Goal: Task Accomplishment & Management: Manage account settings

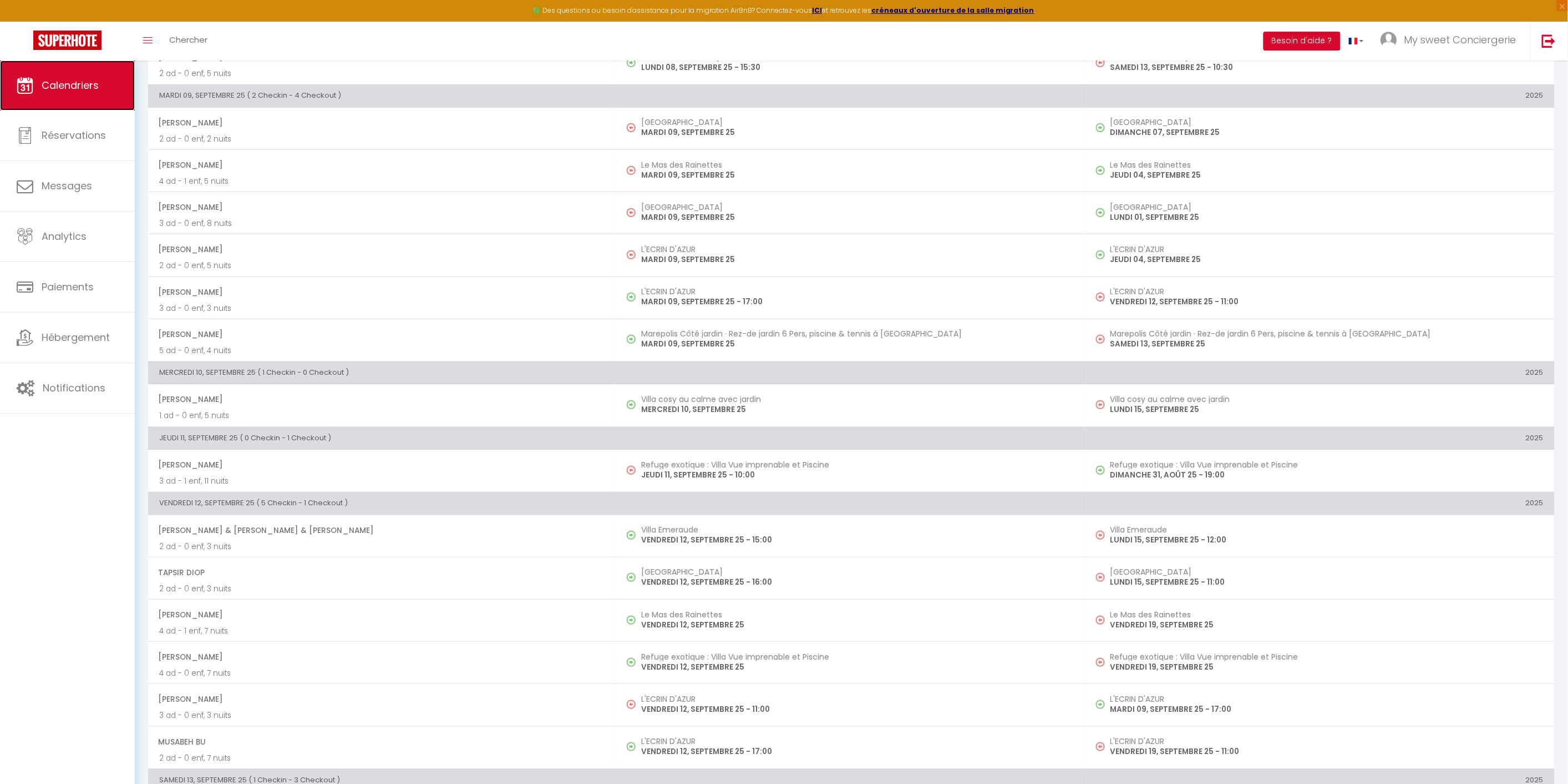
drag, startPoint x: 0, startPoint y: 0, endPoint x: 74, endPoint y: 89, distance: 115.7
click at [74, 89] on span "Calendriers" at bounding box center [70, 85] width 57 height 14
click at [84, 92] on span "Calendriers" at bounding box center [70, 85] width 57 height 14
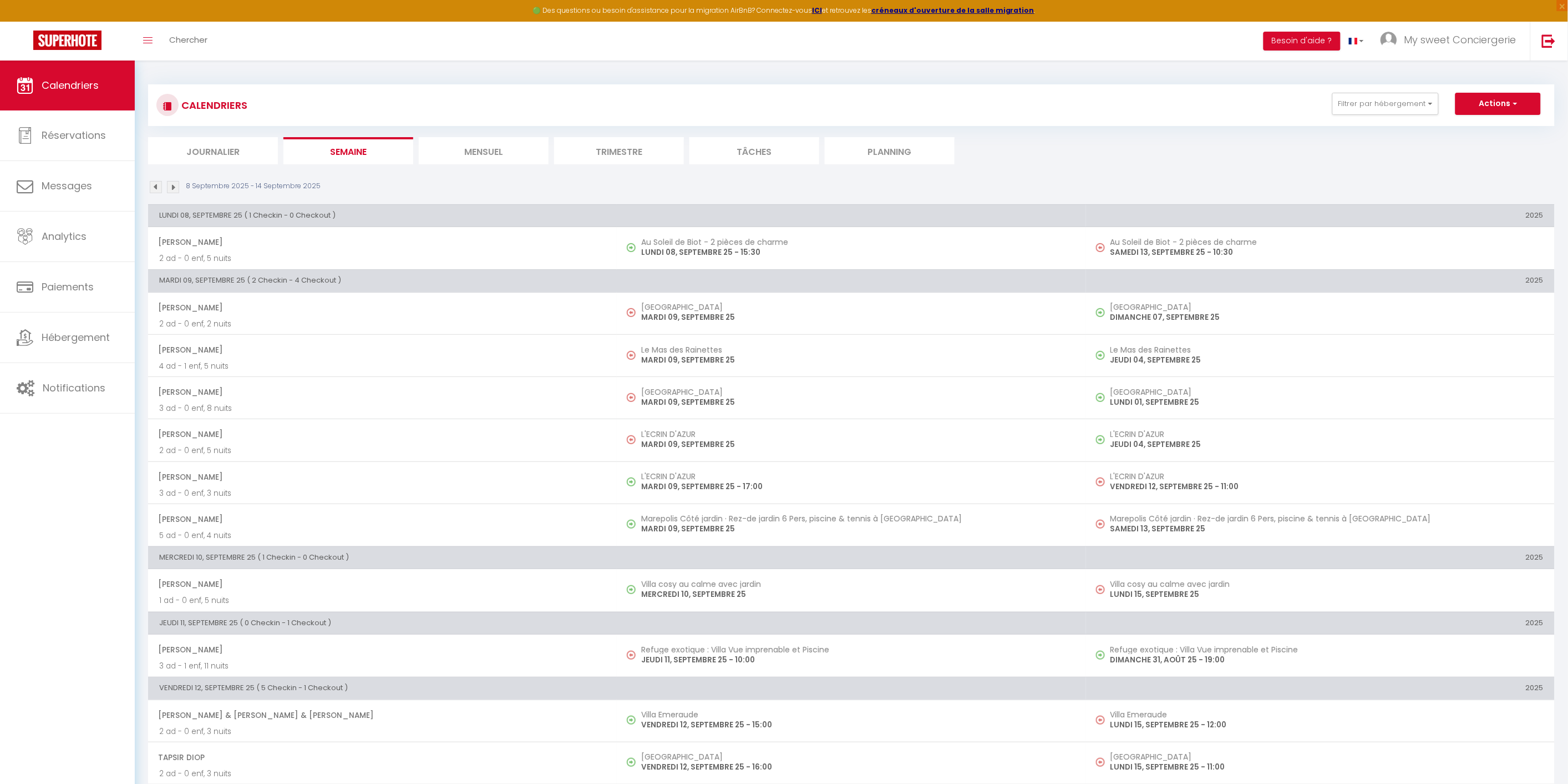
click at [491, 150] on li "Mensuel" at bounding box center [484, 150] width 130 height 27
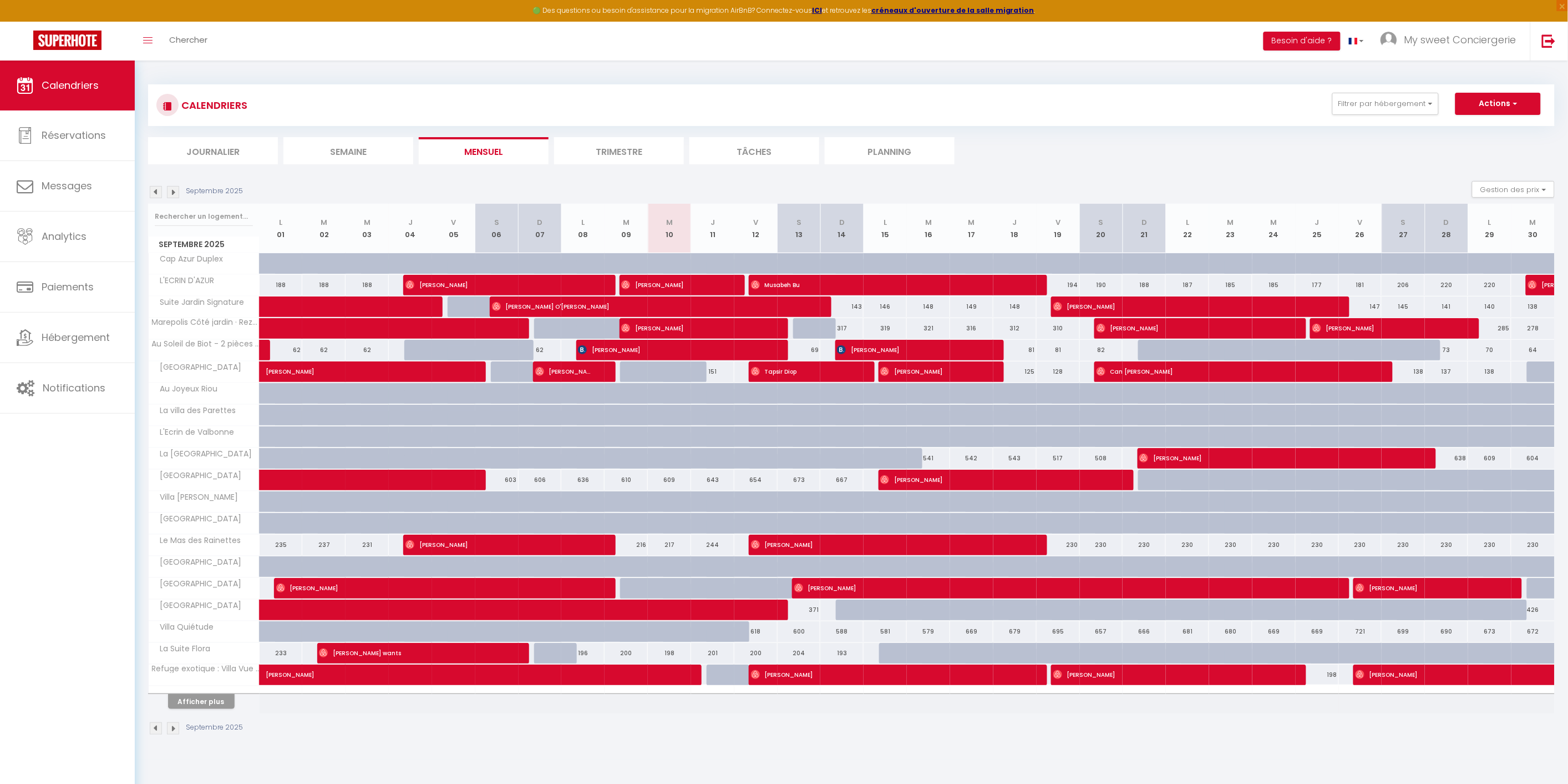
click at [171, 191] on img at bounding box center [172, 192] width 12 height 12
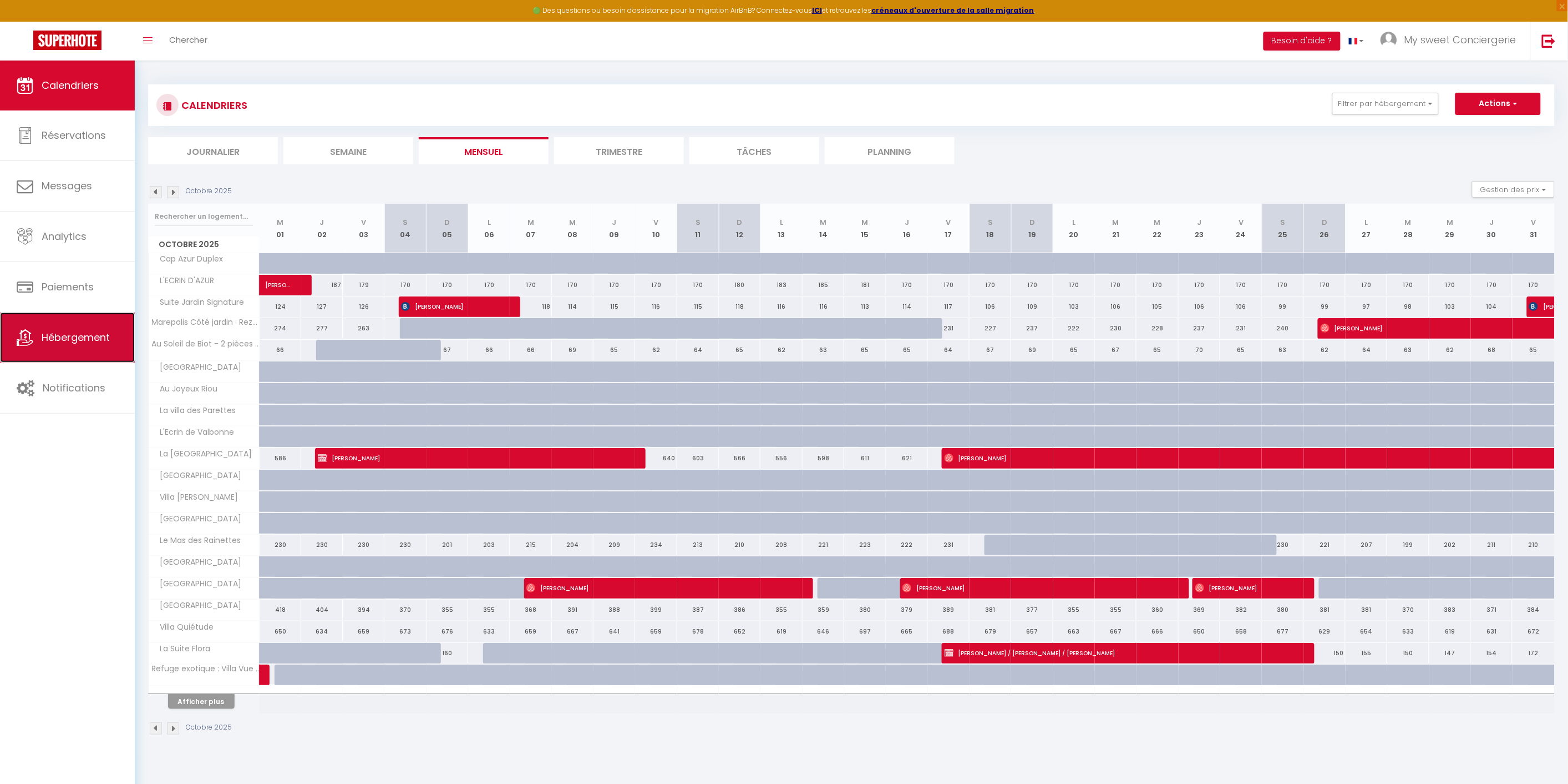
click at [72, 351] on link "Hébergement" at bounding box center [67, 337] width 135 height 50
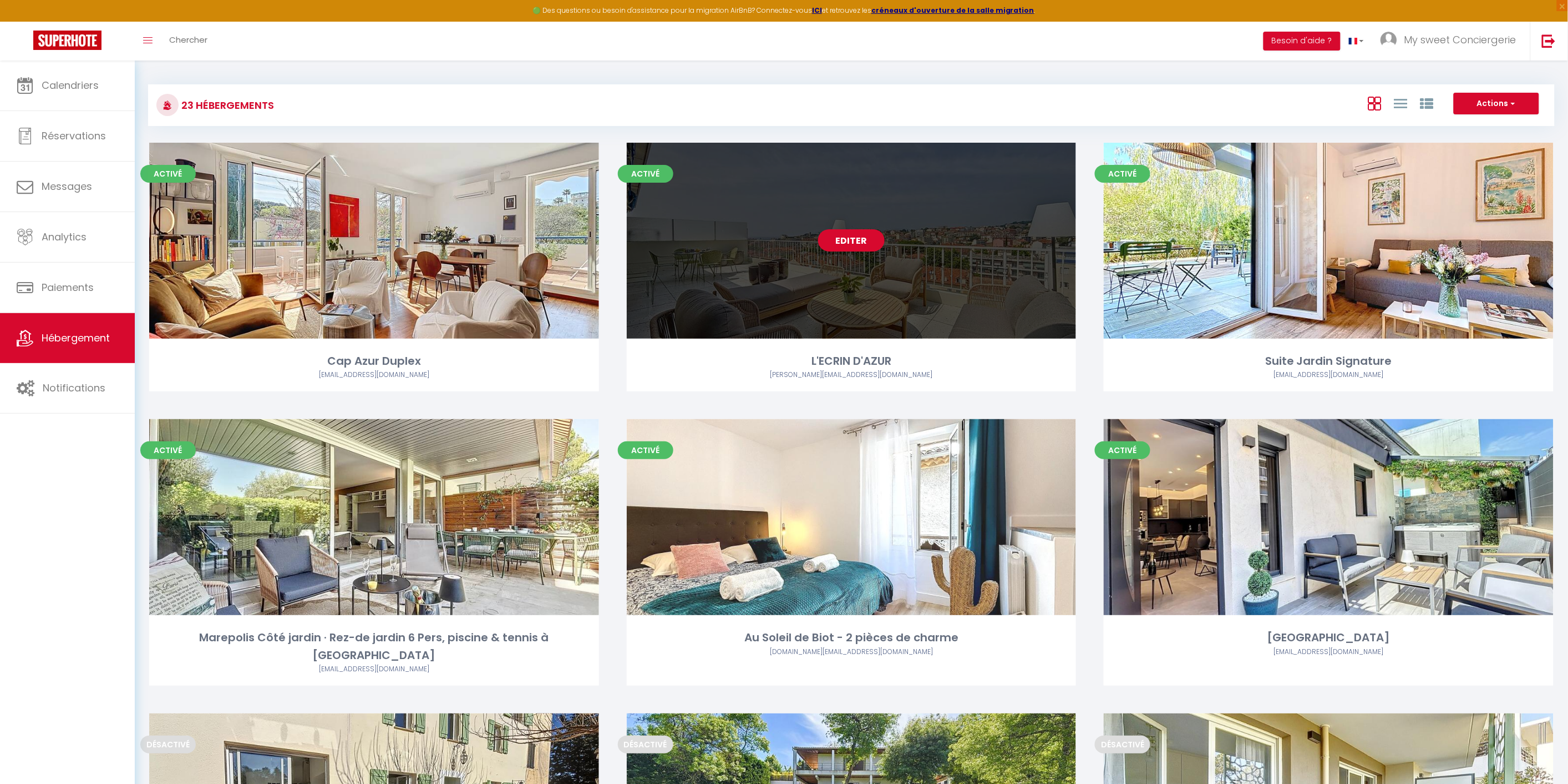
click at [860, 241] on link "Editer" at bounding box center [852, 240] width 67 height 22
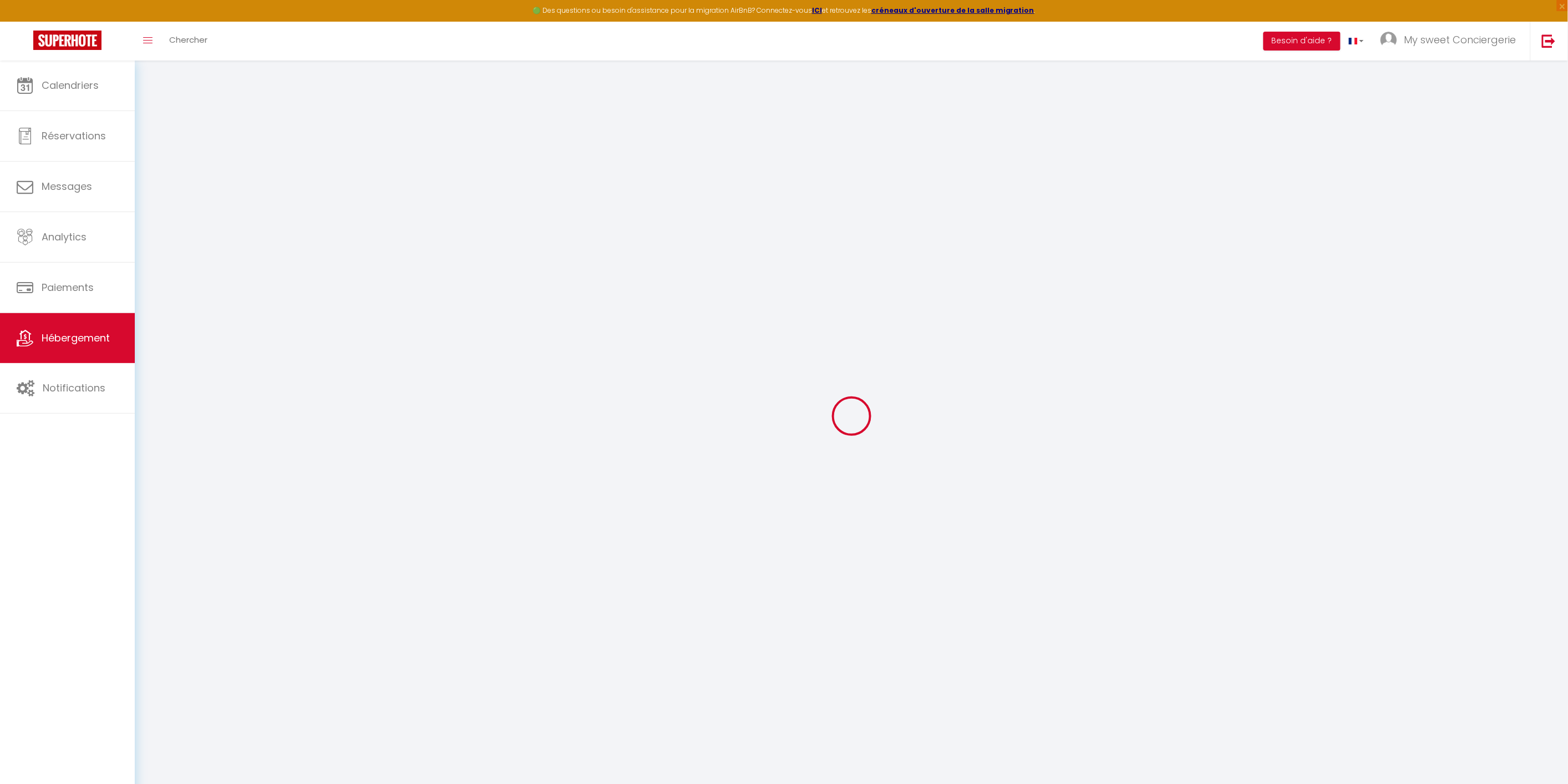
type input "Oups ! Les dates sélectionnées sont indisponibles."
type textarea "Malheureusement les dates sélectionnées sont indisponibles. Nous vous invitons …"
type input "43.5594215"
type input "7.0179233"
checkbox input "true"
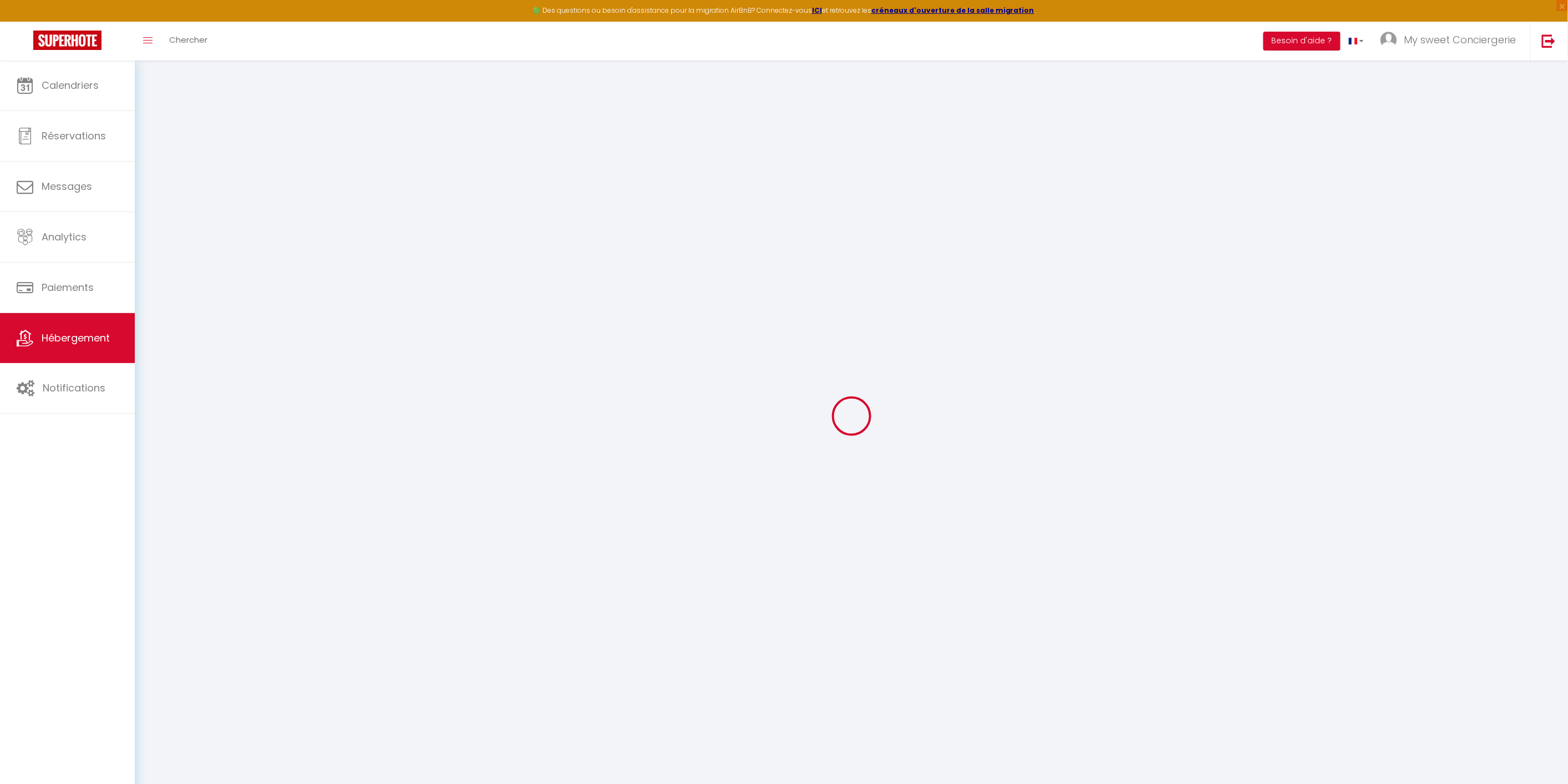
checkbox input "false"
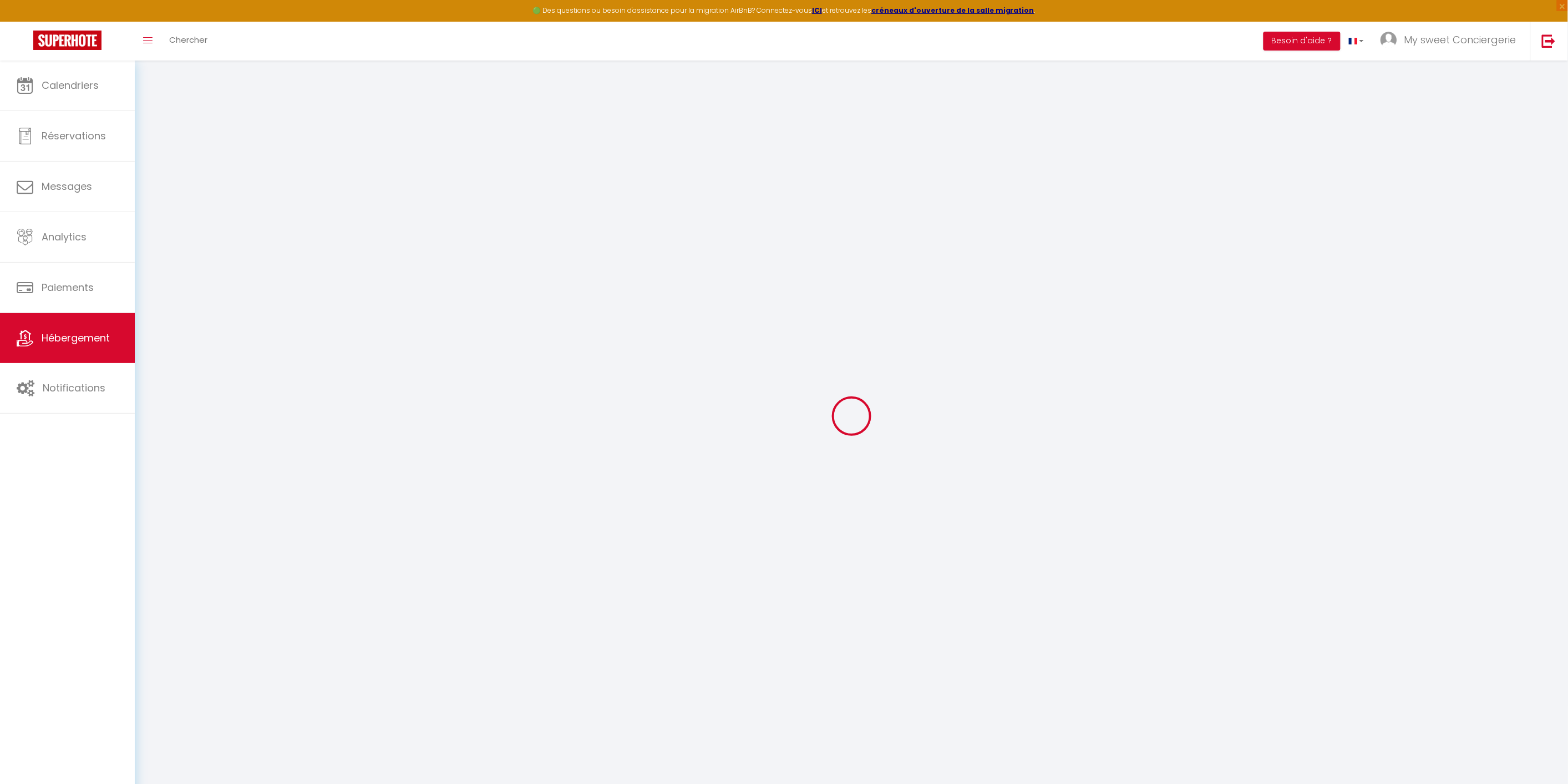
checkbox input "false"
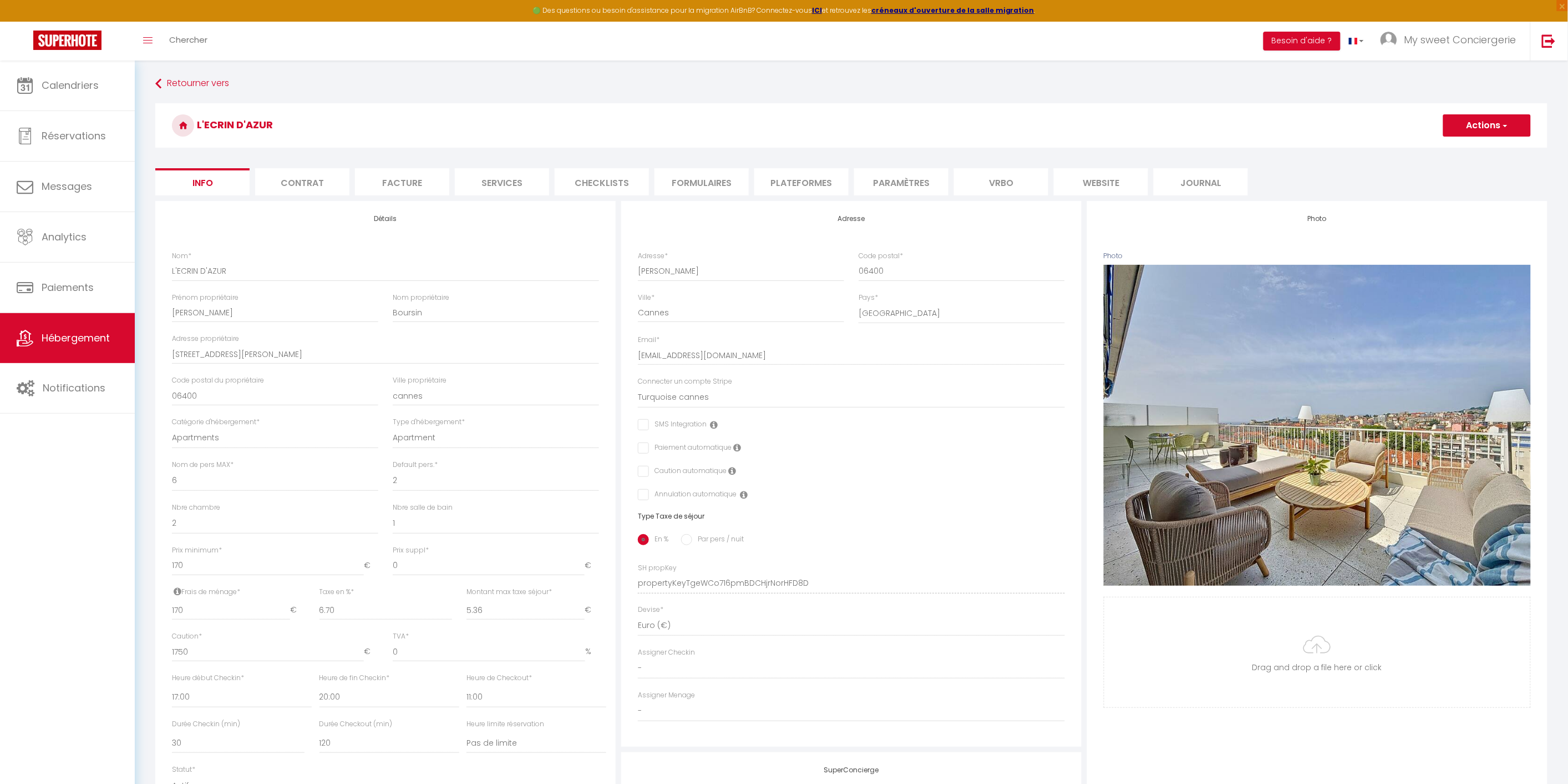
click at [1086, 186] on li "website" at bounding box center [1101, 182] width 94 height 27
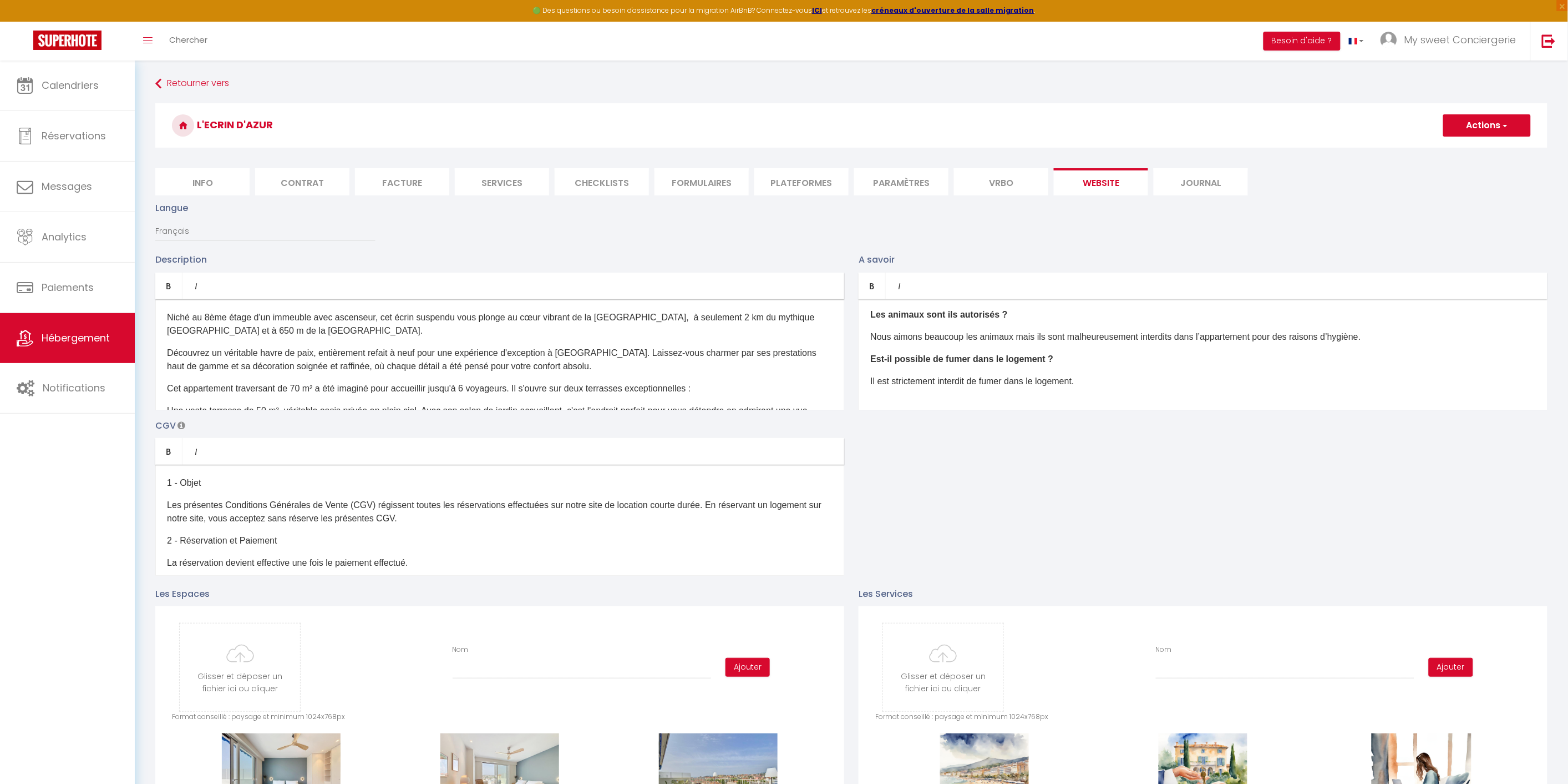
click at [785, 182] on li "Plateformes" at bounding box center [801, 182] width 94 height 27
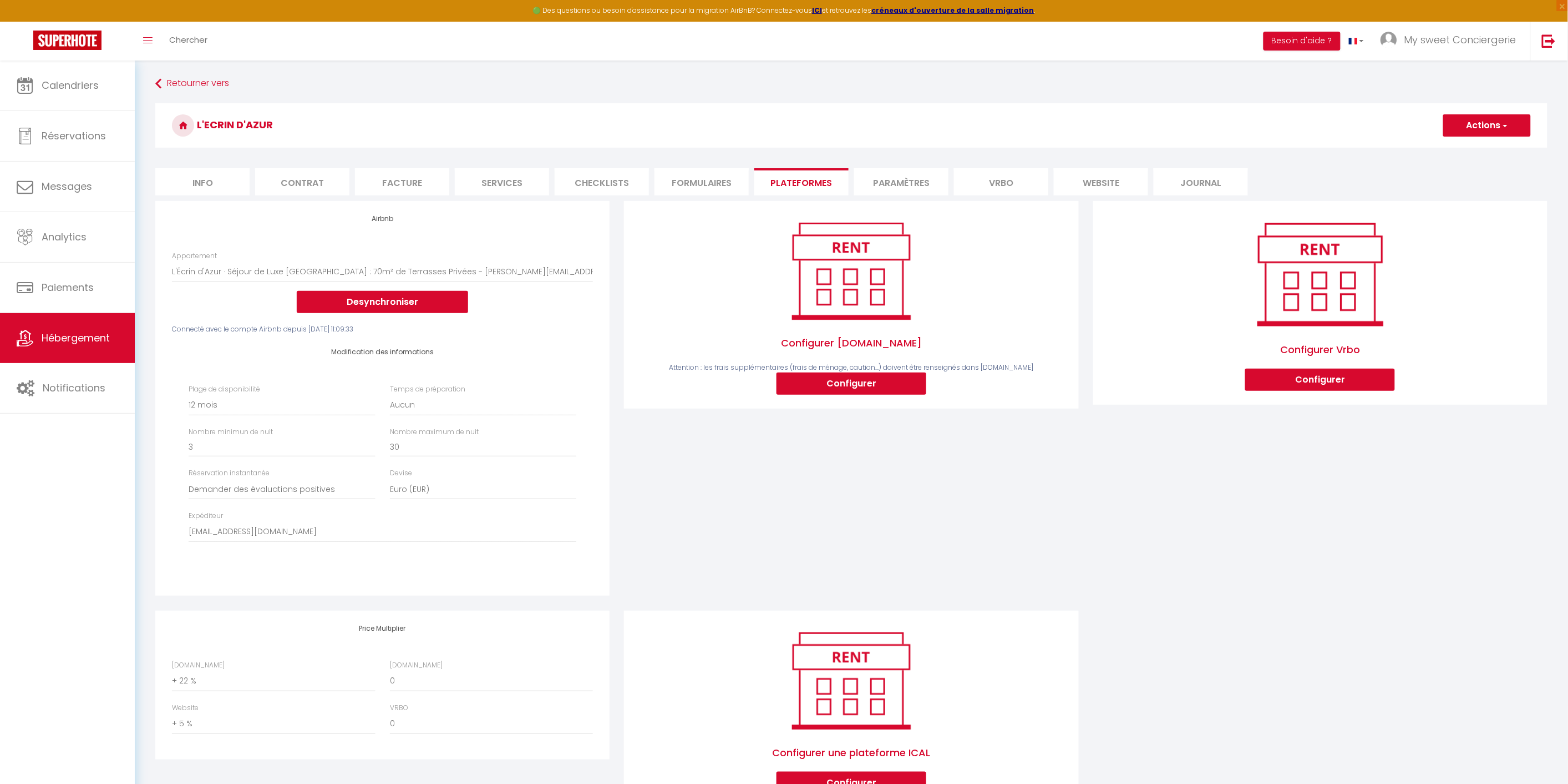
click at [989, 180] on li "Vrbo" at bounding box center [1001, 182] width 94 height 27
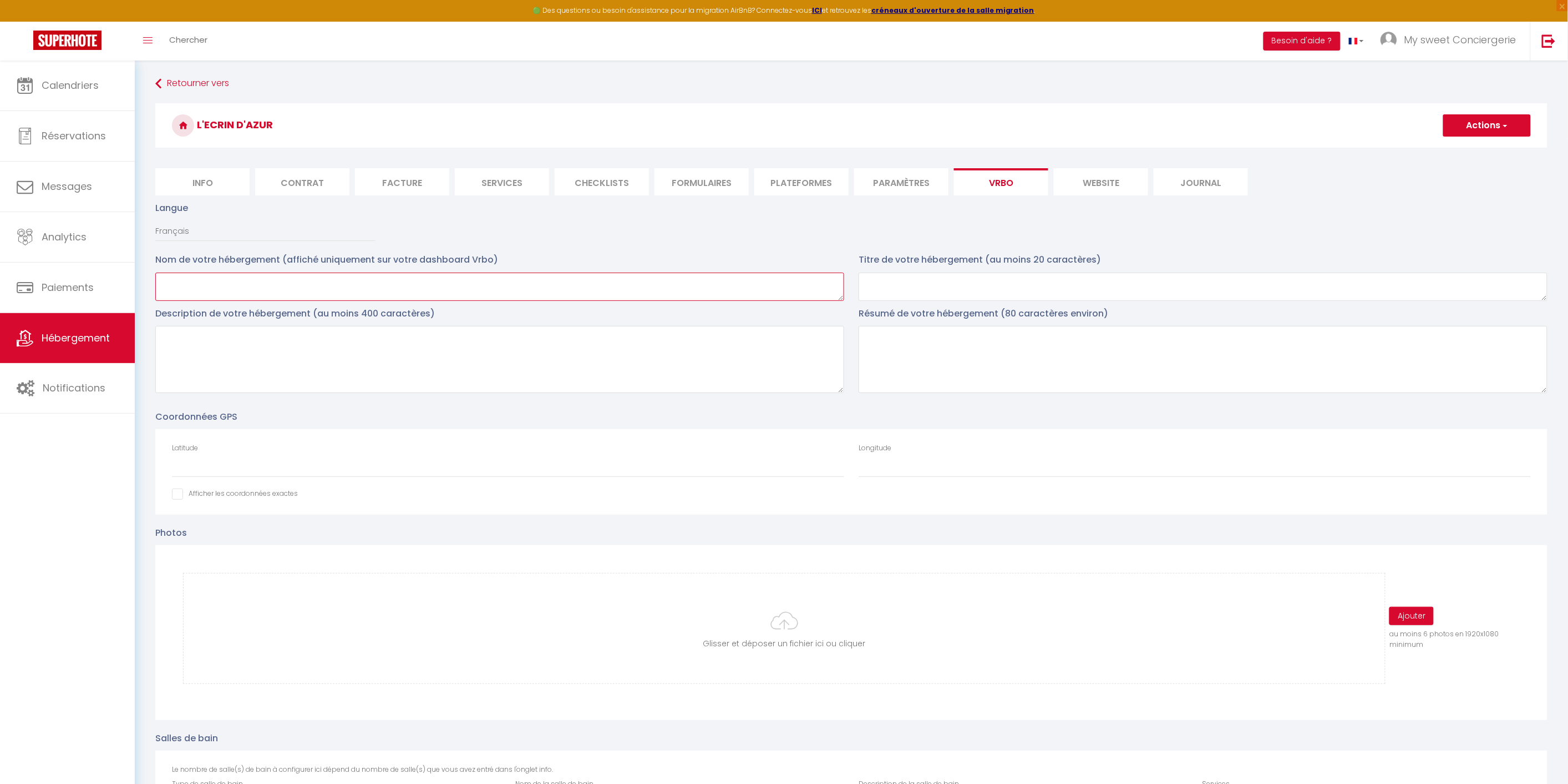
click at [225, 281] on textarea at bounding box center [500, 287] width 689 height 28
paste textarea "Séjour de Luxe [GEOGRAPHIC_DATA] : 70m² de Terrasses Privées"
type textarea "Séjour de Luxe [GEOGRAPHIC_DATA] : 70m² de Terrasses Privées"
click at [1033, 282] on textarea at bounding box center [1203, 287] width 689 height 28
paste textarea "Séjour de Luxe [GEOGRAPHIC_DATA] : 70m² de Terrasses Privées"
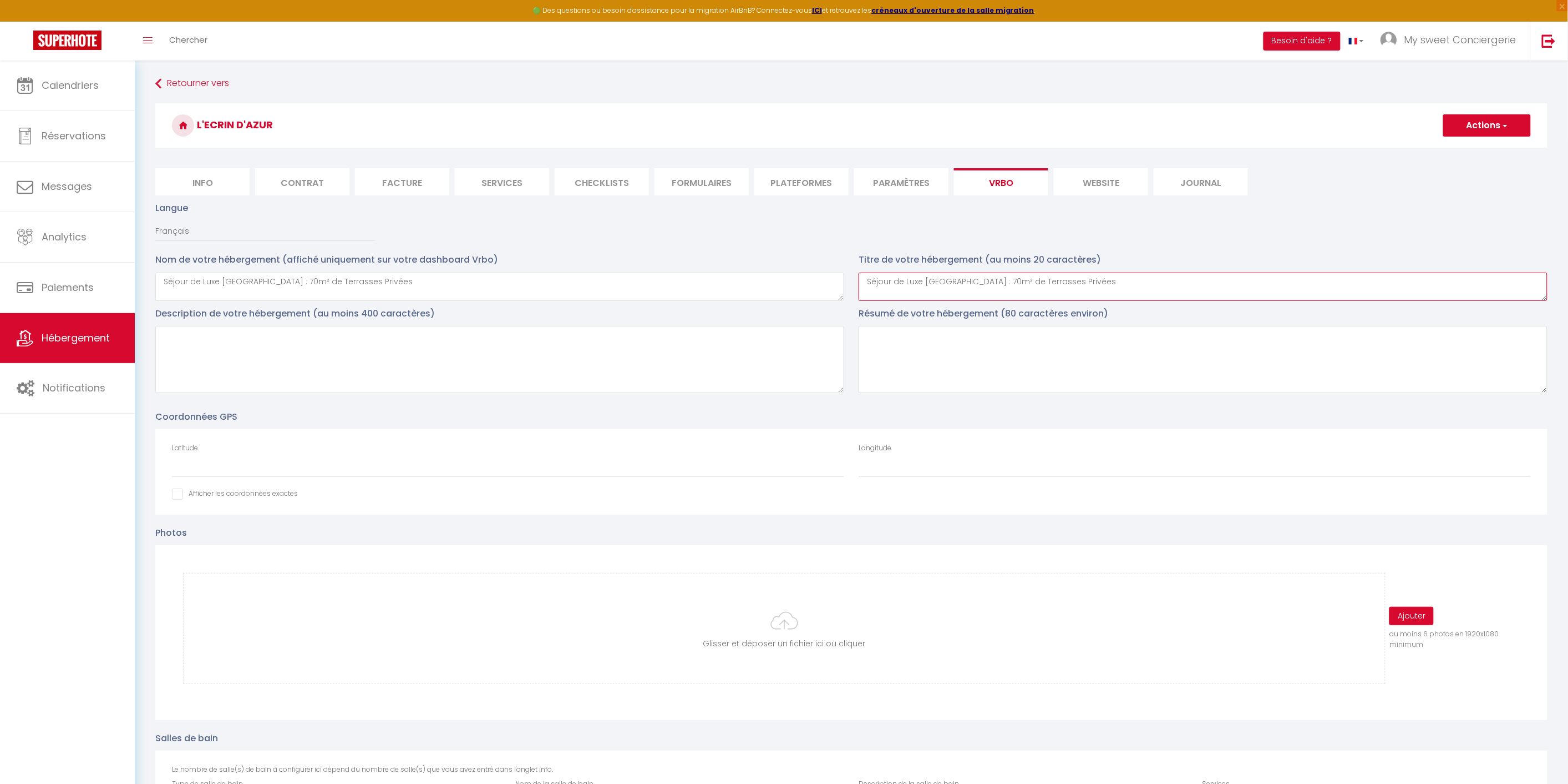
type textarea "Séjour de Luxe [GEOGRAPHIC_DATA] : 70m² de Terrasses Privées"
drag, startPoint x: 372, startPoint y: 280, endPoint x: 1, endPoint y: 191, distance: 381.5
type textarea "E"
click at [362, 345] on textarea at bounding box center [500, 359] width 689 height 67
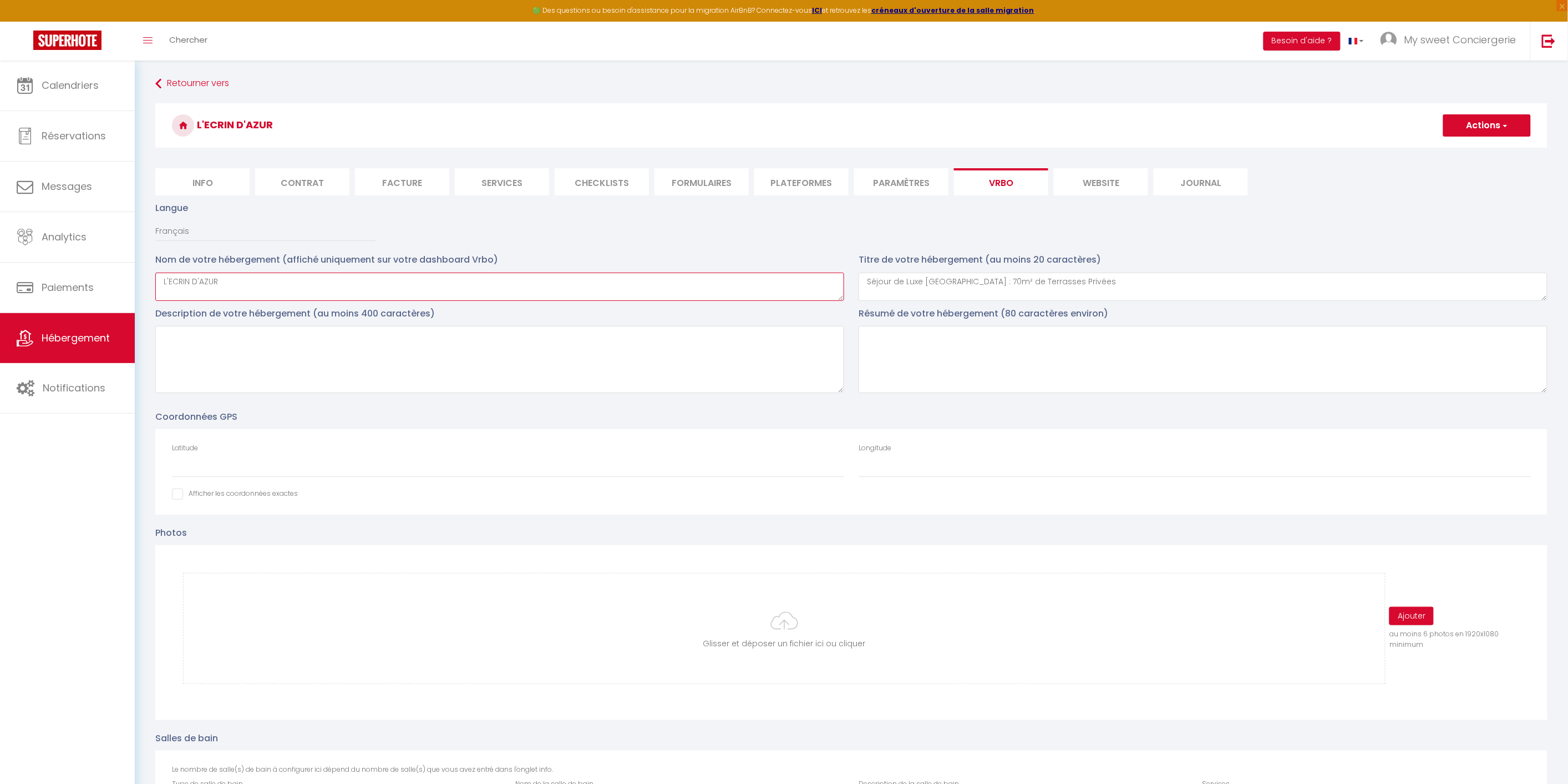
click at [248, 281] on textarea "L'ECRIN D'AZUR" at bounding box center [500, 287] width 689 height 28
type textarea "L'ECRIN D'AZUR CANNES"
click at [294, 330] on textarea at bounding box center [500, 359] width 689 height 67
paste textarea "Vivez une expérience inoubliable au coeur de [GEOGRAPHIC_DATA] à l'Ecrin D'Azur…"
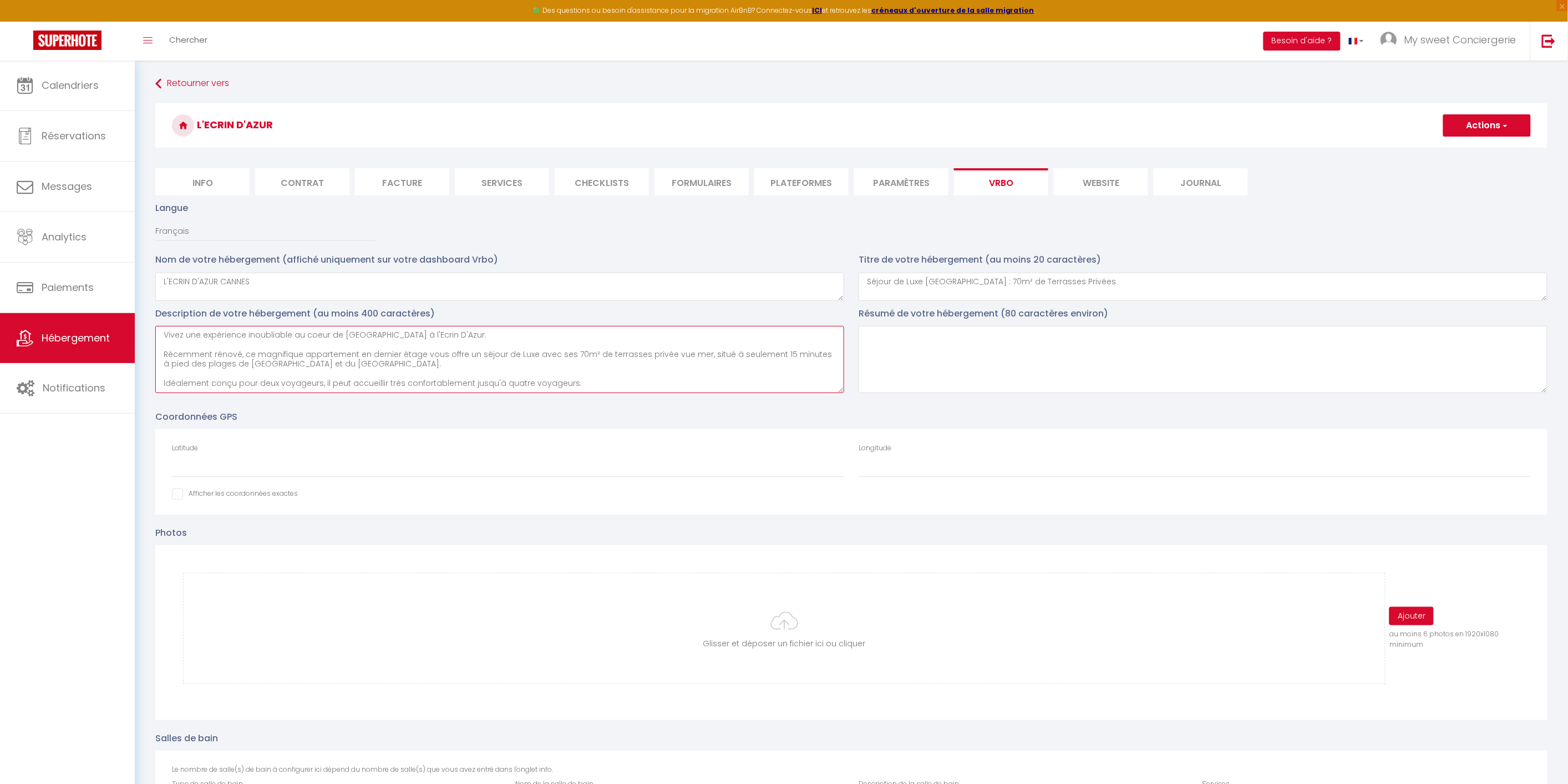
type textarea "Vivez une expérience inoubliable au coeur de [GEOGRAPHIC_DATA] à l'Ecrin D'Azur…"
click at [999, 335] on textarea at bounding box center [1203, 359] width 689 height 67
drag, startPoint x: 577, startPoint y: 385, endPoint x: 143, endPoint y: 328, distance: 437.7
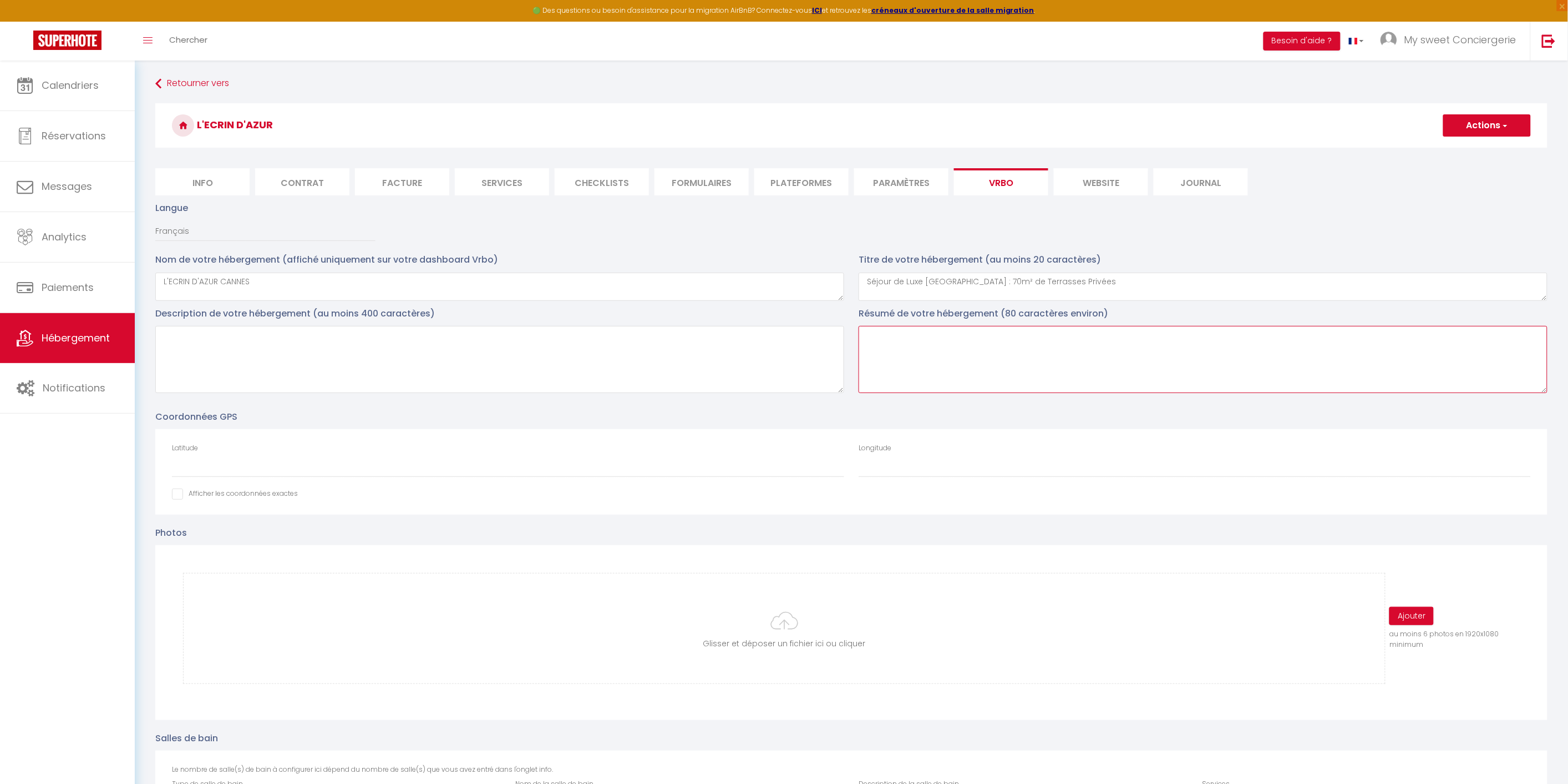
click at [950, 341] on textarea at bounding box center [1203, 359] width 689 height 67
paste textarea "Vivez une expérience inoubliable au coeur de [GEOGRAPHIC_DATA] à l'Ecrin D'Azur…"
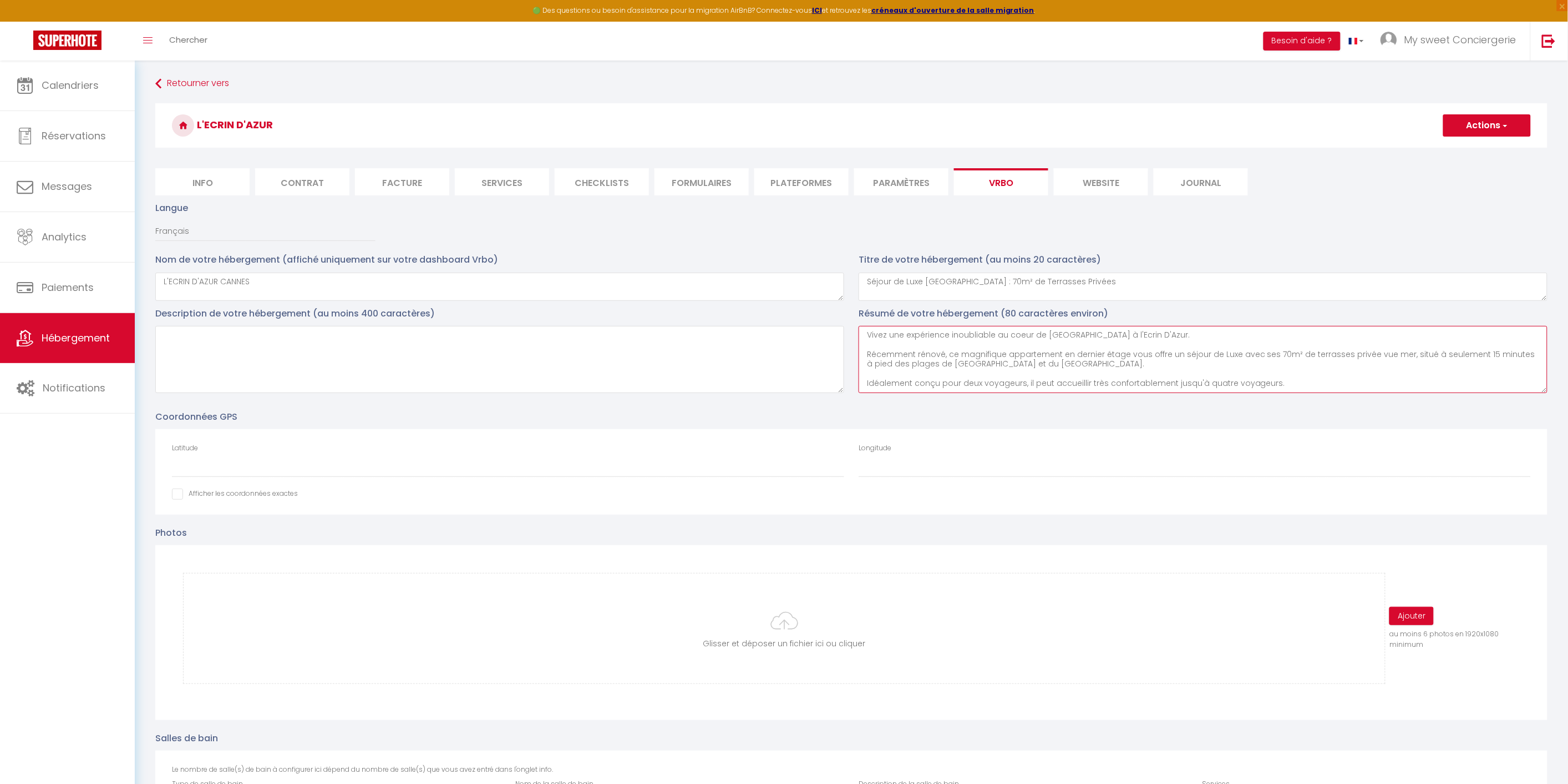
type textarea "Vivez une expérience inoubliable au coeur de [GEOGRAPHIC_DATA] à l'Ecrin D'Azur…"
click at [488, 330] on textarea at bounding box center [500, 359] width 689 height 67
paste textarea "Lor ipsumdolors a'consectet, adipi el 0sed do eiusmod tempo i'utl etdolorem al …"
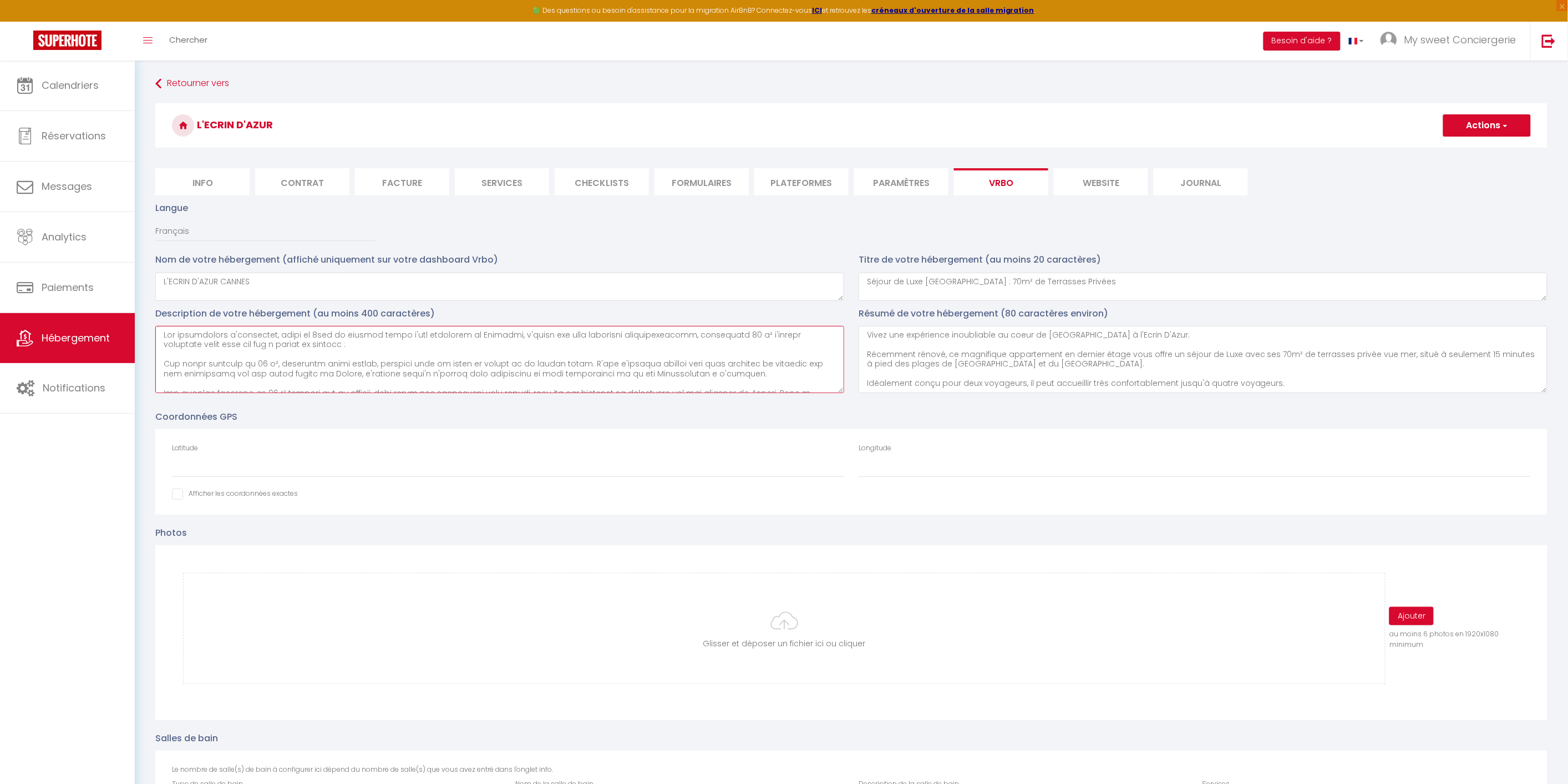
scroll to position [229, 0]
click at [360, 353] on textarea at bounding box center [500, 359] width 689 height 67
drag, startPoint x: 461, startPoint y: 385, endPoint x: 811, endPoint y: 381, distance: 350.0
click at [811, 381] on textarea at bounding box center [500, 359] width 689 height 67
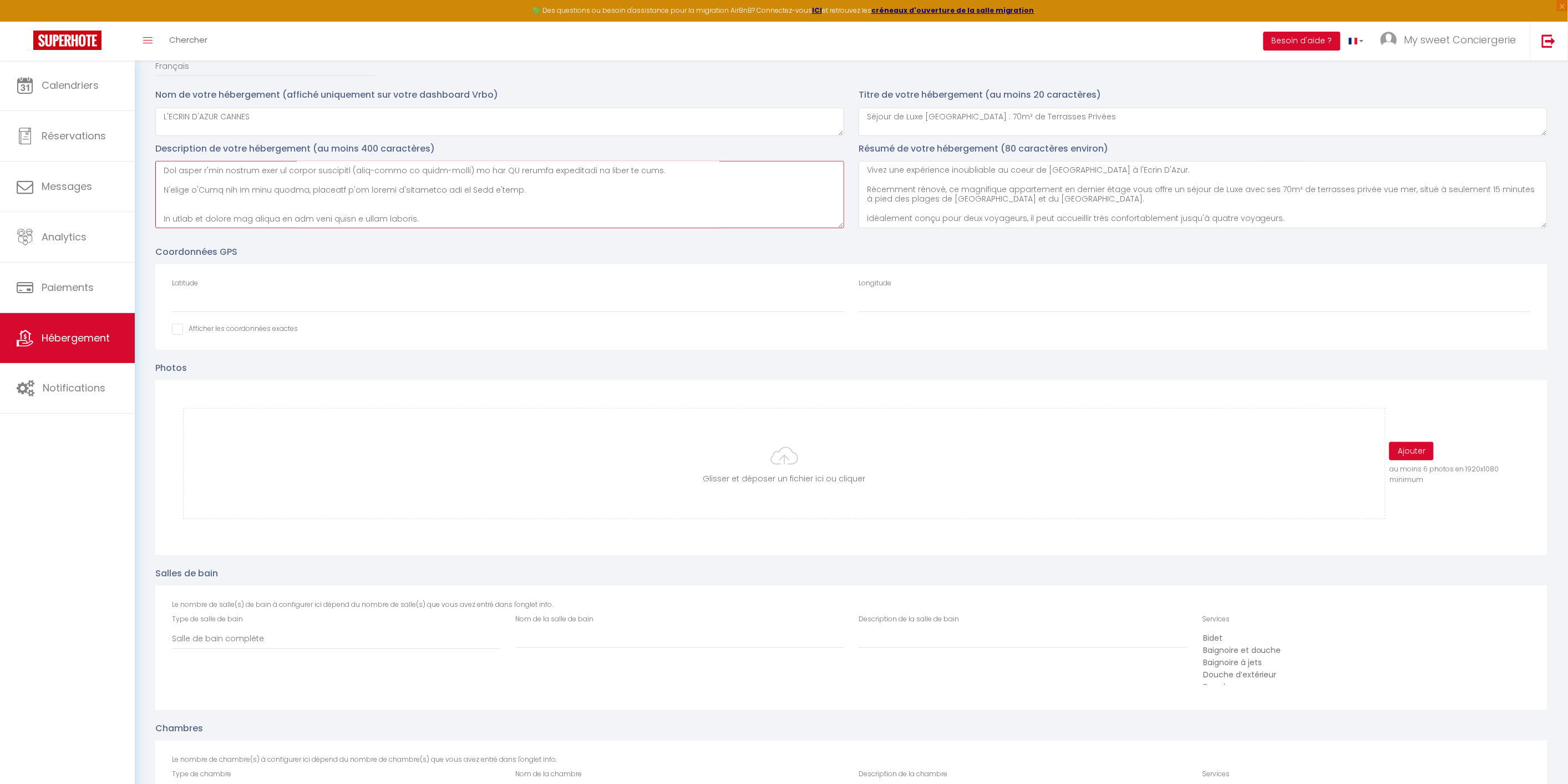
scroll to position [184, 0]
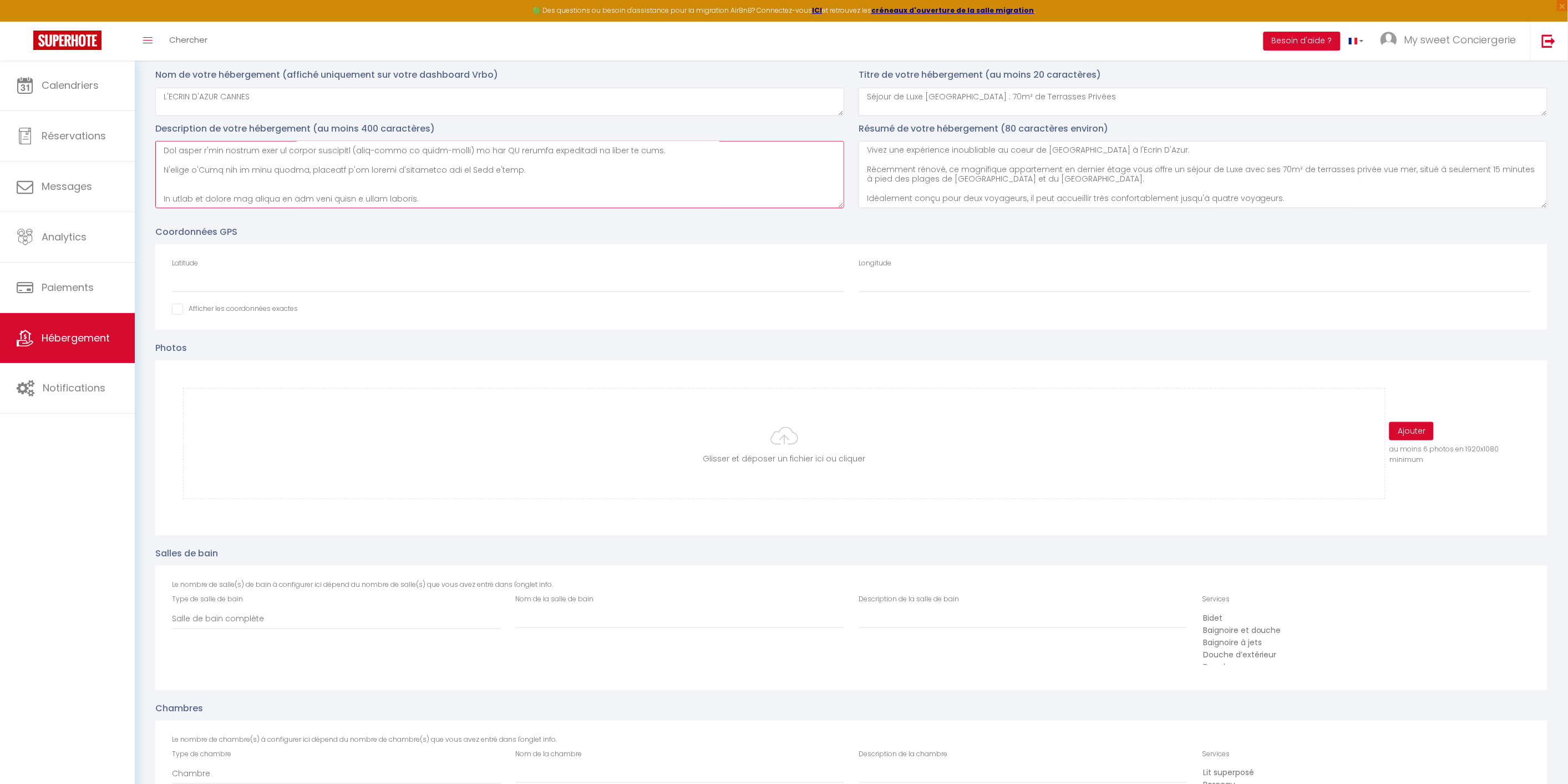
click at [549, 150] on textarea at bounding box center [500, 175] width 689 height 67
click at [343, 183] on textarea at bounding box center [500, 175] width 689 height 67
click at [416, 197] on textarea at bounding box center [500, 175] width 689 height 67
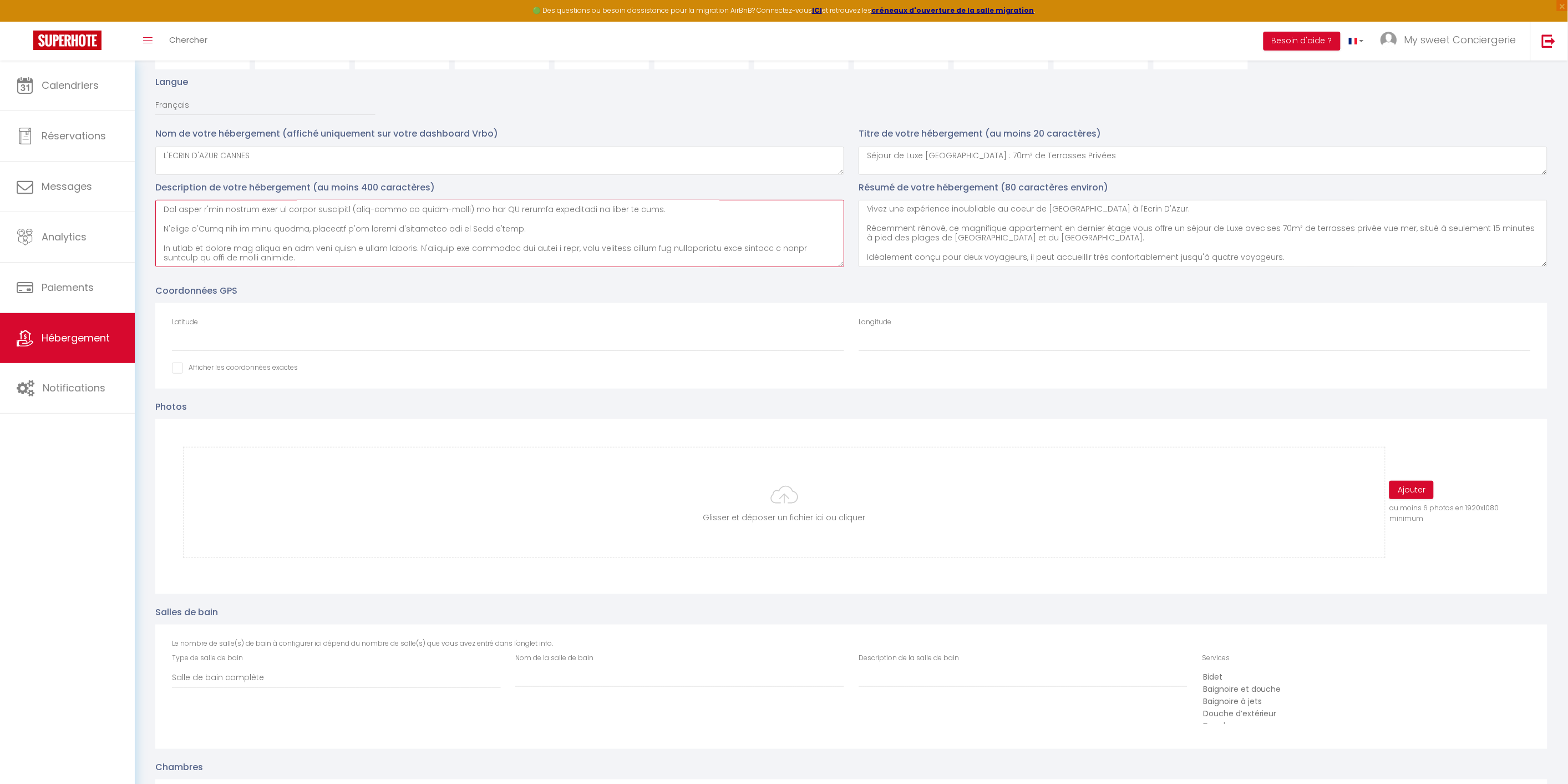
scroll to position [0, 0]
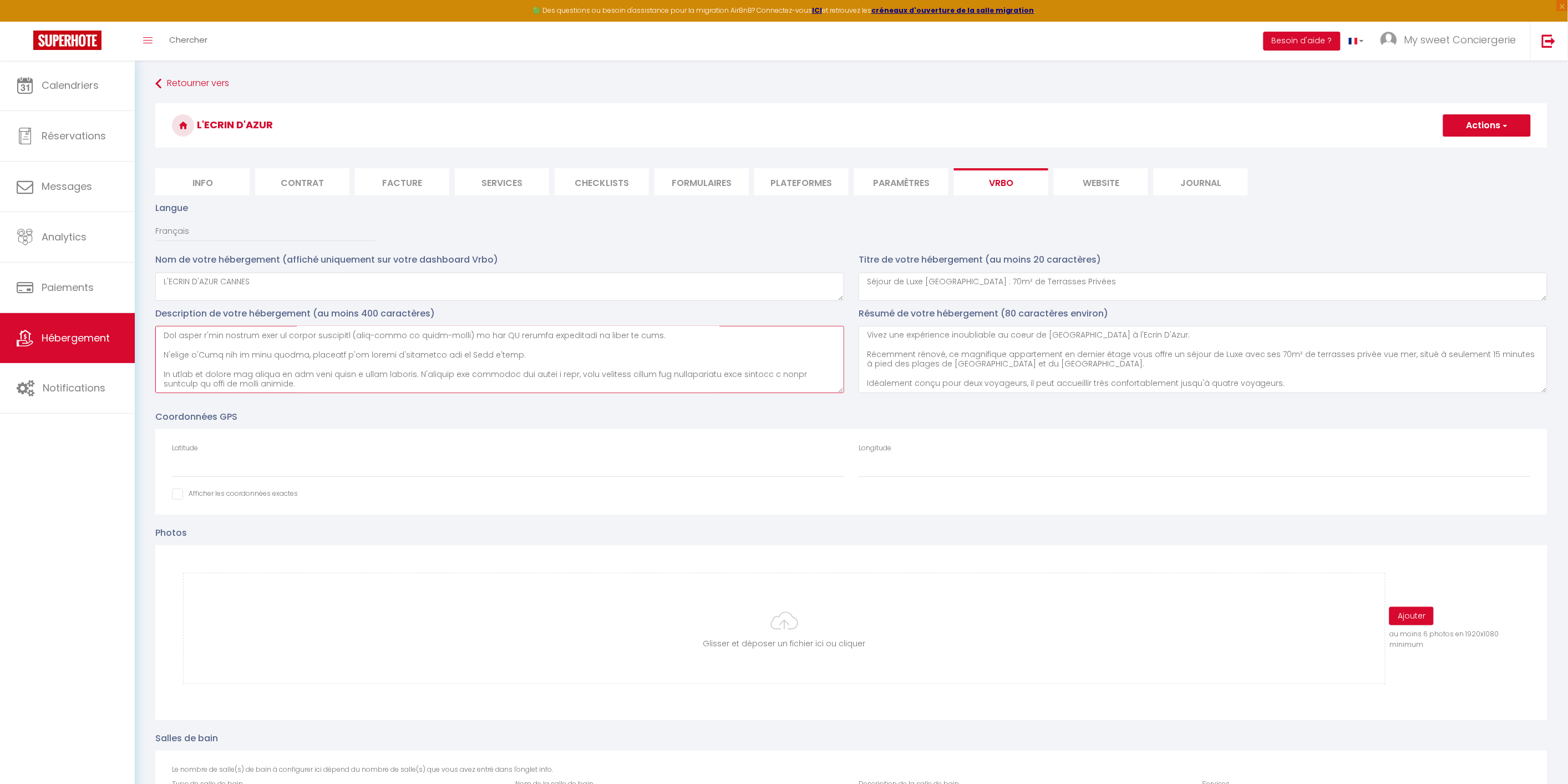
type textarea "Lor ipsumdolors a'consectet, adipi el 0sed do eiusmod tempo i'utl etdolorem al …"
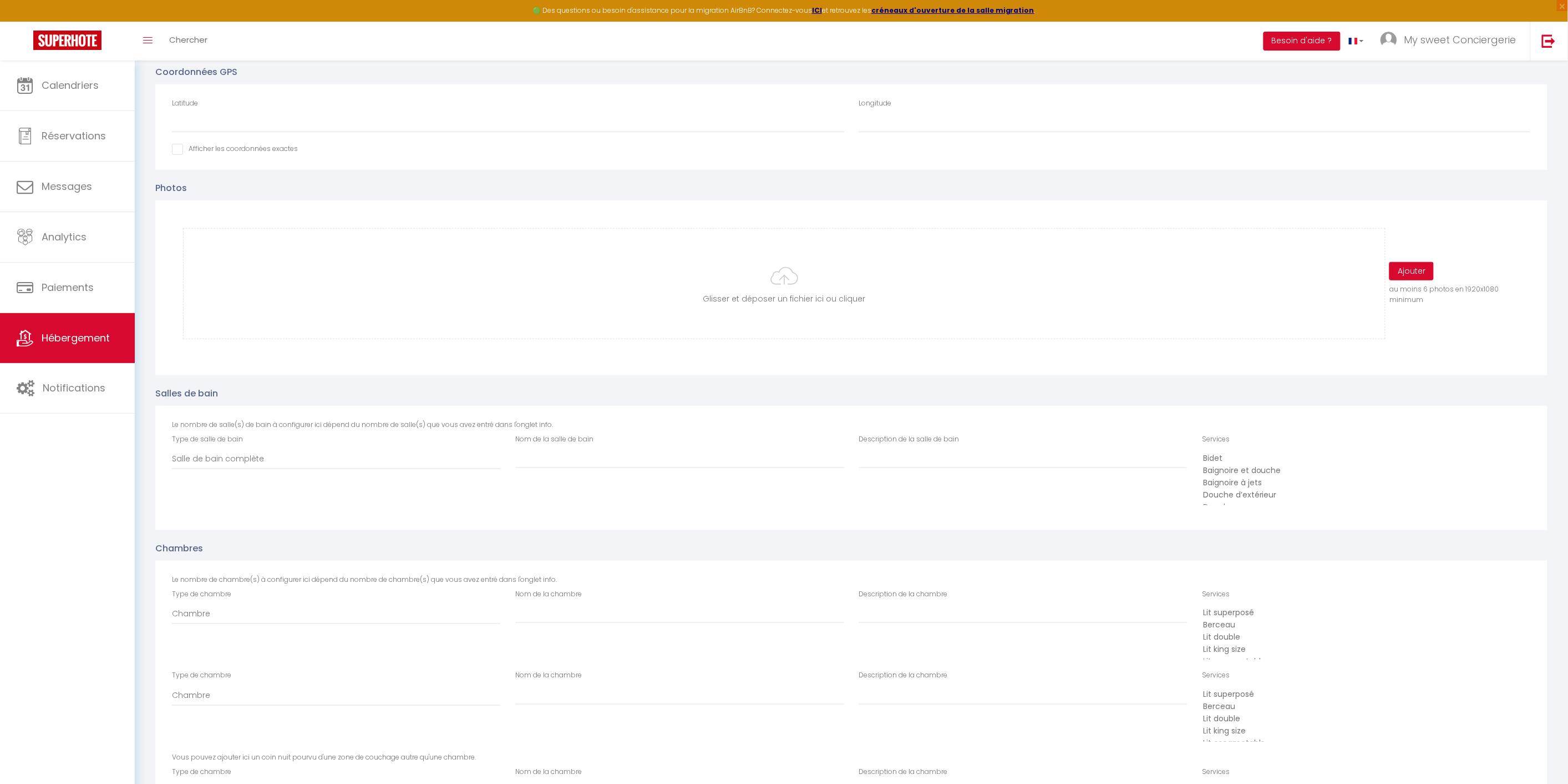
scroll to position [431, 0]
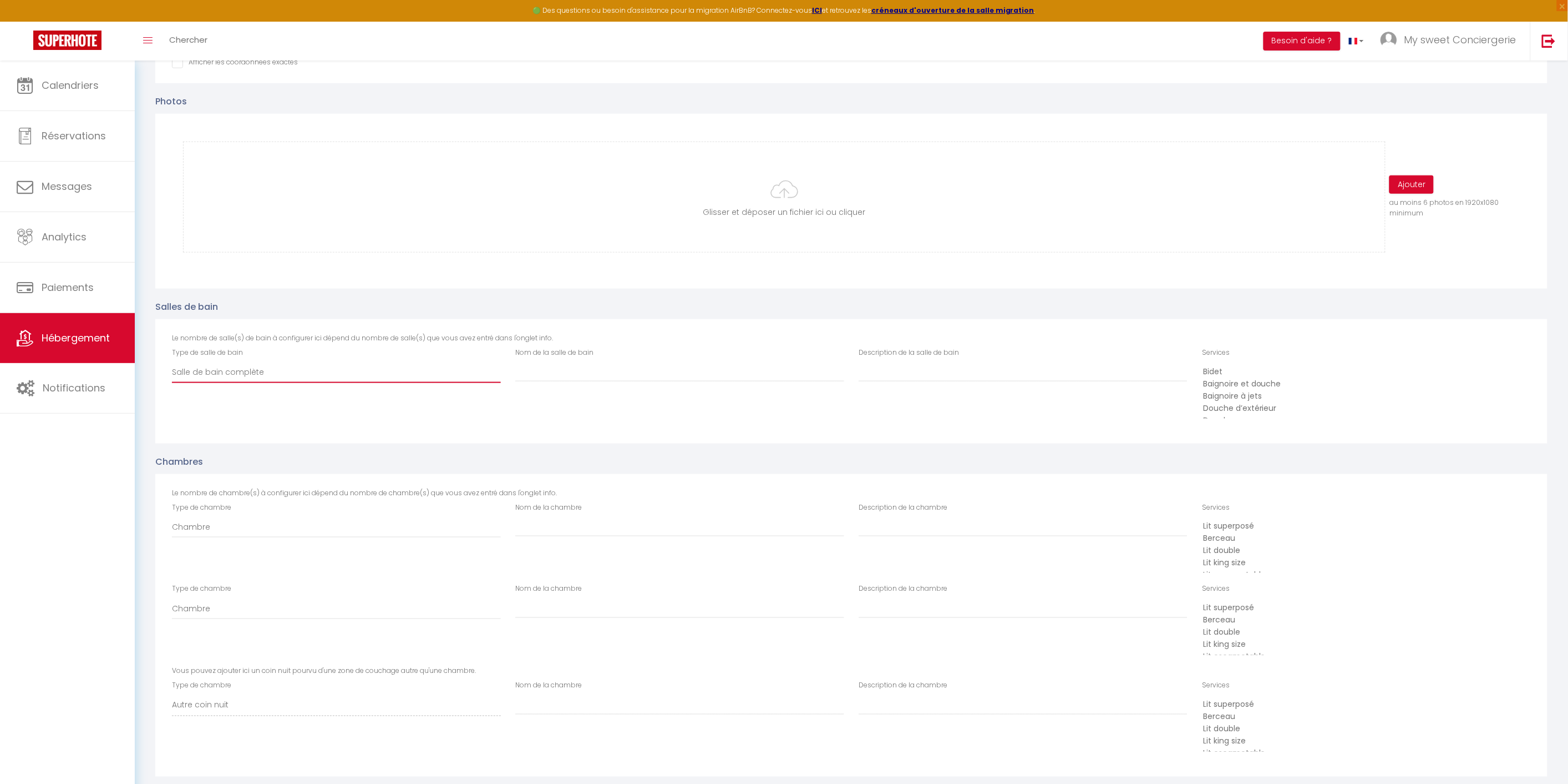
click at [292, 372] on select "Salle de bain complète Salle d'eau" at bounding box center [337, 372] width 329 height 21
select select "SHOWER_INDOOR_OR_OUTDOOR"
click at [172, 362] on select "Salle de bain complète Salle d'eau" at bounding box center [337, 372] width 329 height 21
click at [556, 370] on input "Nom de la salle de bain" at bounding box center [680, 372] width 329 height 20
click at [944, 370] on input "Description de la salle de bain" at bounding box center [1023, 372] width 329 height 20
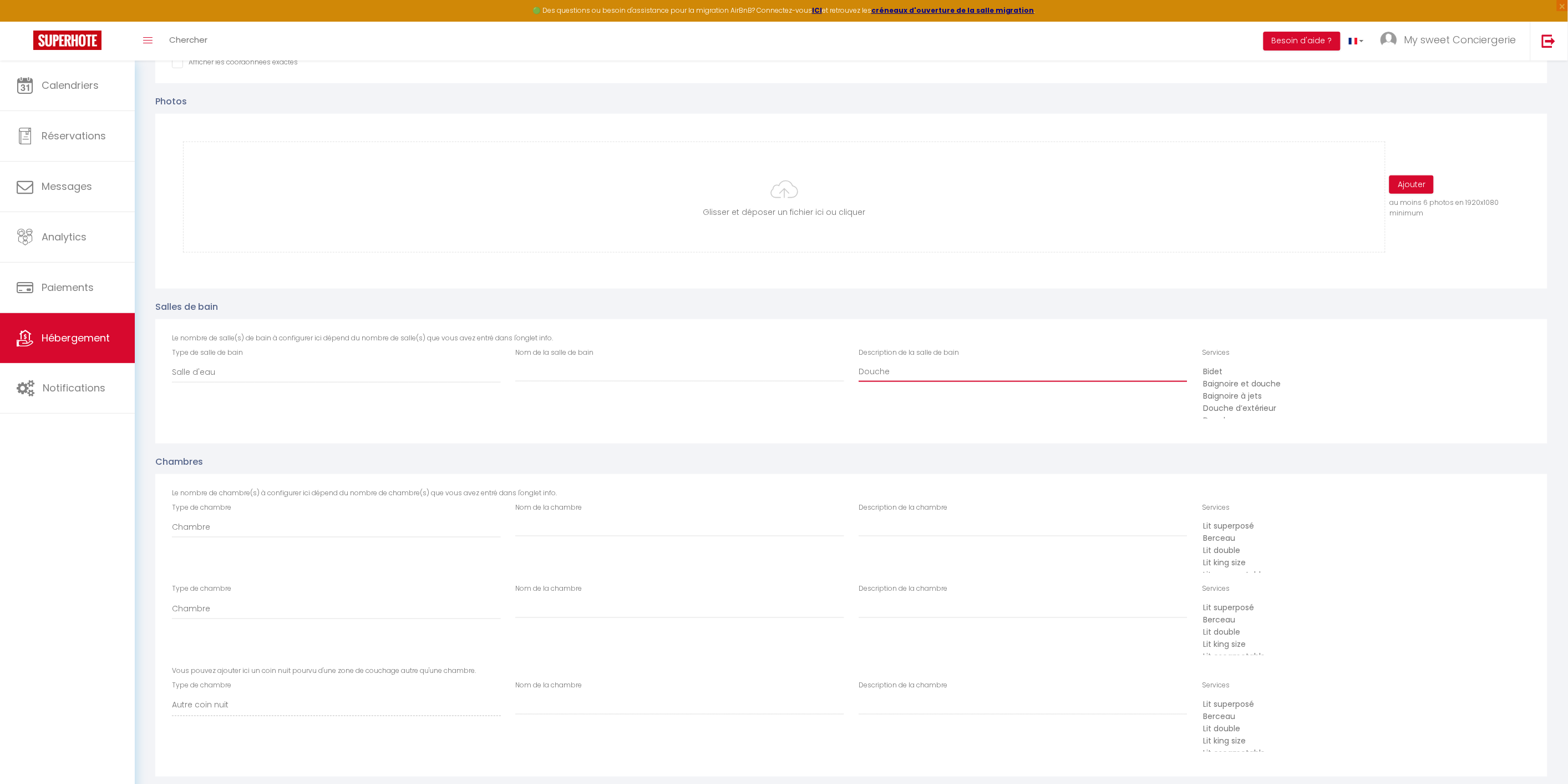
type input "Douche"
select select "50"
click at [1239, 405] on option "Douche" at bounding box center [1363, 407] width 322 height 12
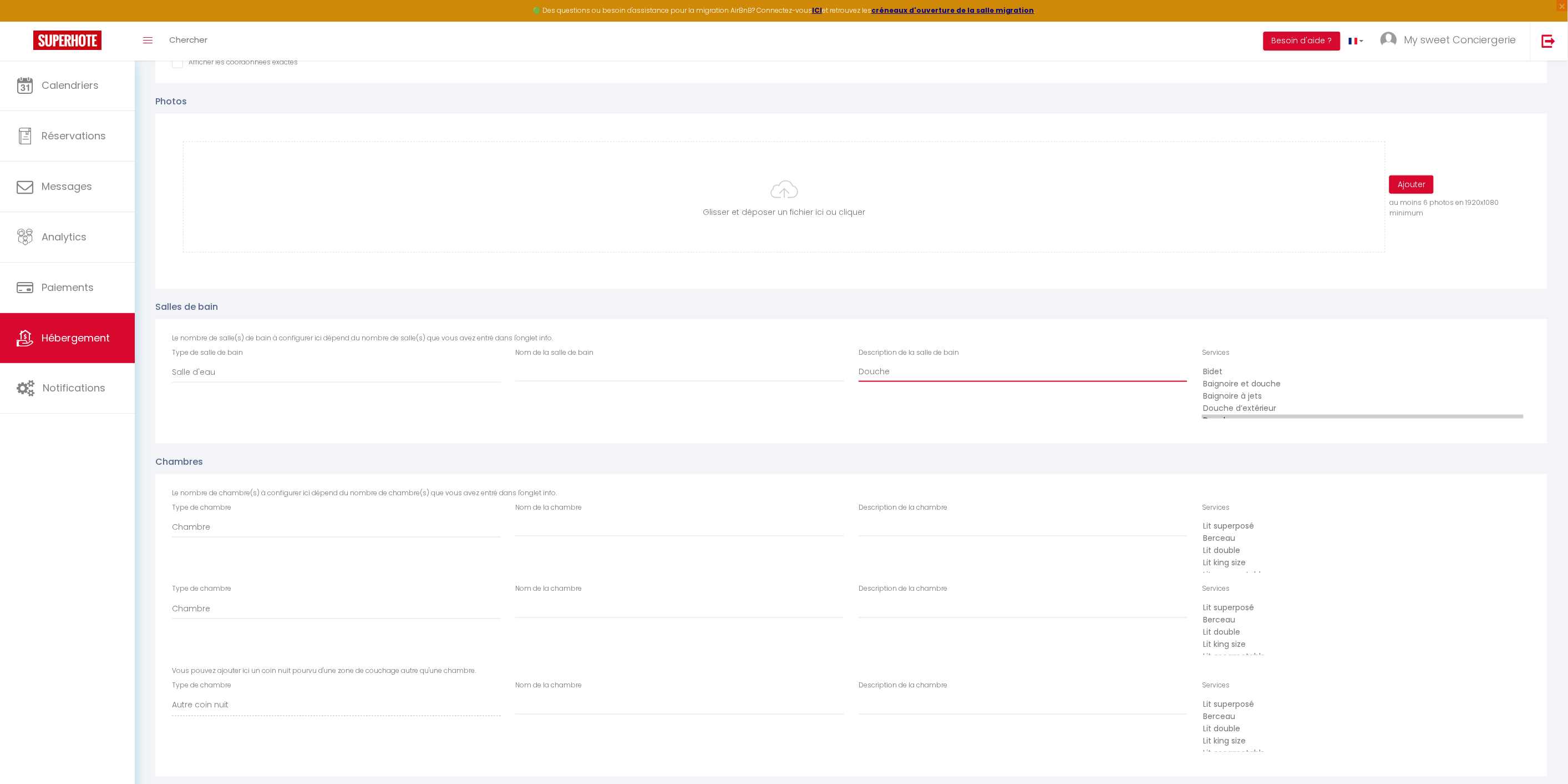
click at [923, 370] on input "Douche" at bounding box center [1023, 372] width 329 height 20
click at [1078, 370] on input "Douche, double vasque, placard avec lave-linge et sèche linge" at bounding box center [1023, 372] width 329 height 20
type input "Douche, double vasque, placard avec lave-linge et sèche-linge"
click at [531, 529] on input "Nom de la chambre" at bounding box center [680, 526] width 329 height 20
type input "Master terrasse"
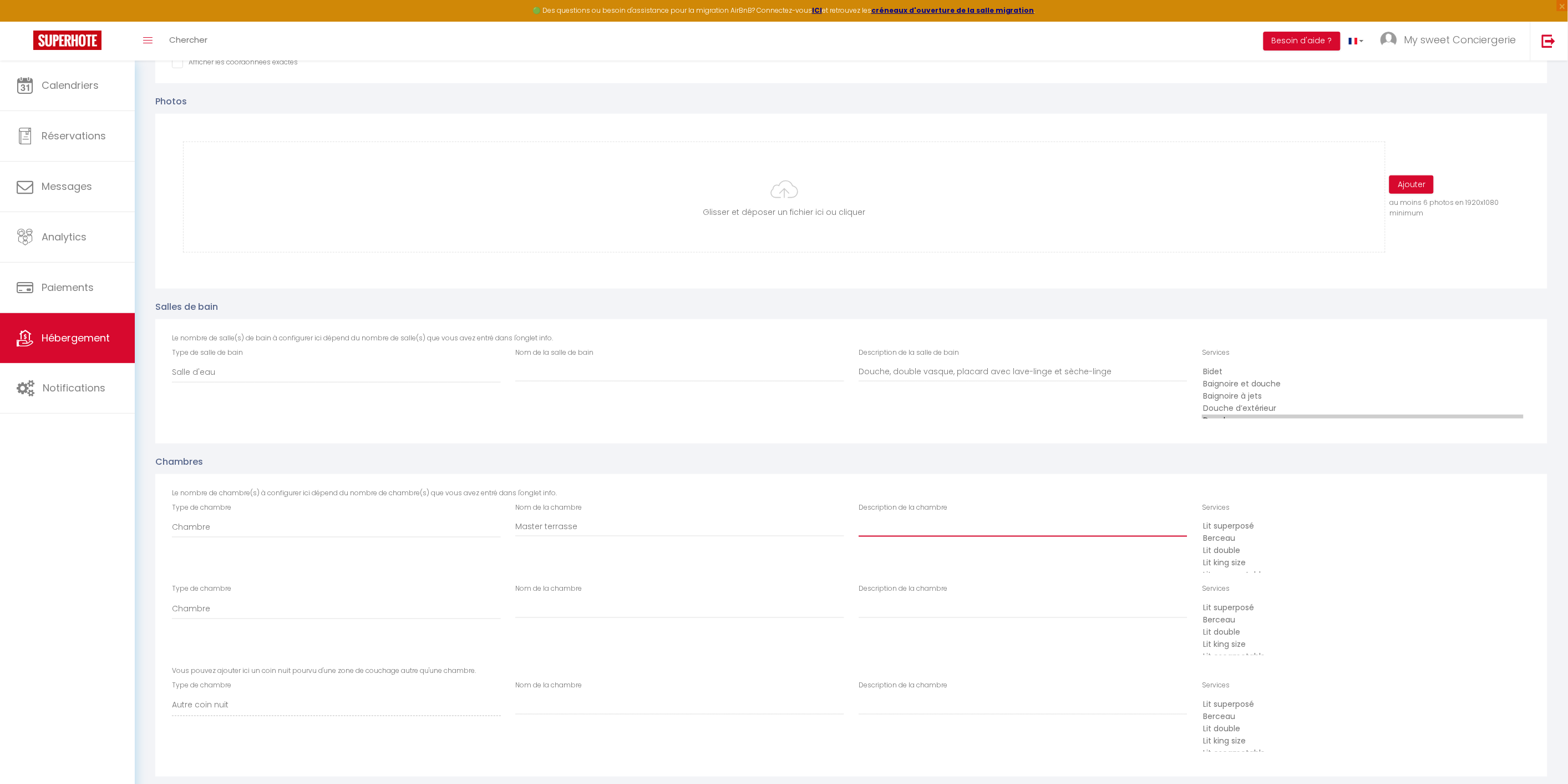
click at [918, 518] on input "Description de la chambre" at bounding box center [1023, 526] width 329 height 20
type input "Chambre Terrasse avec lit King size, climatisation et ventilateur au plafond"
select select "46"
click at [1243, 558] on option "Lit king size" at bounding box center [1363, 563] width 322 height 12
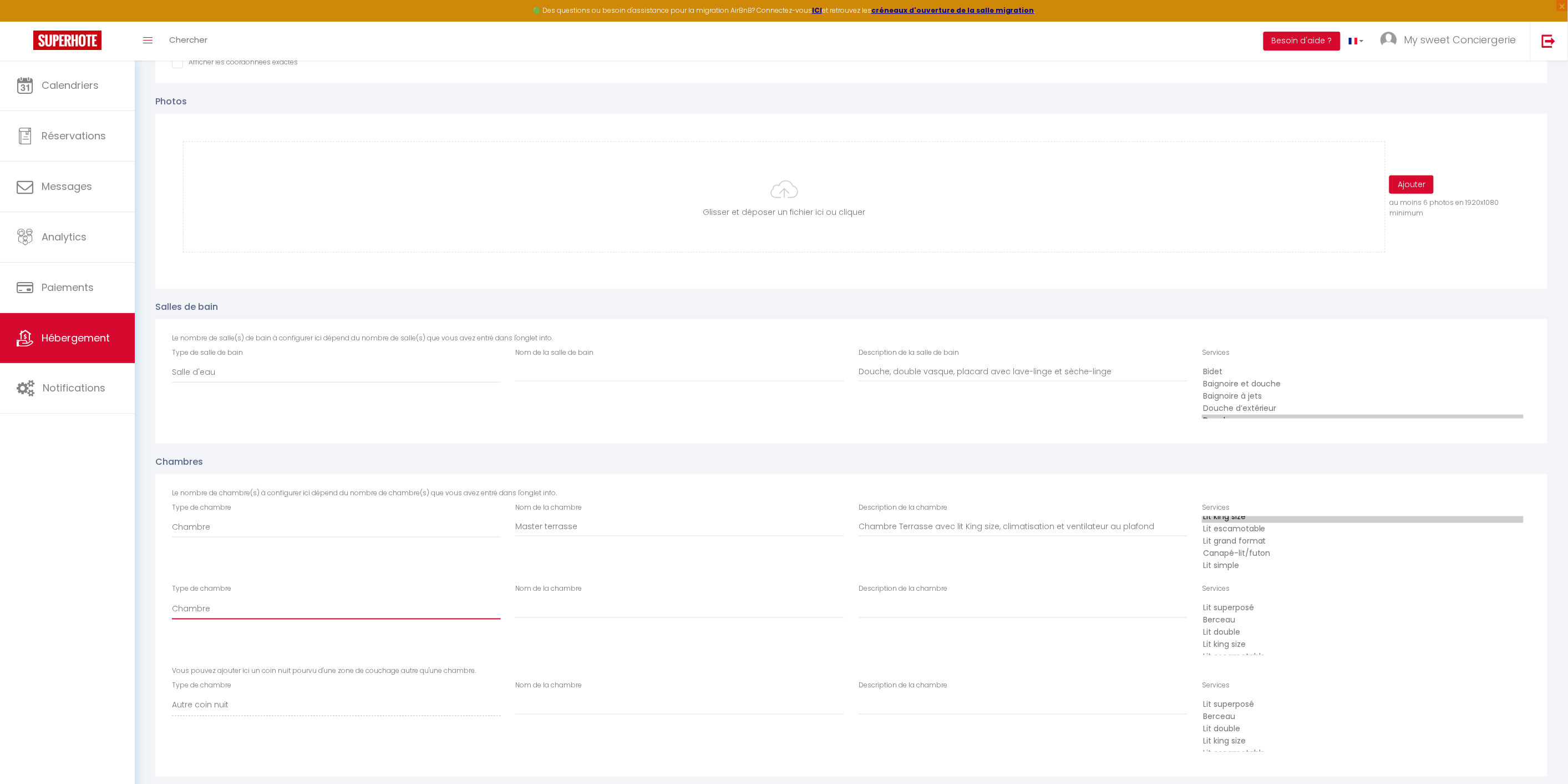
click at [226, 604] on select "Chambre Autre coin nuit" at bounding box center [337, 609] width 329 height 21
click at [229, 519] on select "Chambre Autre coin nuit" at bounding box center [337, 527] width 329 height 21
click at [230, 519] on select "Chambre Autre coin nuit" at bounding box center [337, 527] width 329 height 21
click at [621, 607] on input "Nom de la chambre" at bounding box center [680, 608] width 329 height 20
type input "Double Salon"
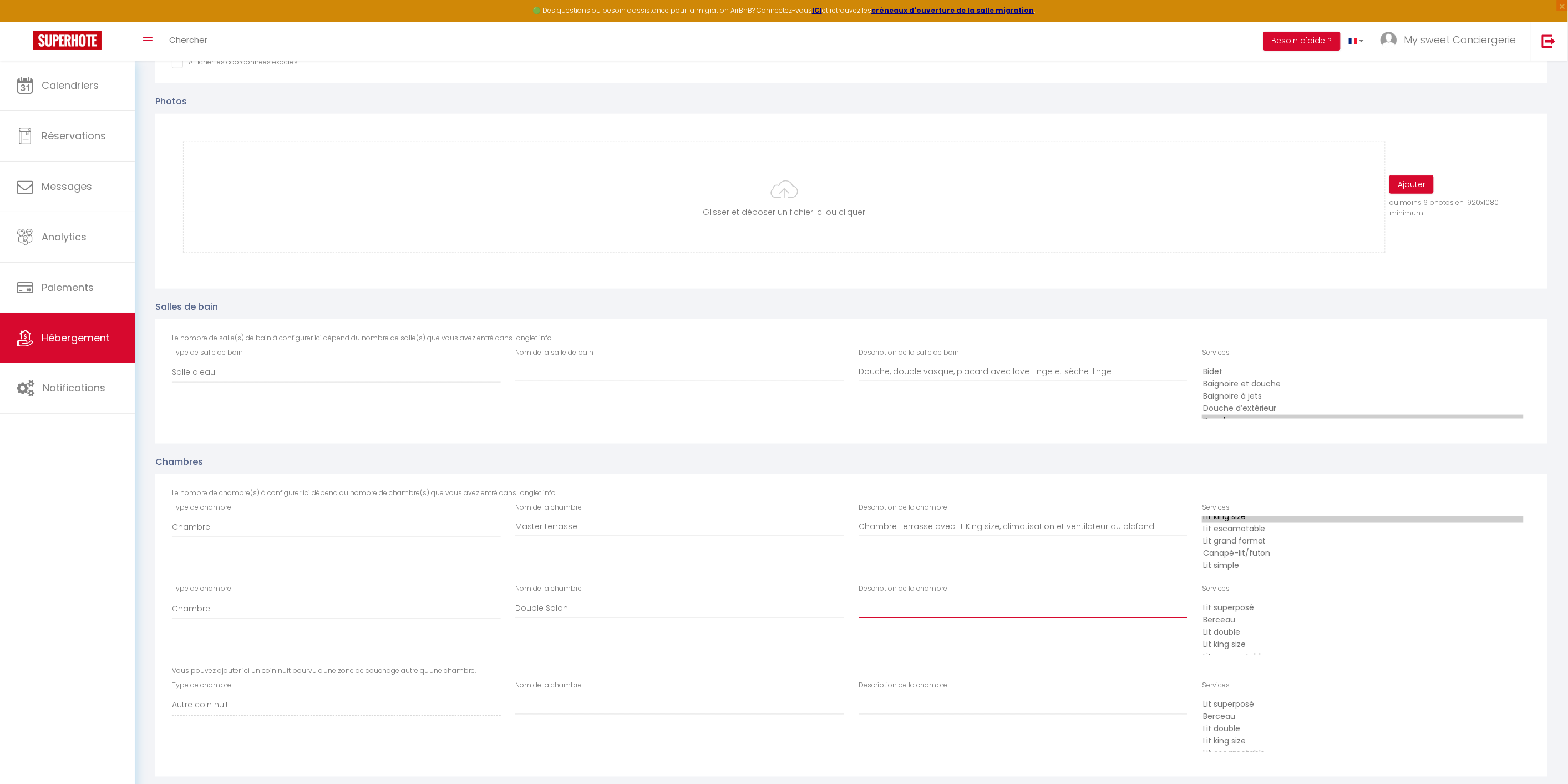
click at [910, 601] on input "Description de la chambre" at bounding box center [1023, 608] width 329 height 20
type input "Chambre avec lit escamotable et placard de rangement, cloison amovible"
select select "47"
click at [1247, 620] on option "Lit escamotable" at bounding box center [1363, 626] width 322 height 12
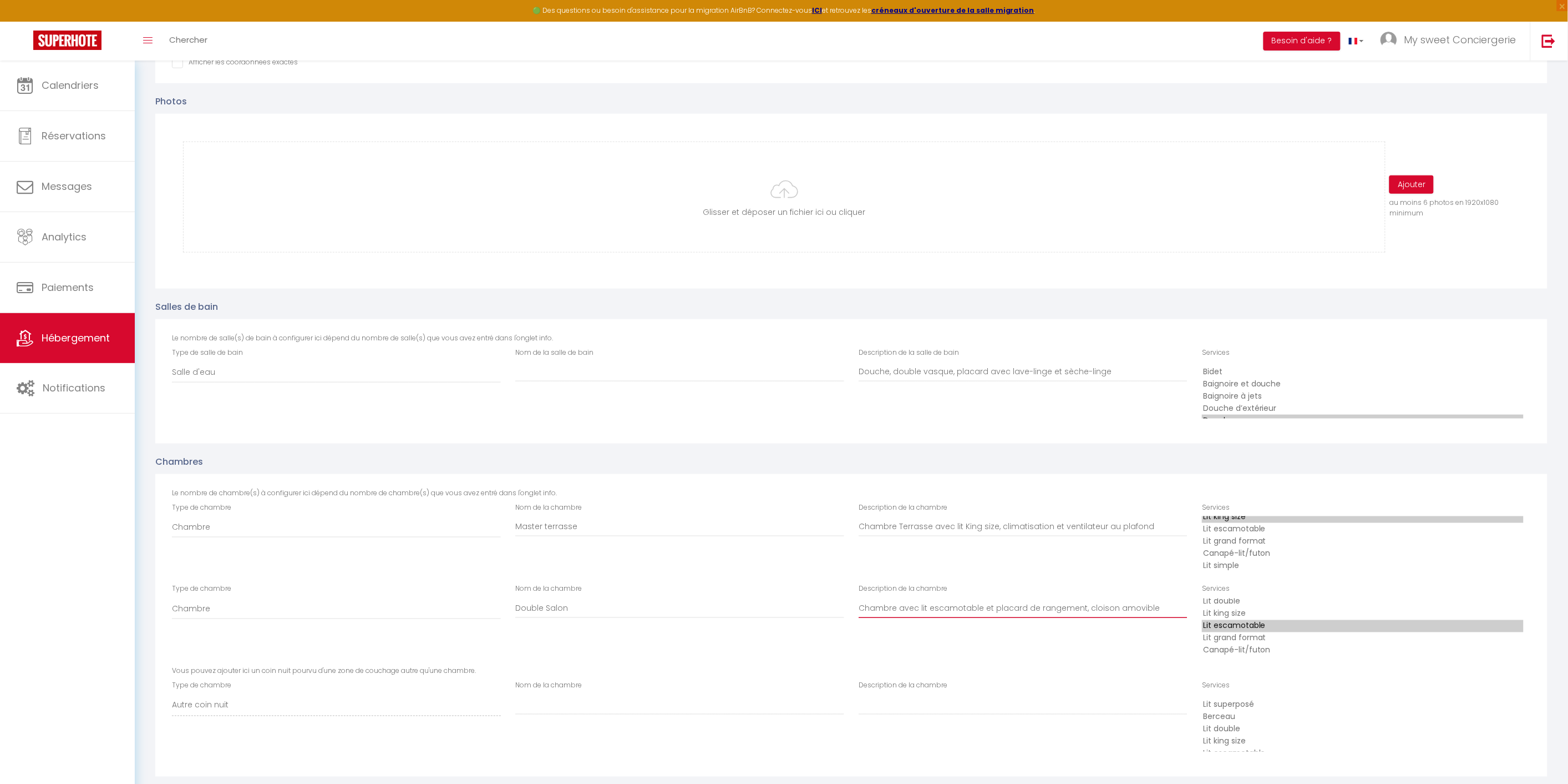
drag, startPoint x: 982, startPoint y: 603, endPoint x: 986, endPoint y: 598, distance: 6.4
click at [984, 603] on input "Chambre avec lit escamotable et placard de rangement, cloison amovible" at bounding box center [1023, 608] width 329 height 20
click at [1033, 602] on input "Chambre avec lit escamotable queen size et placard de rangement, cloison amovib…" at bounding box center [1023, 608] width 329 height 20
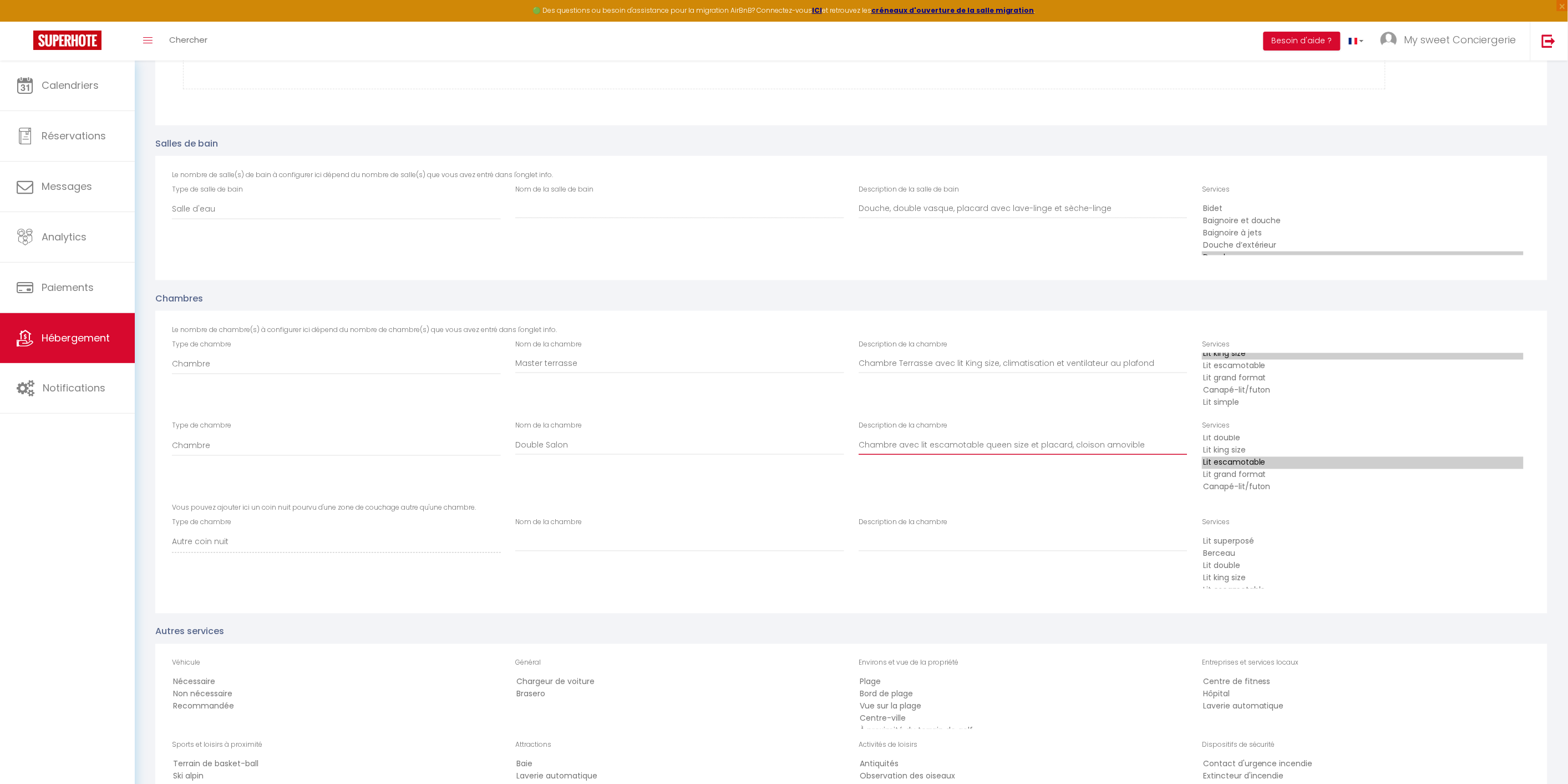
scroll to position [617, 0]
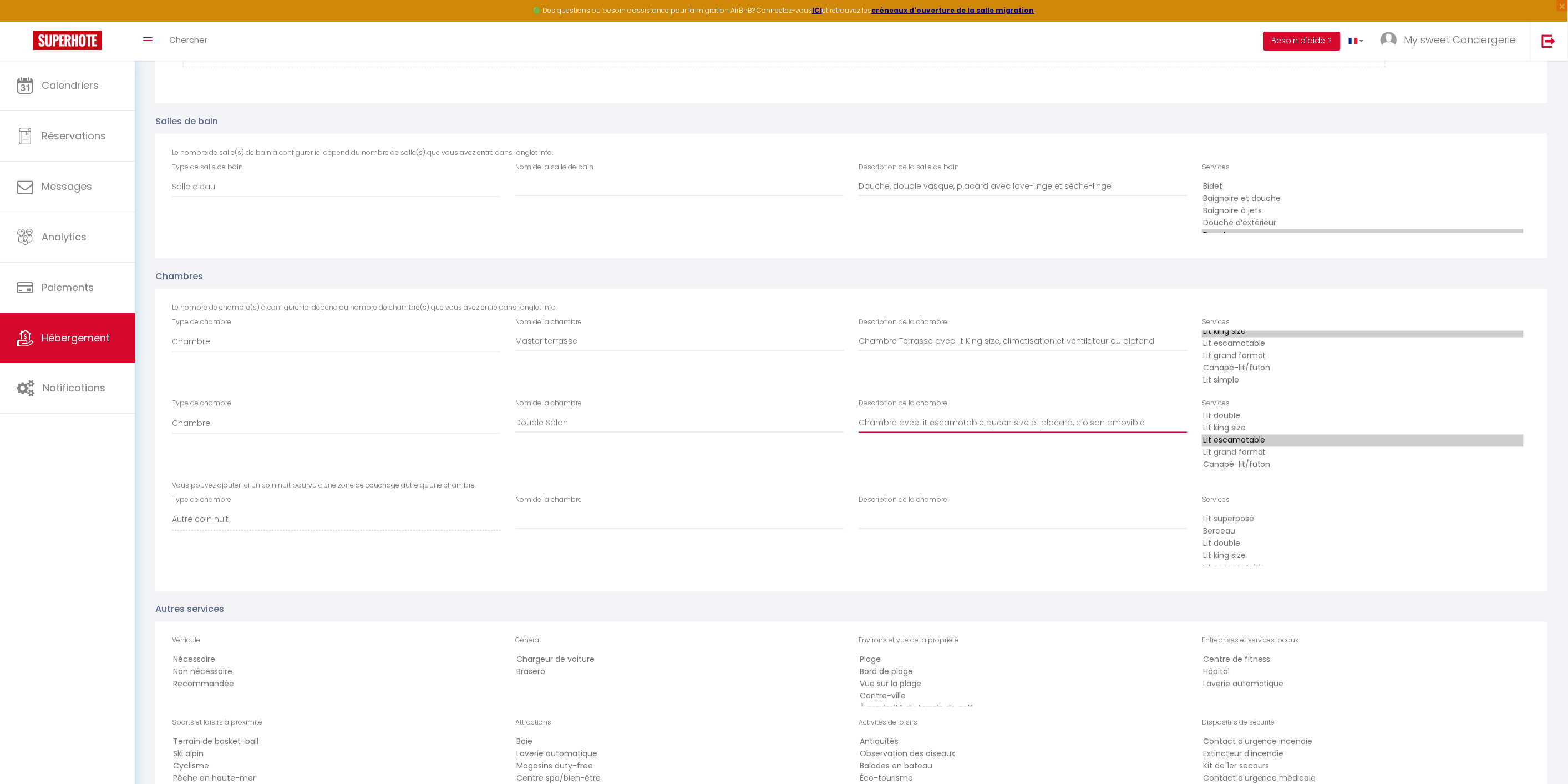
type input "Chambre avec lit escamotable queen size et placard, cloison amovible"
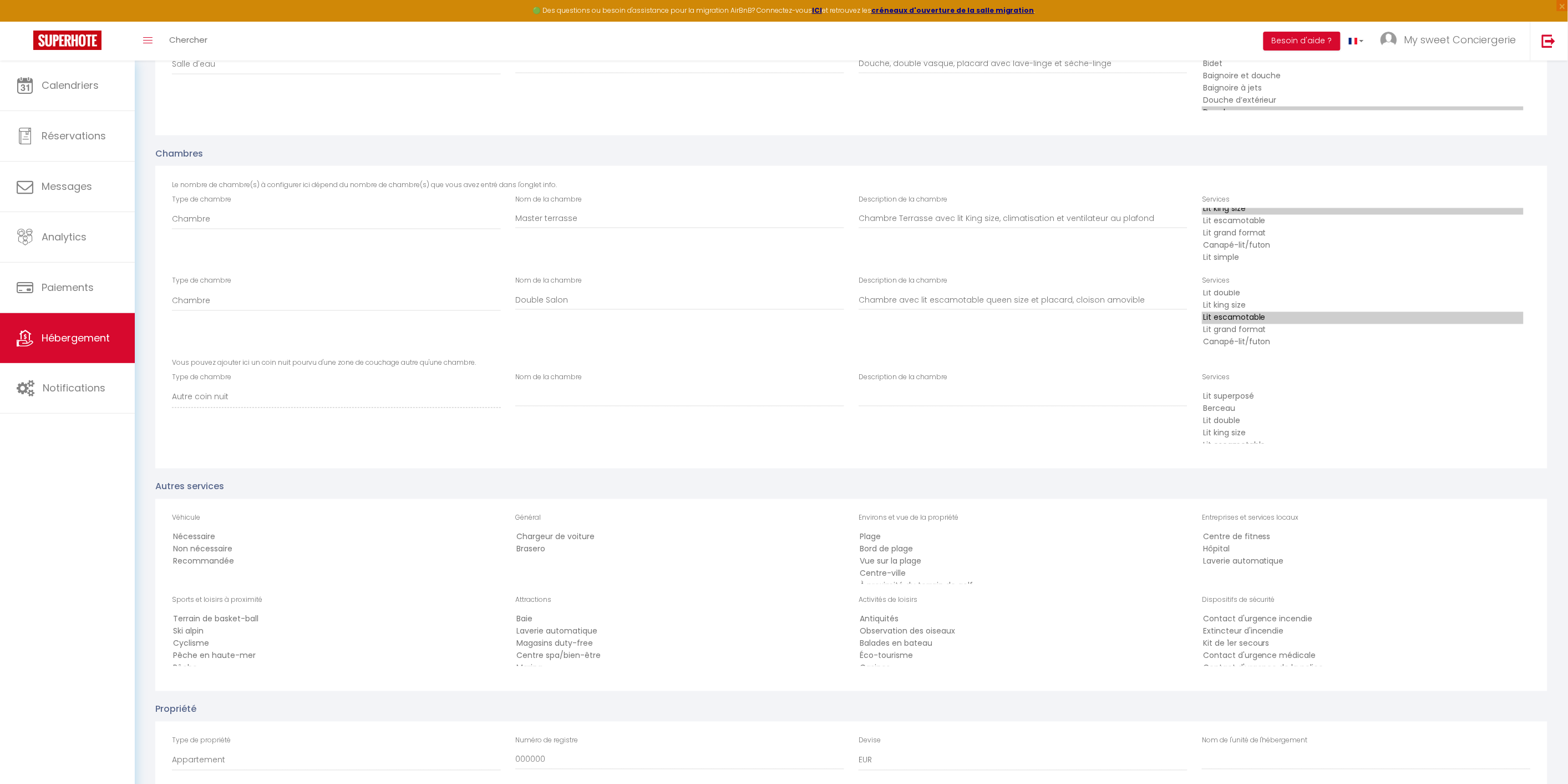
scroll to position [740, 0]
select select "66"
click at [208, 543] on option "Non nécessaire" at bounding box center [333, 548] width 322 height 12
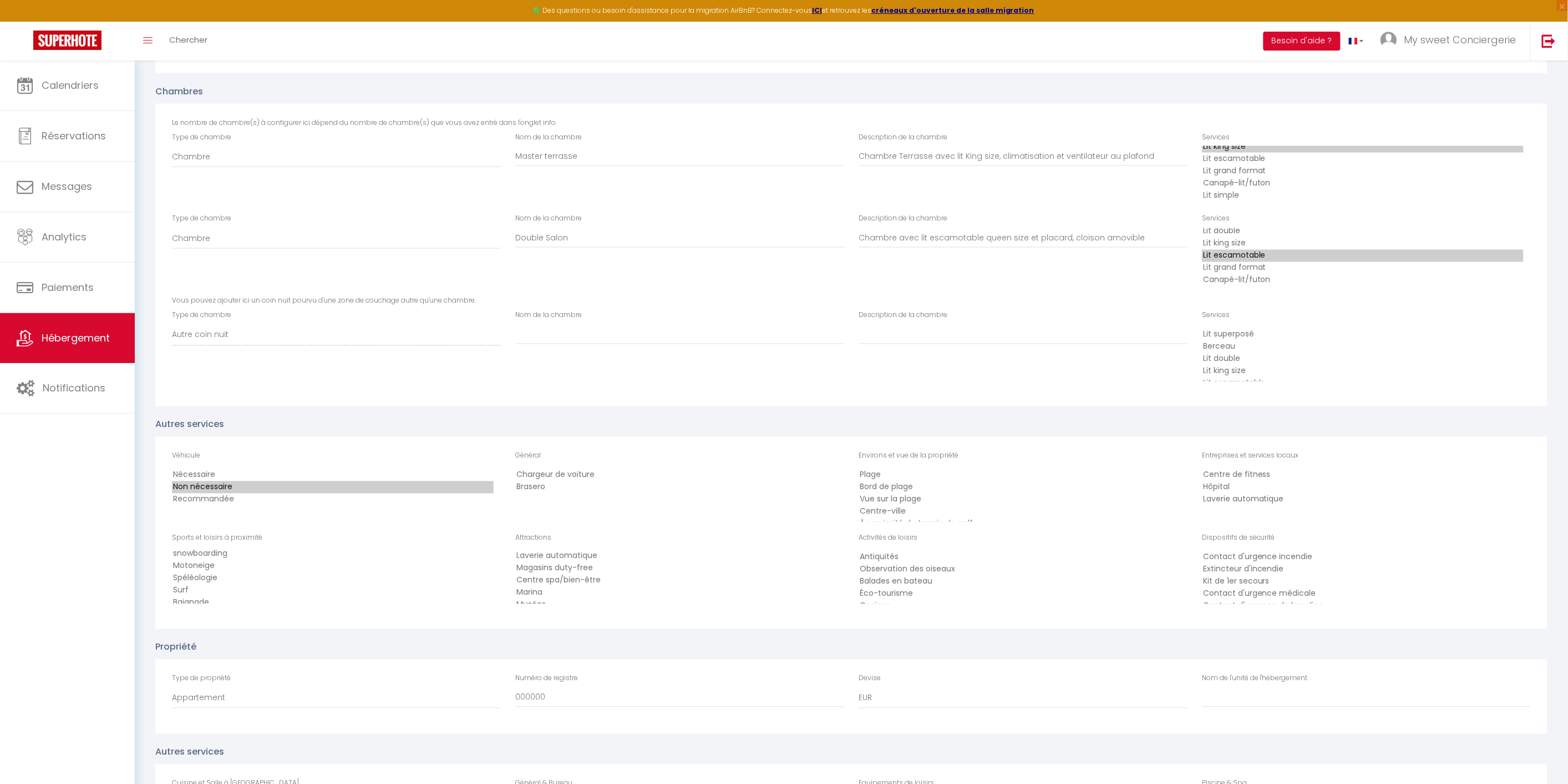
scroll to position [24, 0]
click at [547, 587] on option "Musées" at bounding box center [677, 593] width 322 height 12
select select "59"
click at [557, 575] on option "Marina" at bounding box center [677, 581] width 322 height 12
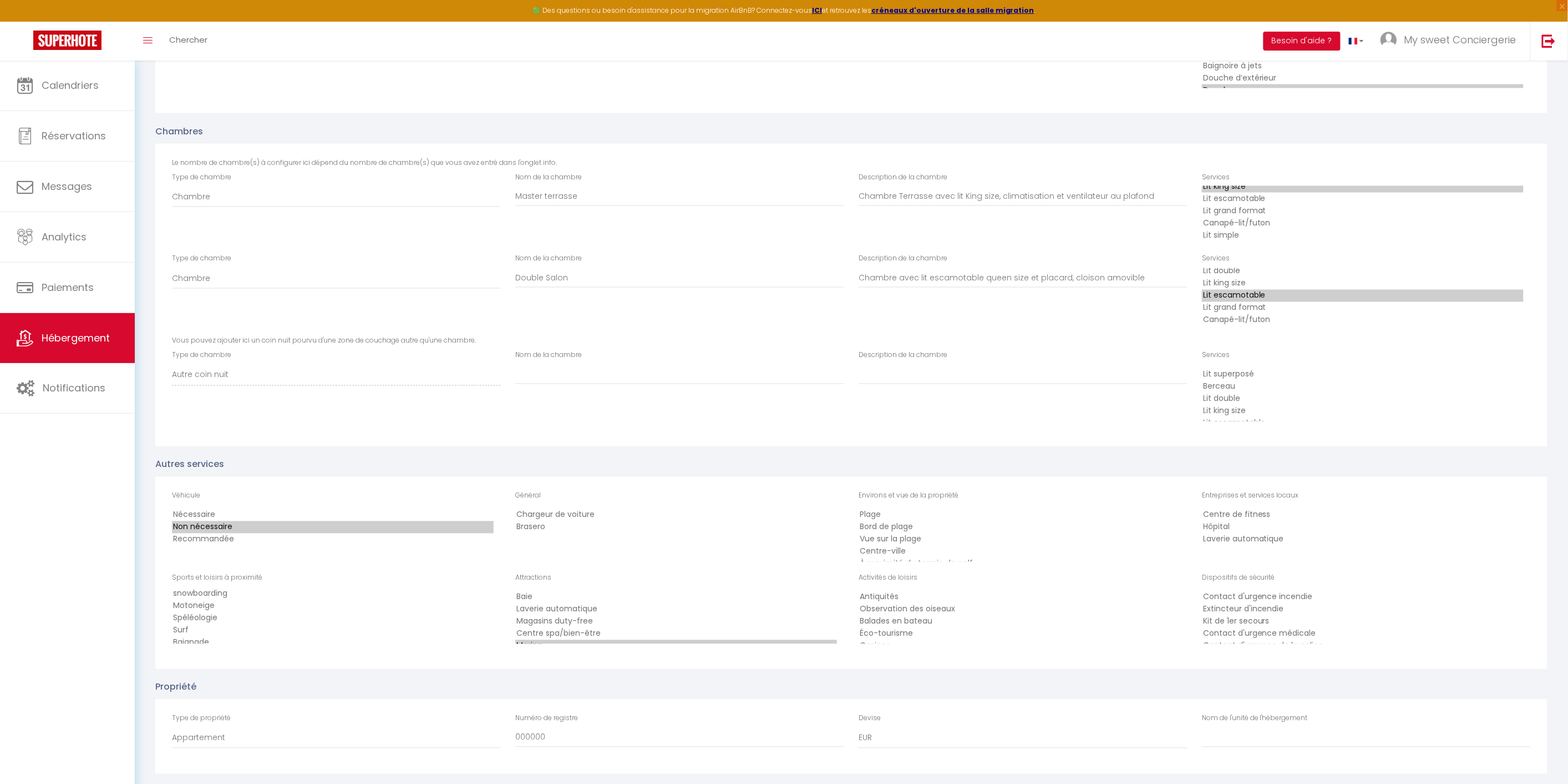
scroll to position [740, 0]
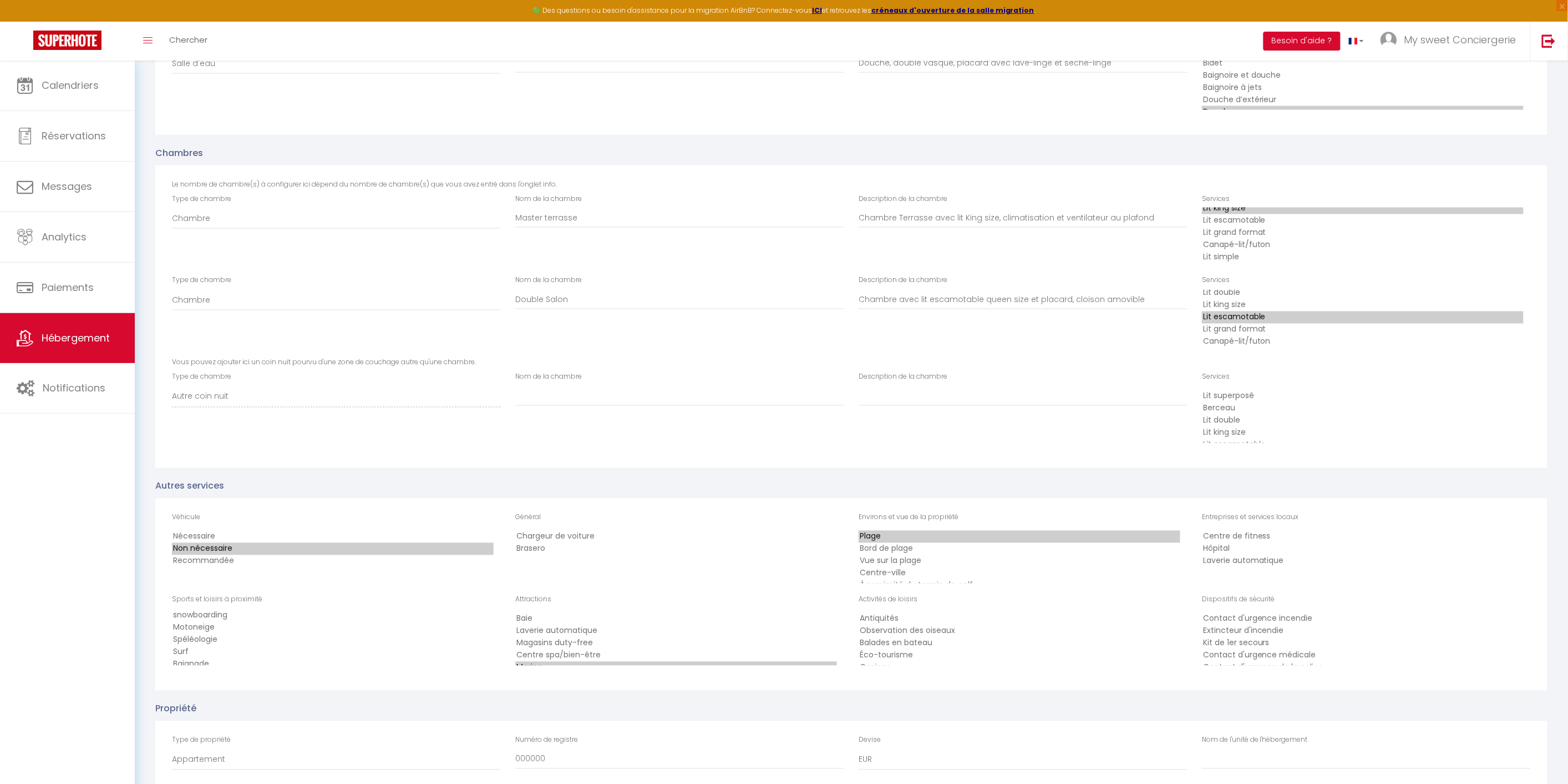
click at [884, 531] on option "Plage" at bounding box center [1020, 536] width 322 height 12
click at [932, 543] on option "Bord de plage" at bounding box center [1020, 548] width 322 height 12
drag, startPoint x: 960, startPoint y: 543, endPoint x: 942, endPoint y: 534, distance: 20.1
click at [959, 543] on option "Bord de plage" at bounding box center [1020, 548] width 322 height 12
click at [923, 531] on option "Plage" at bounding box center [1020, 536] width 322 height 12
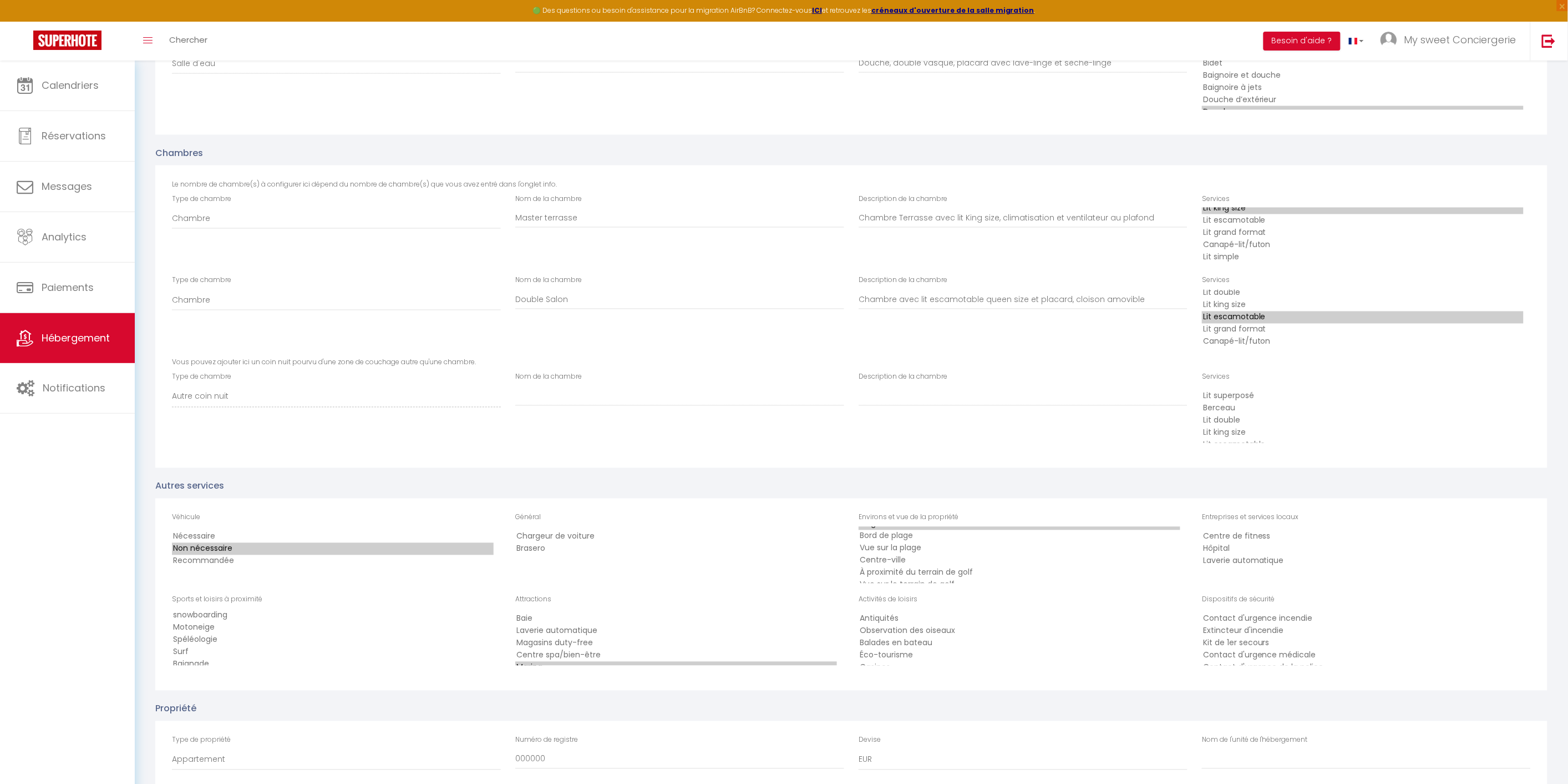
scroll to position [24, 0]
click at [896, 543] on option "Centre-ville" at bounding box center [1020, 548] width 322 height 12
click at [907, 543] on option "Centre-ville" at bounding box center [1020, 548] width 322 height 12
click at [891, 531] on option "Plage" at bounding box center [1020, 536] width 322 height 12
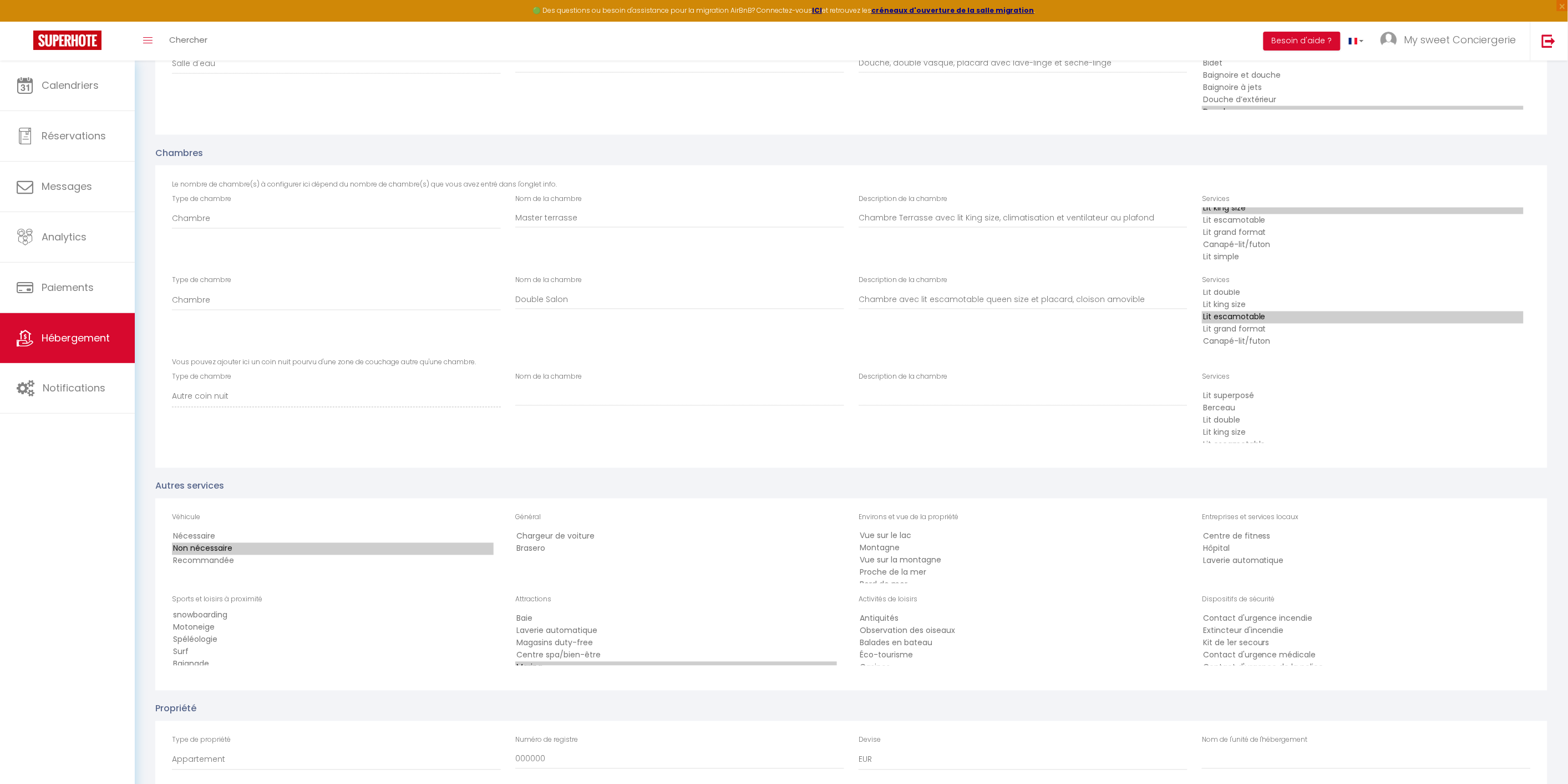
scroll to position [123, 0]
click at [877, 541] on option "Proche de la mer" at bounding box center [1020, 547] width 322 height 12
select select "134"
click at [888, 541] on option "Vue mer" at bounding box center [1020, 547] width 322 height 12
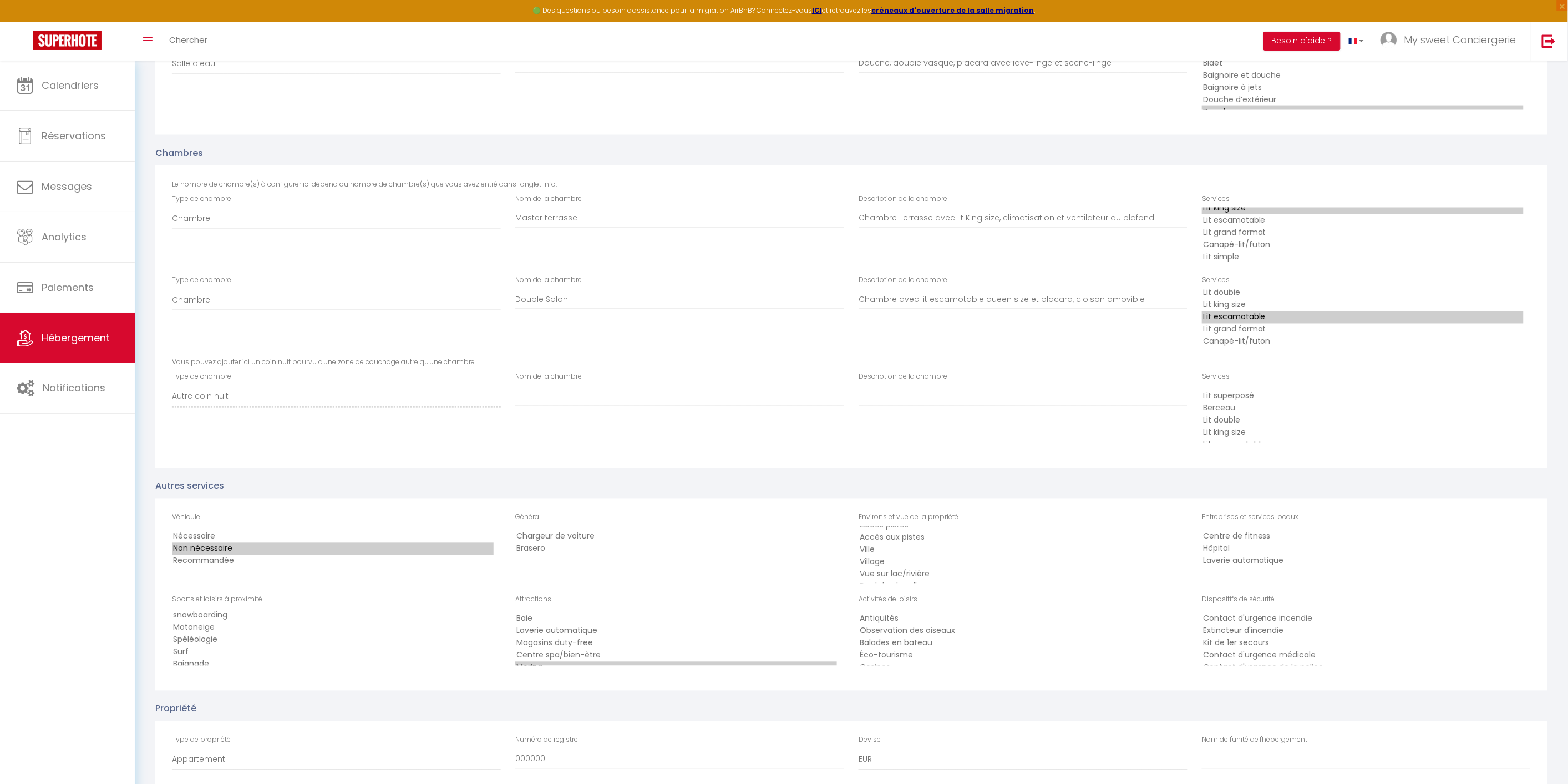
scroll to position [233, 0]
click at [1217, 613] on option "Contact d'urgence incendie" at bounding box center [1363, 619] width 322 height 12
click at [1236, 649] on option "Contact d'urgence médicale" at bounding box center [1363, 655] width 322 height 12
click at [1324, 639] on option "Contact d'urgence de la police" at bounding box center [1363, 644] width 322 height 12
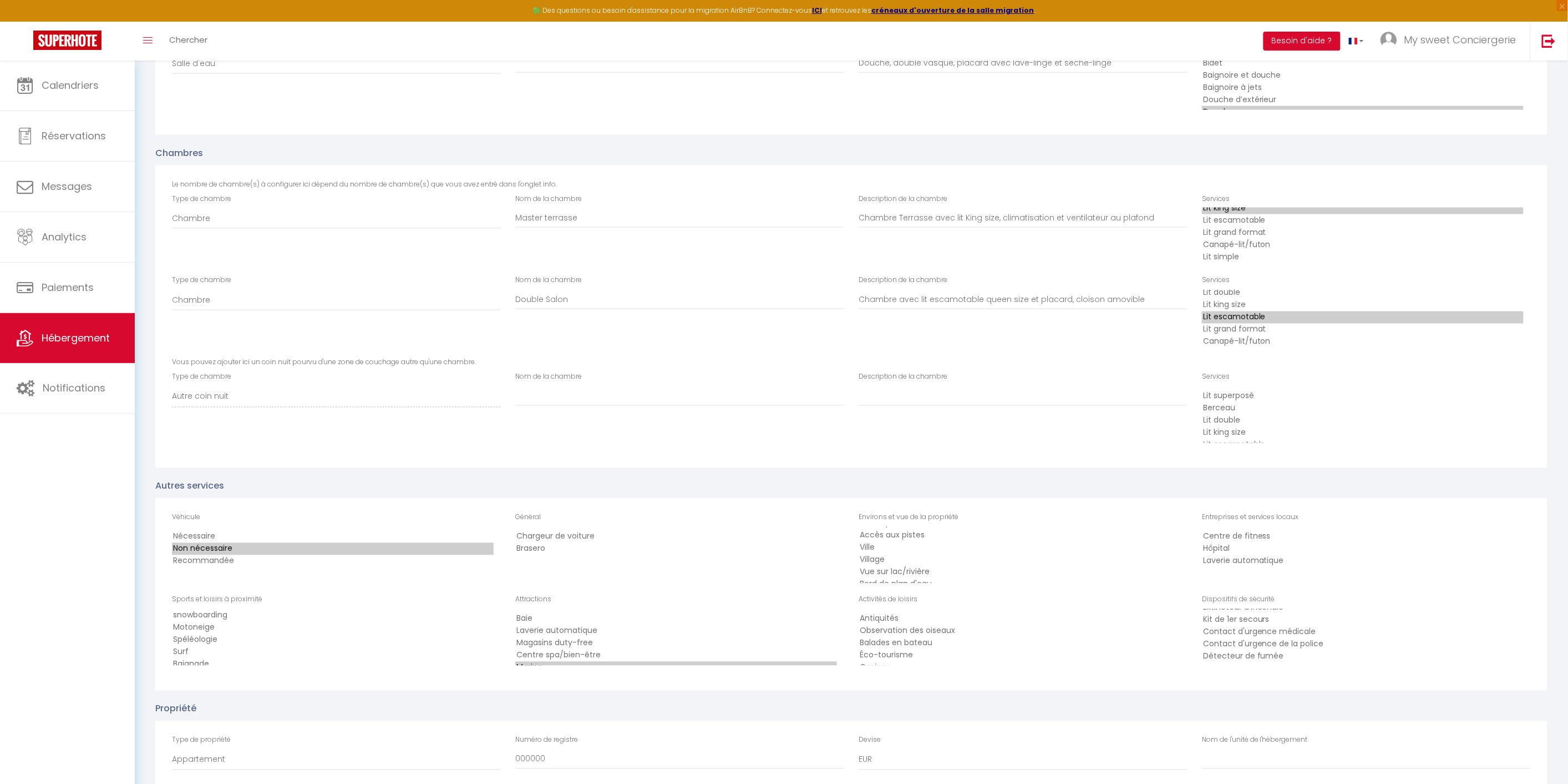
select select "84"
click at [1304, 651] on option "Détecteur de fumée" at bounding box center [1363, 656] width 322 height 12
click at [928, 637] on option "Balades en bateau" at bounding box center [1020, 643] width 322 height 12
click at [894, 637] on option "Casinos" at bounding box center [1020, 643] width 322 height 12
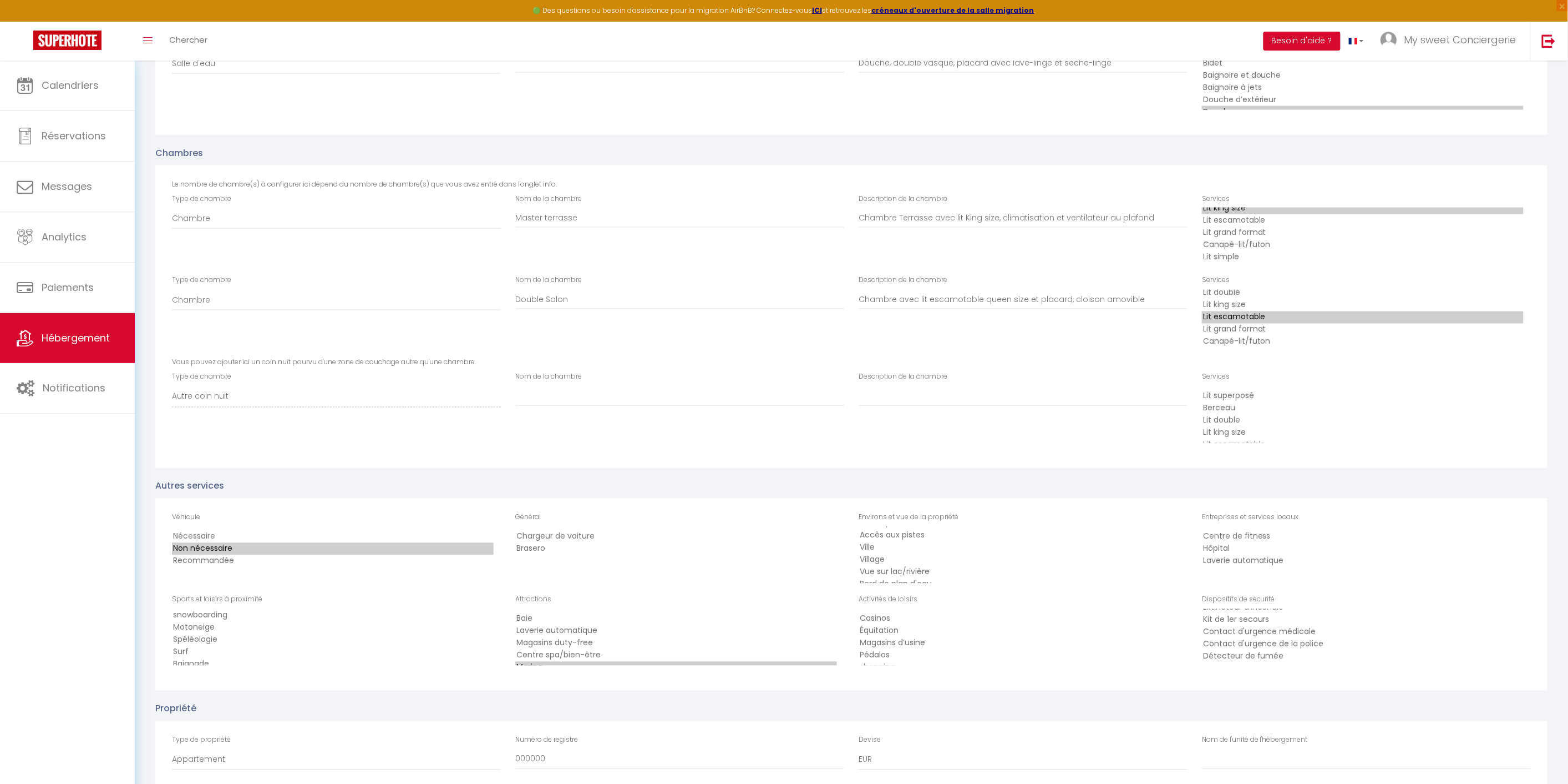
scroll to position [74, 0]
click at [889, 636] on option "shopping" at bounding box center [1020, 642] width 322 height 12
select select "109"
click at [949, 636] on option "Sports aquatiques" at bounding box center [1020, 642] width 322 height 12
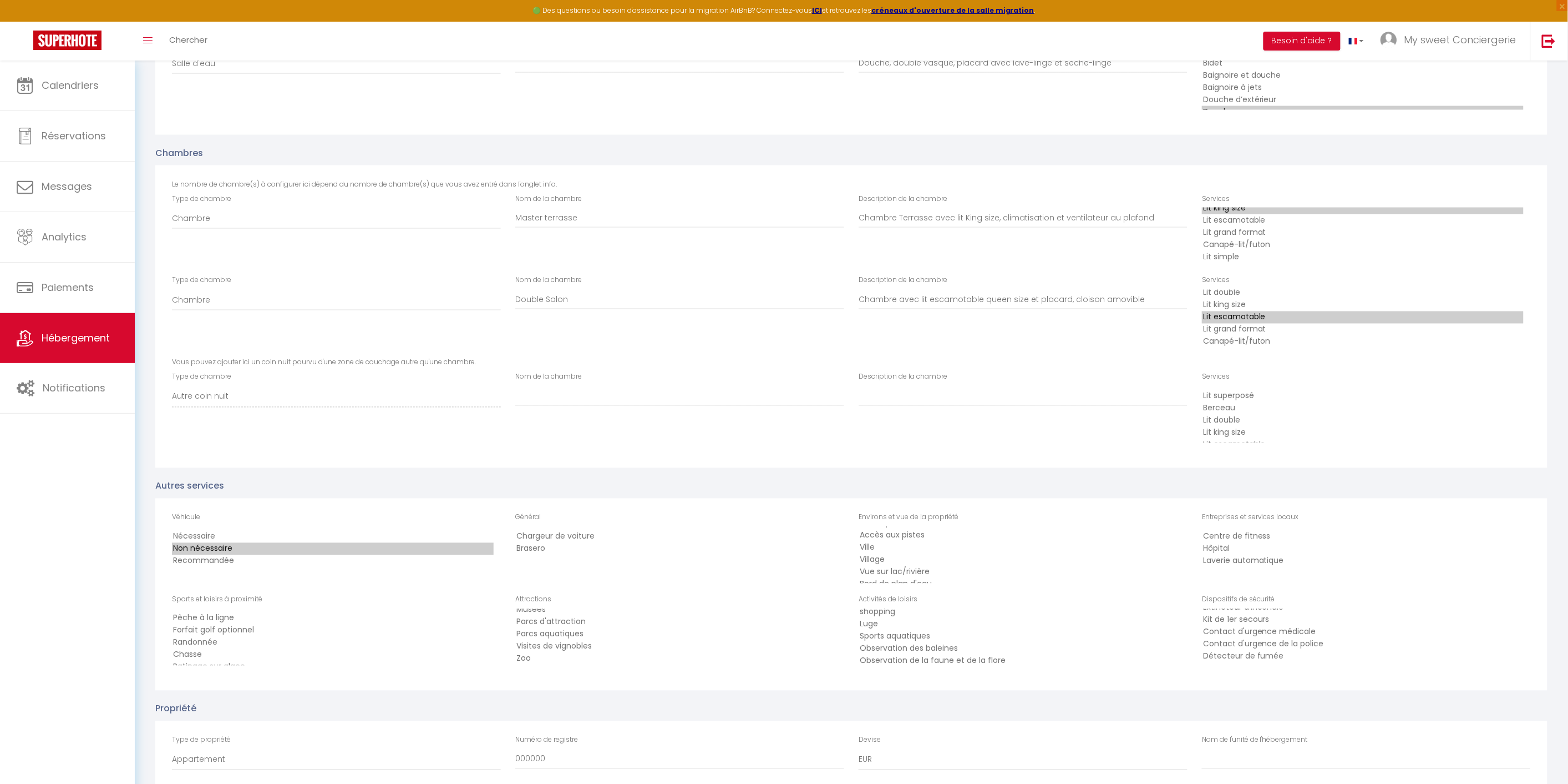
click at [243, 624] on option "Forfait golf optionnel" at bounding box center [333, 630] width 322 height 12
click at [208, 648] on option "Jet-ski" at bounding box center [333, 654] width 322 height 12
click at [200, 659] on option "kayaking" at bounding box center [333, 665] width 322 height 12
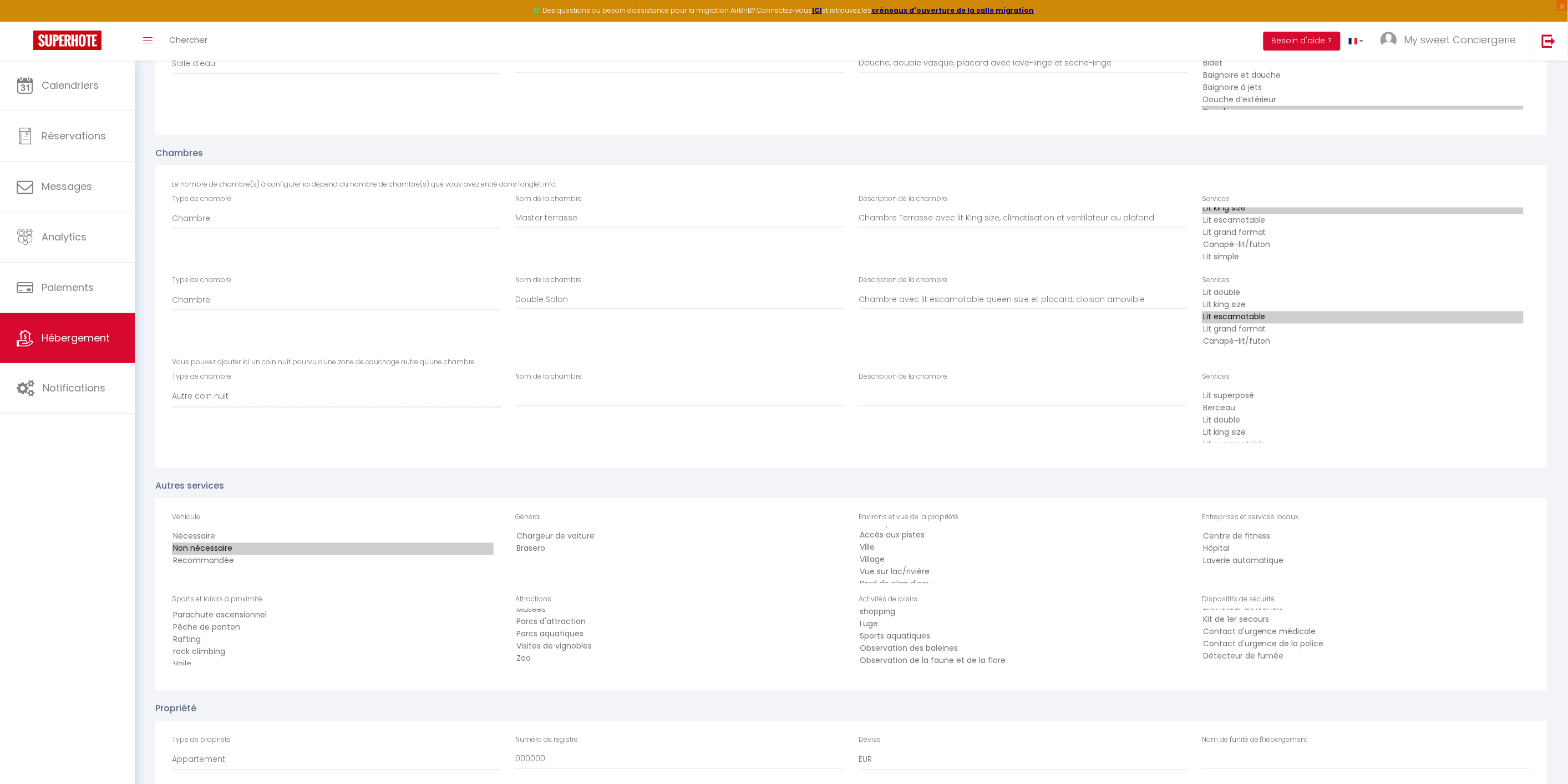
scroll to position [248, 0]
click at [182, 634] on option "Voile" at bounding box center [333, 639] width 322 height 12
click at [182, 646] on option "Plongée" at bounding box center [333, 652] width 322 height 12
click at [195, 645] on option "Plongée" at bounding box center [333, 651] width 322 height 12
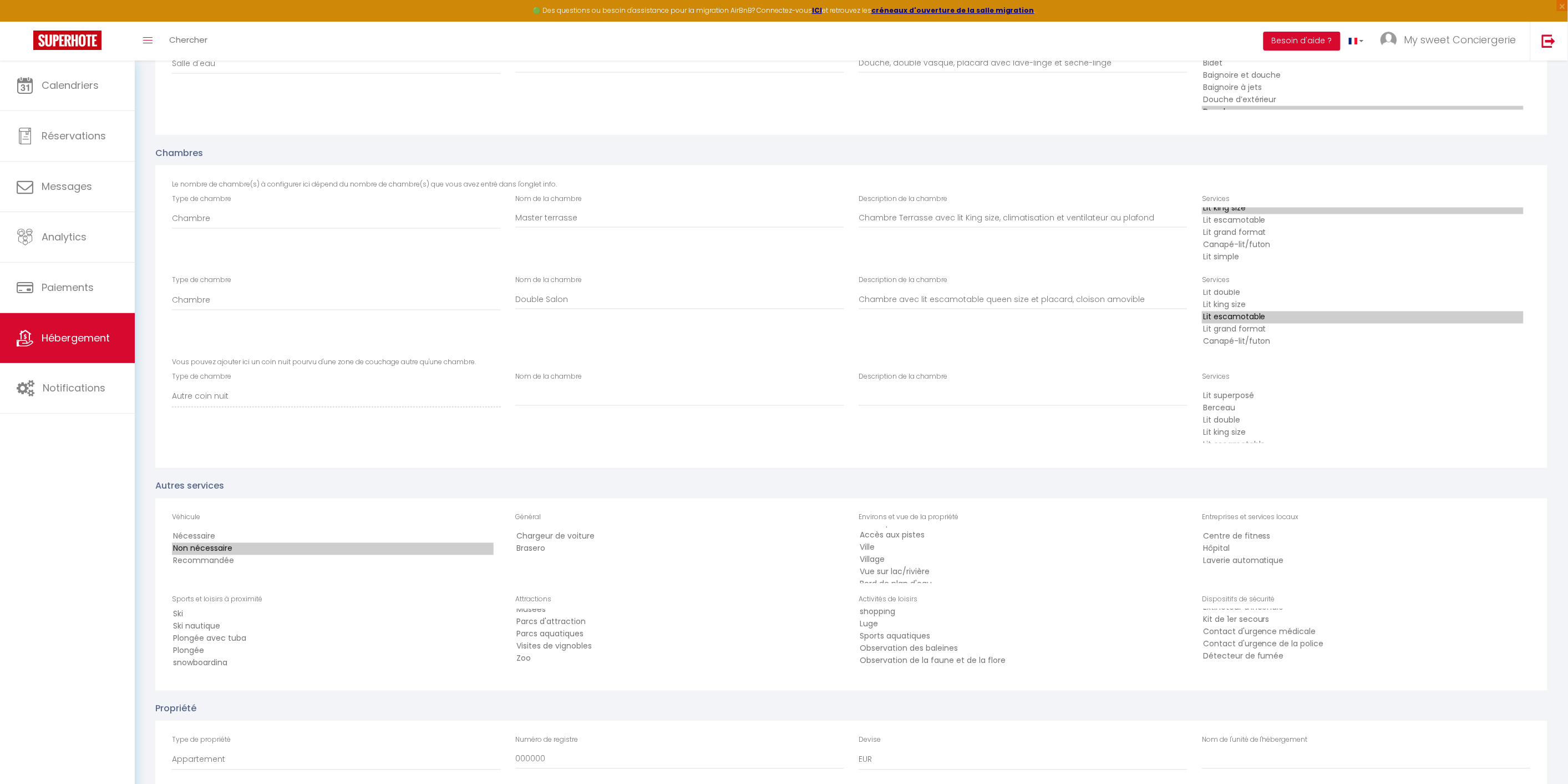
click at [266, 633] on option "Plongée avec tuba" at bounding box center [333, 639] width 322 height 12
click at [195, 657] on option "Baignade" at bounding box center [333, 663] width 322 height 12
click at [201, 643] on select "Terrain de basket-ball Ski alpin Cyclisme Pêche en haute-mer Pêche Pêche côtièr…" at bounding box center [337, 637] width 329 height 57
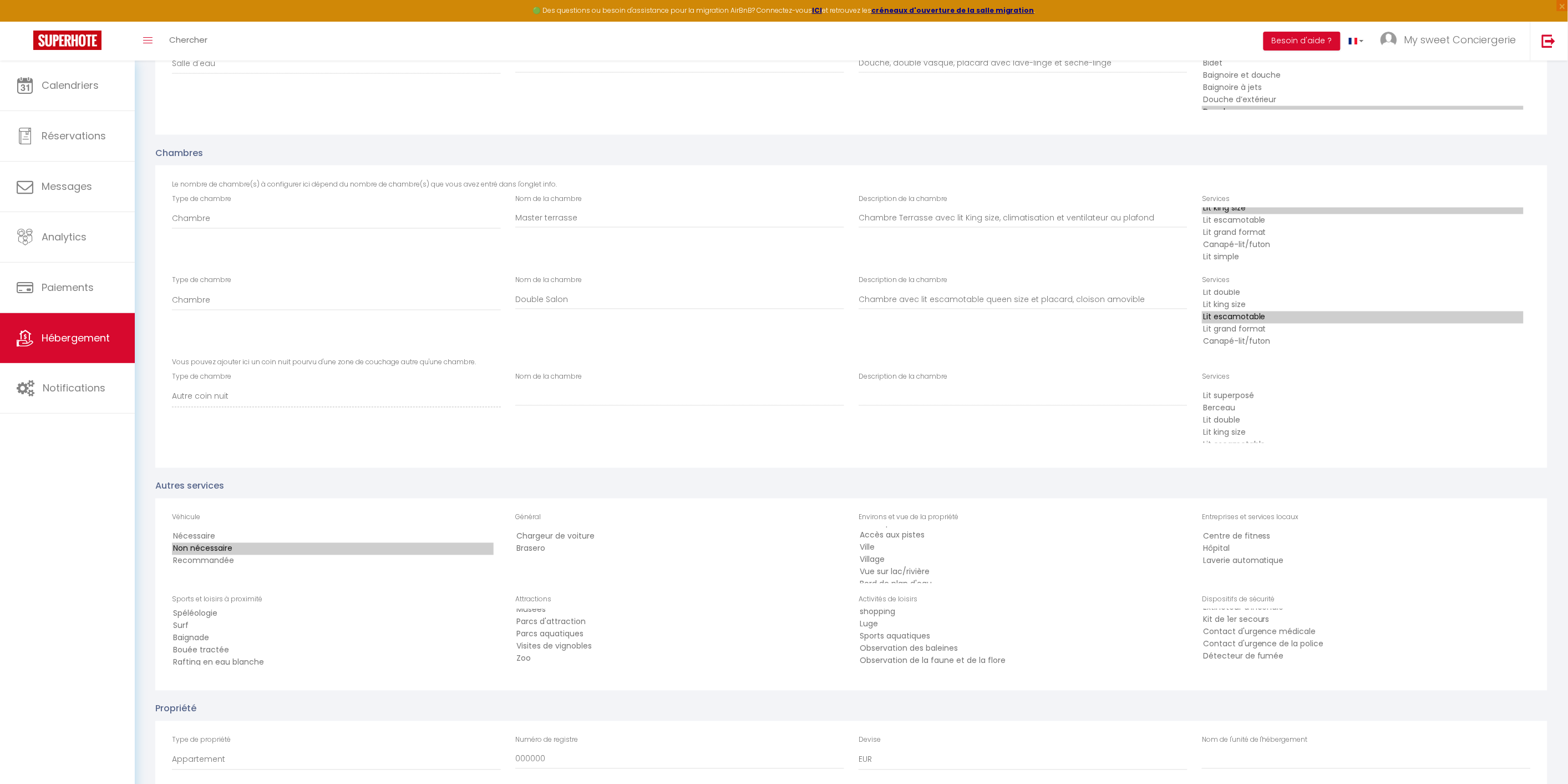
select select "165"
click at [217, 669] on option "Planche à voile" at bounding box center [333, 675] width 322 height 12
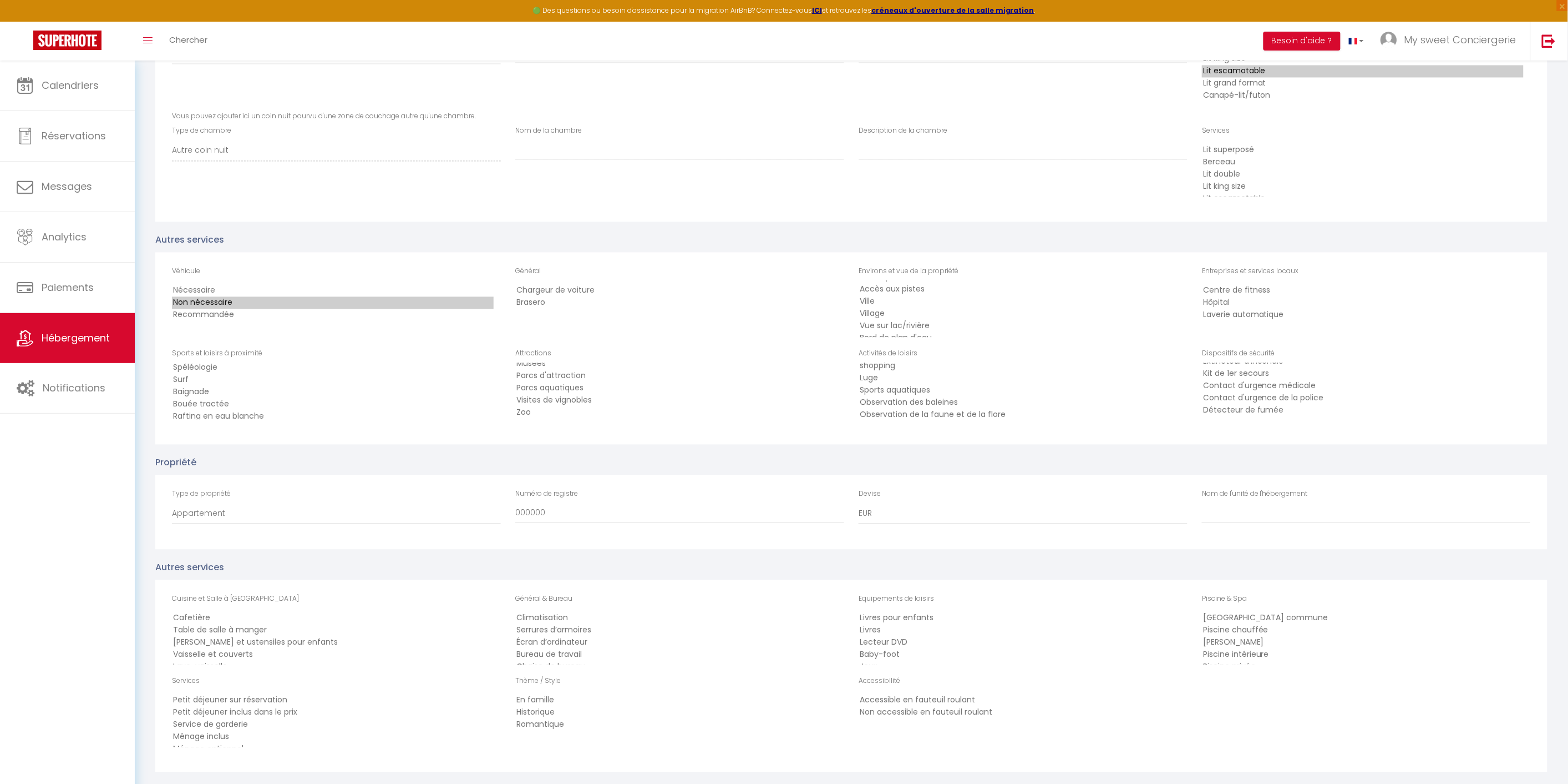
scroll to position [986, 0]
select select "136"
click at [877, 295] on option "Ville" at bounding box center [1020, 301] width 322 height 12
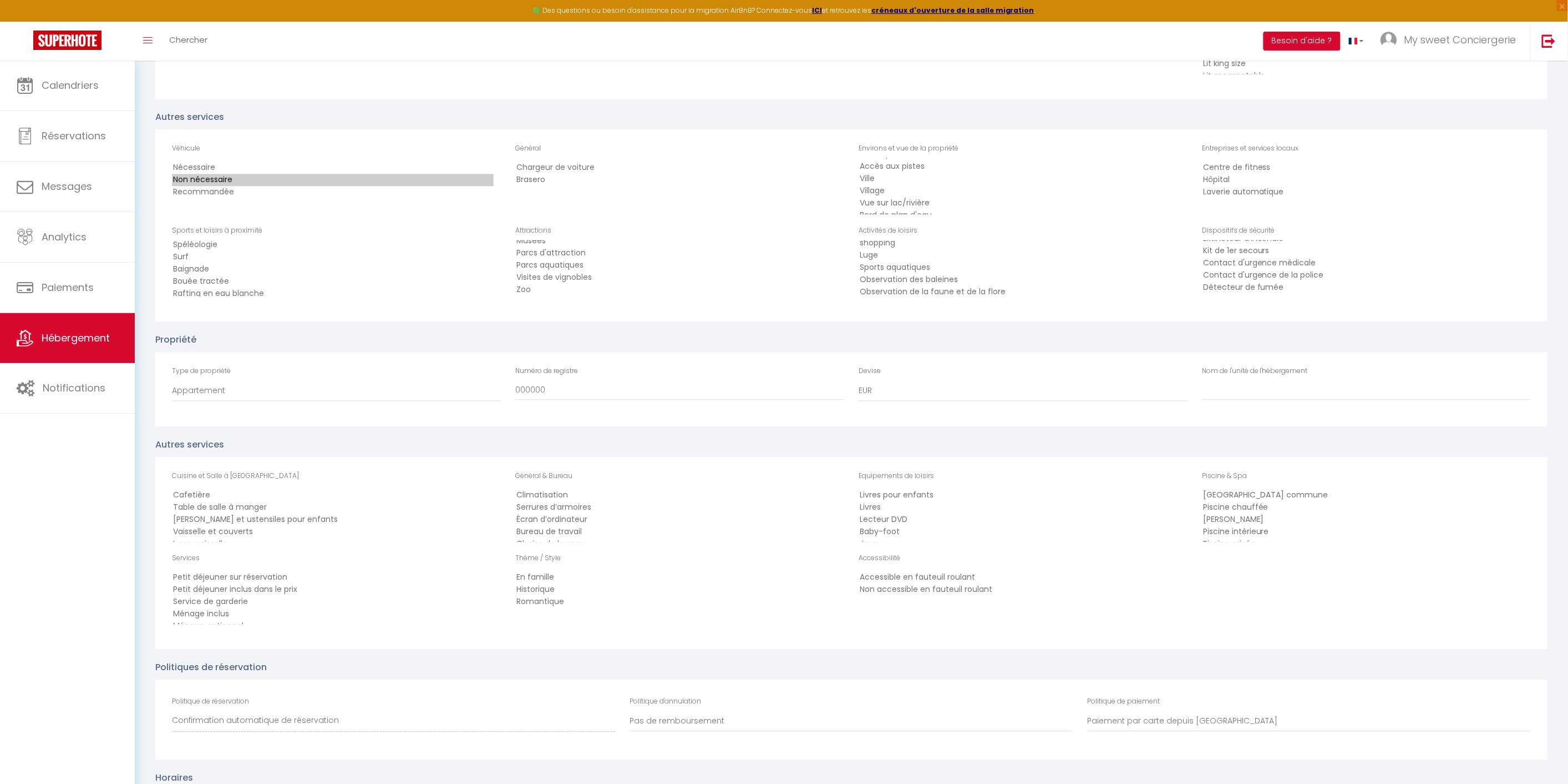
scroll to position [1110, 0]
click at [228, 500] on option "Table de salle à manger" at bounding box center [333, 506] width 322 height 12
click at [226, 524] on option "Vaisselle et couverts" at bounding box center [333, 530] width 322 height 12
click at [221, 512] on option "Lave-vaisselle" at bounding box center [333, 518] width 322 height 12
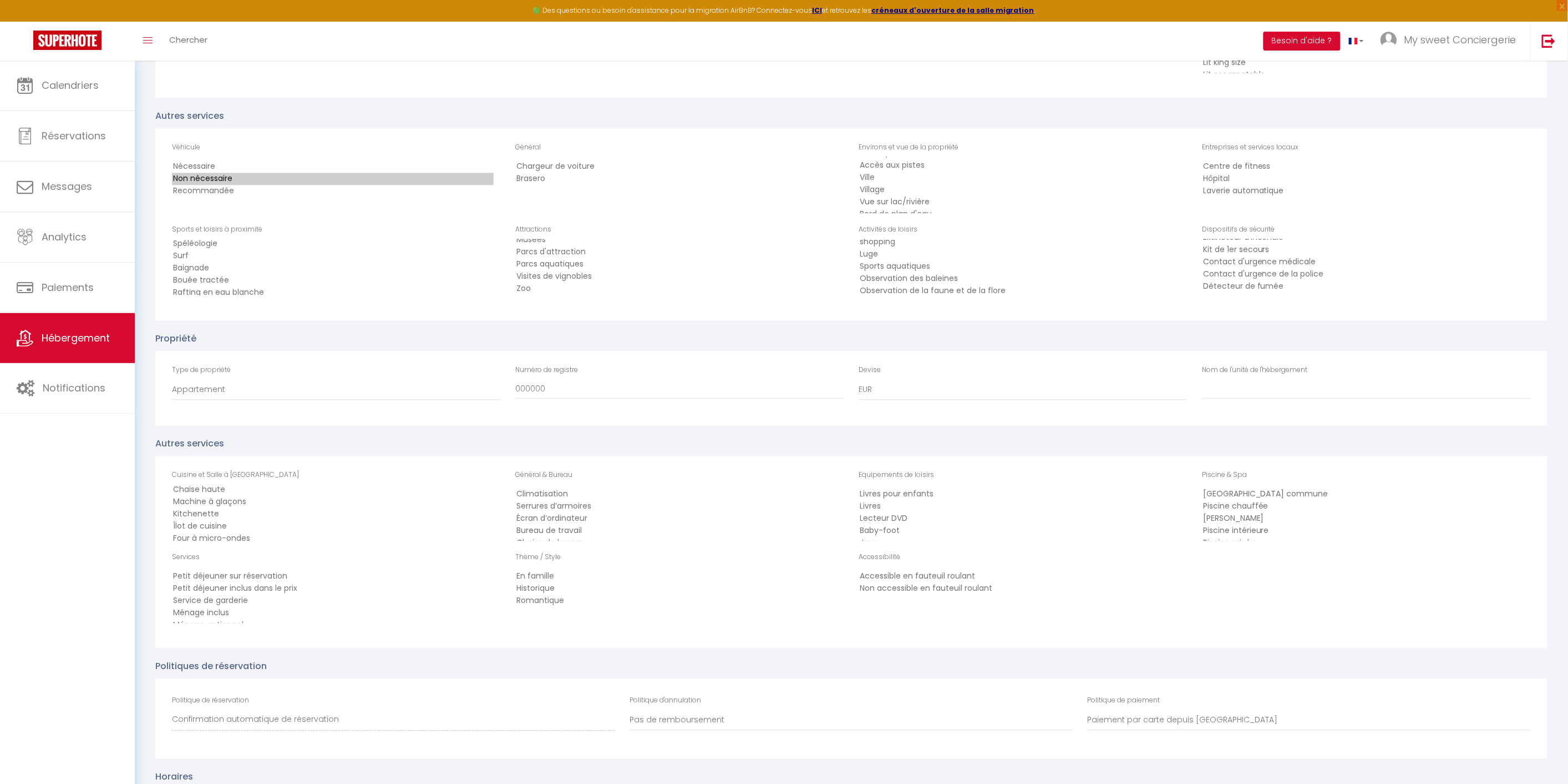
scroll to position [74, 0]
click at [196, 524] on option "Four à micro-ondes" at bounding box center [333, 529] width 322 height 12
click at [184, 524] on select "Cafetière Table de salle à manger Vaisselles et ustensiles pour enfants Vaissel…" at bounding box center [337, 512] width 329 height 57
click at [204, 520] on option "Réfrigérateur" at bounding box center [333, 526] width 322 height 12
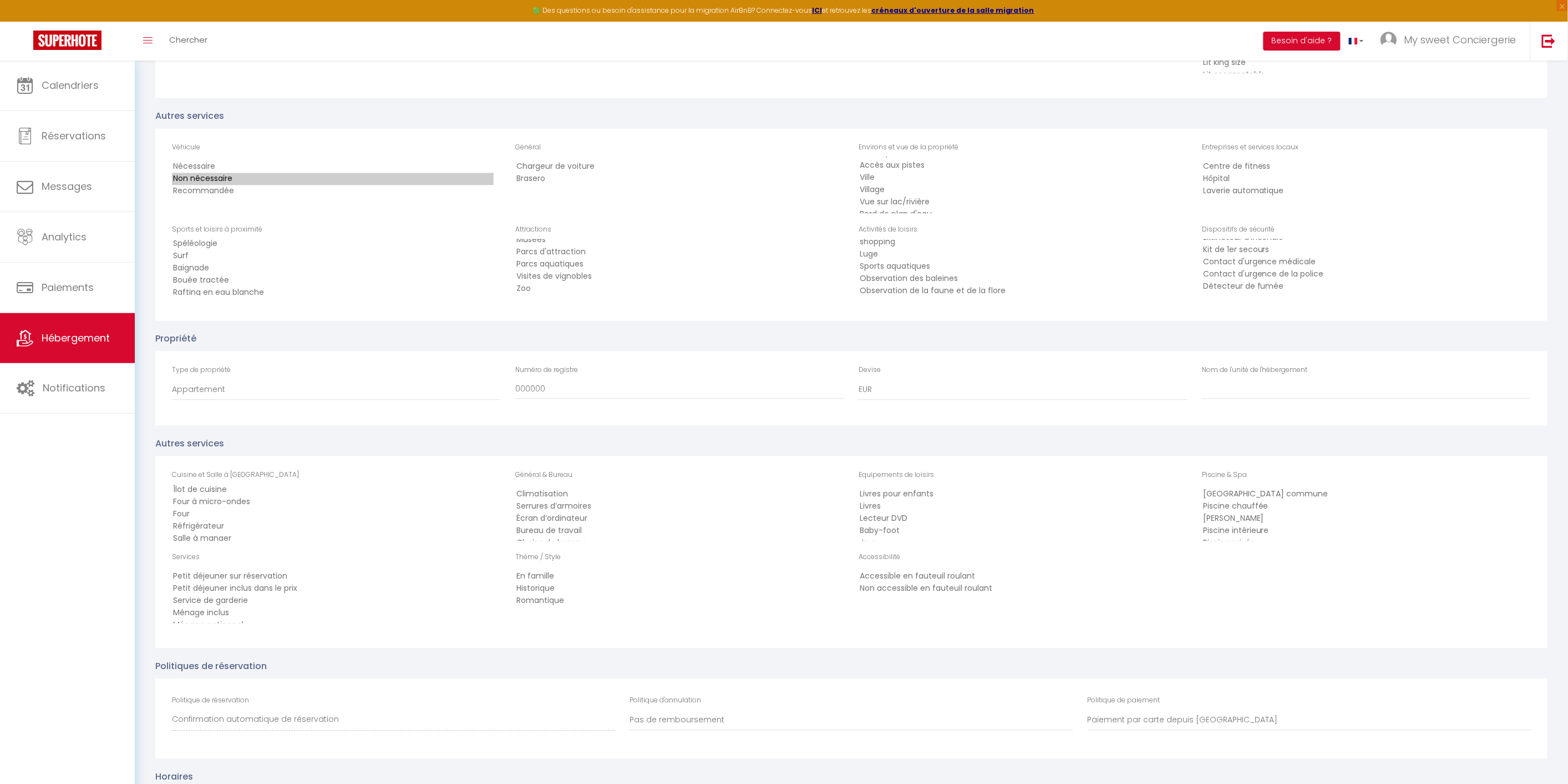
click at [202, 532] on option "Salle à manger" at bounding box center [333, 538] width 322 height 12
click at [223, 532] on option "Plaques de cuisson" at bounding box center [333, 538] width 322 height 12
select select "92"
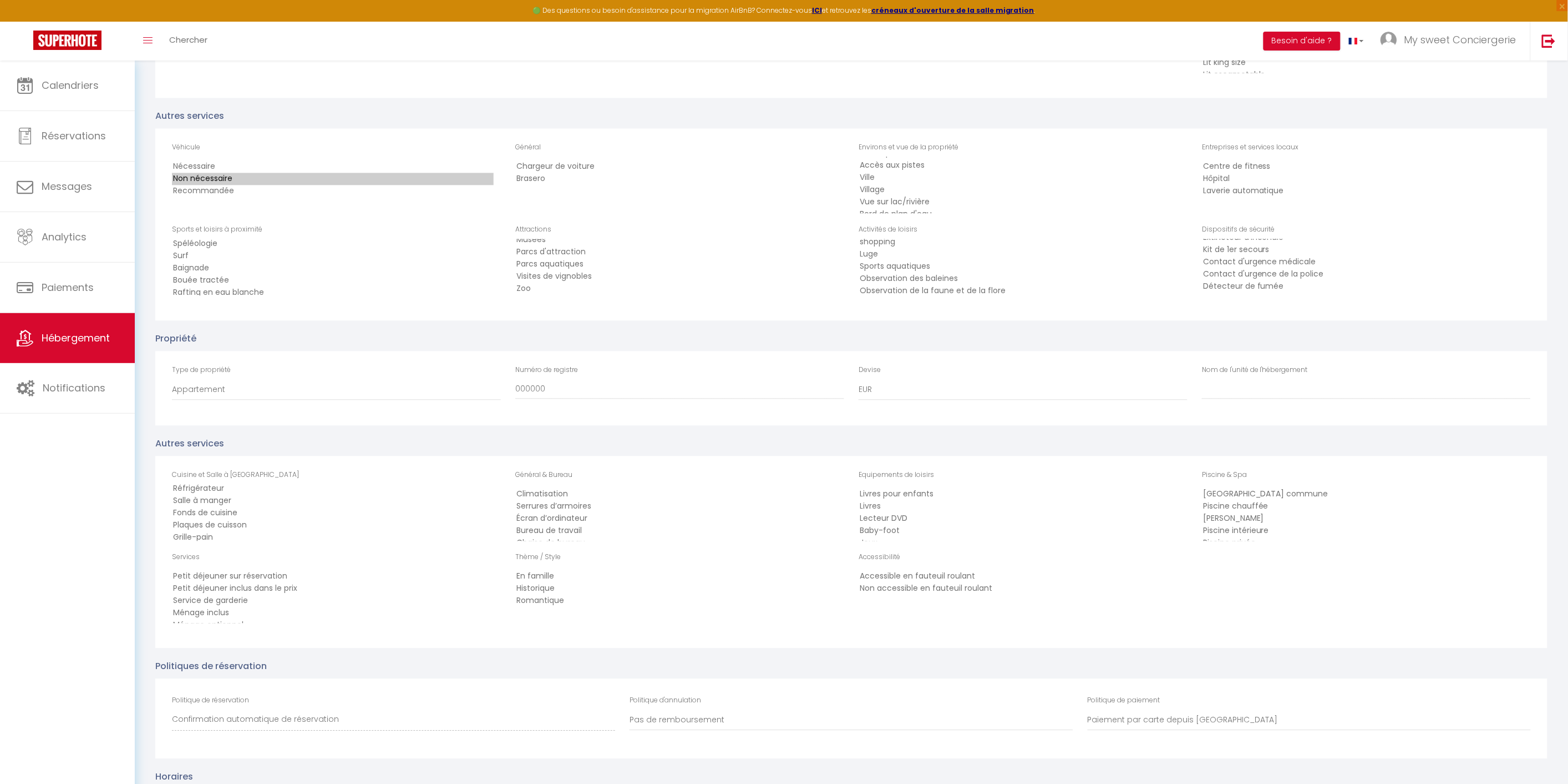
click at [269, 531] on option "Grille-pain" at bounding box center [333, 537] width 322 height 12
click at [569, 488] on option "Climatisation" at bounding box center [677, 494] width 322 height 12
click at [547, 509] on option "Sèche-linge" at bounding box center [677, 514] width 322 height 12
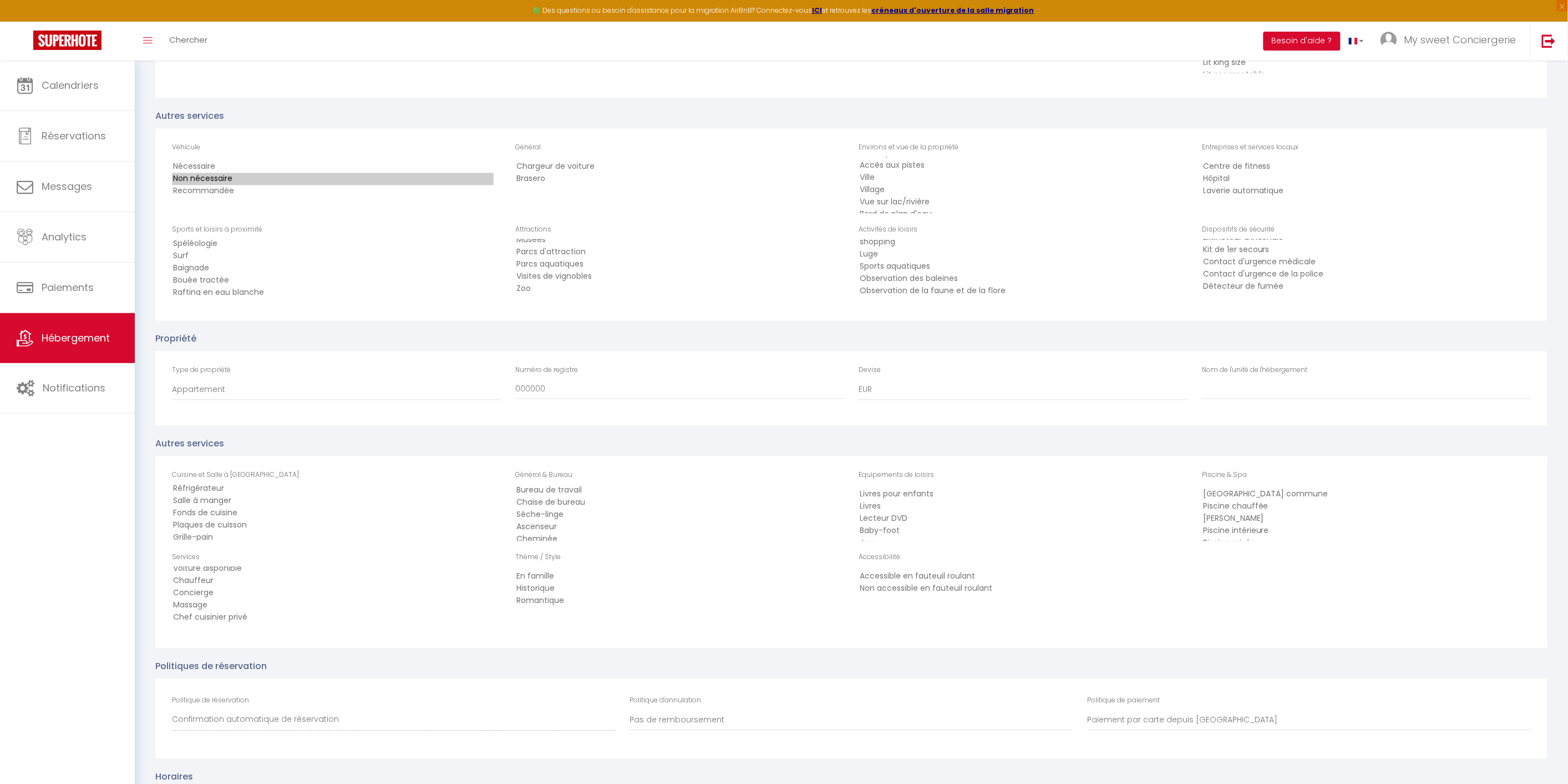
click at [547, 521] on option "Ascenseur" at bounding box center [677, 526] width 322 height 12
click at [552, 533] on option "Wi-Fi gratuit" at bounding box center [677, 539] width 322 height 12
click at [560, 519] on option "Sèche-cheveux" at bounding box center [677, 525] width 322 height 12
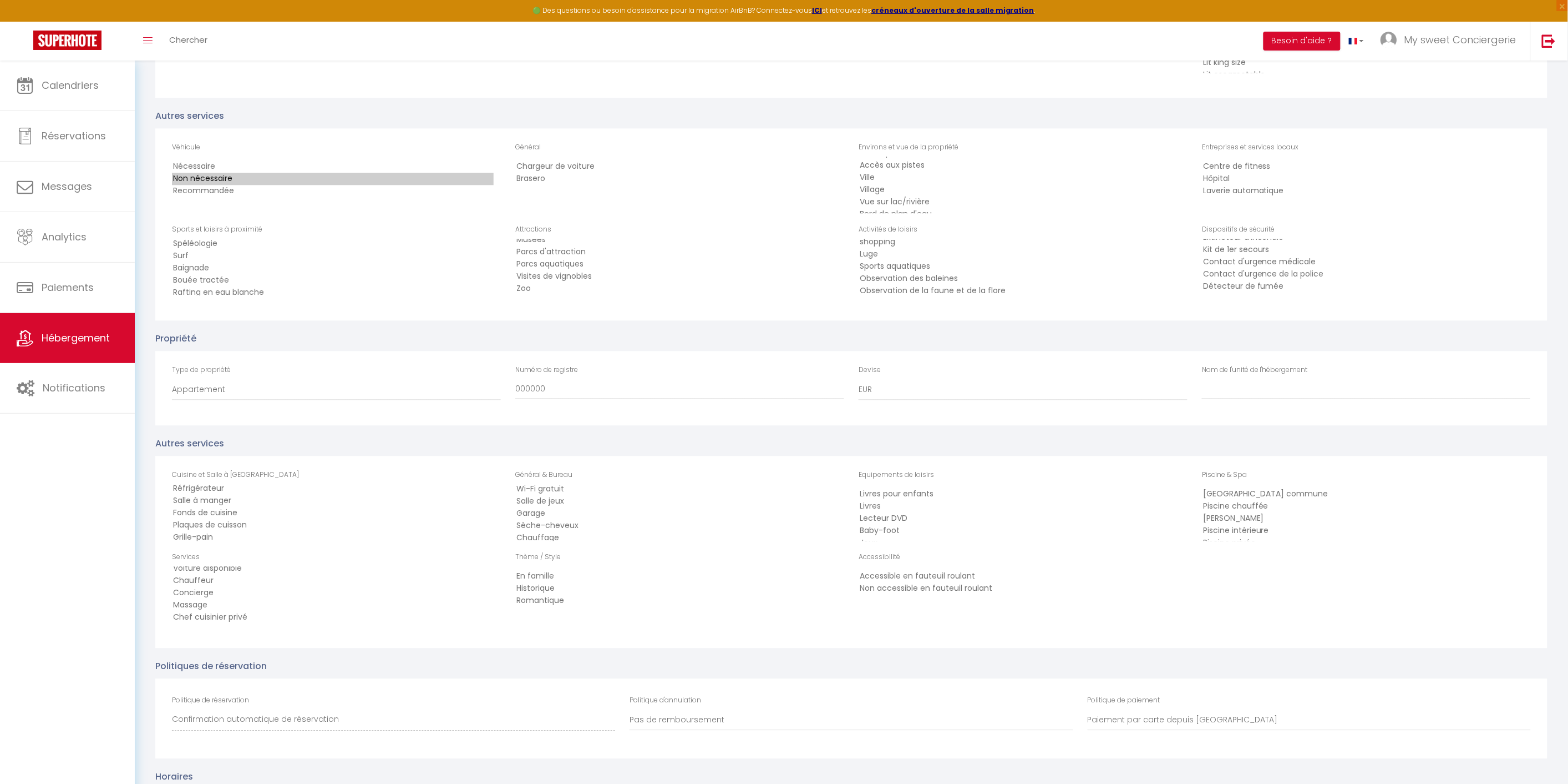
click at [550, 531] on option "Chauffage" at bounding box center [677, 537] width 322 height 12
click at [524, 519] on option "Accès Internet" at bounding box center [677, 524] width 322 height 12
click at [528, 531] on option "Planche et fer à repasser" at bounding box center [677, 537] width 322 height 12
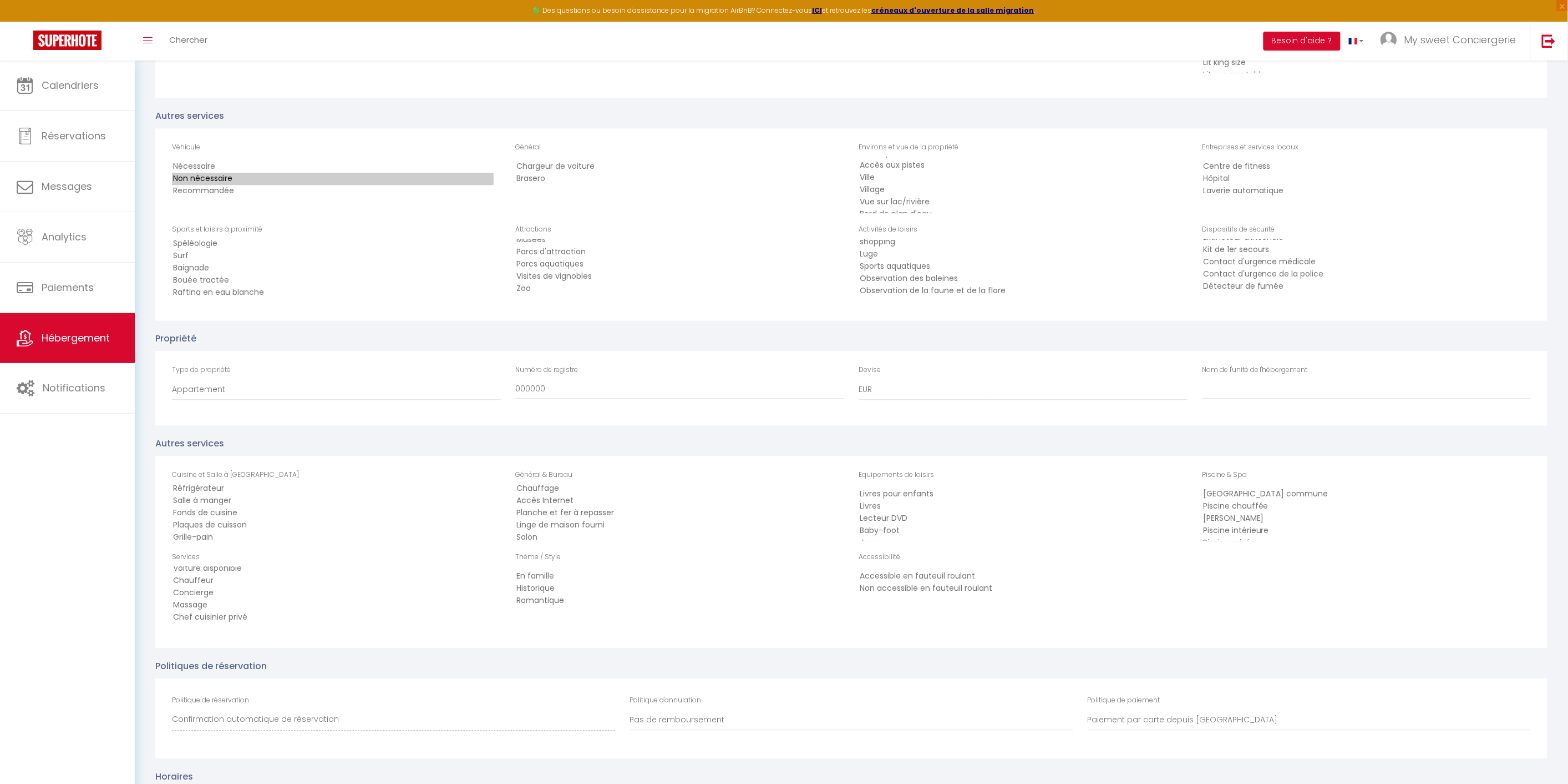
click at [590, 519] on option "Linge de maison fourni" at bounding box center [677, 524] width 322 height 12
click at [535, 531] on option "Salon" at bounding box center [677, 537] width 322 height 12
click at [536, 519] on option "Parking" at bounding box center [677, 524] width 322 height 12
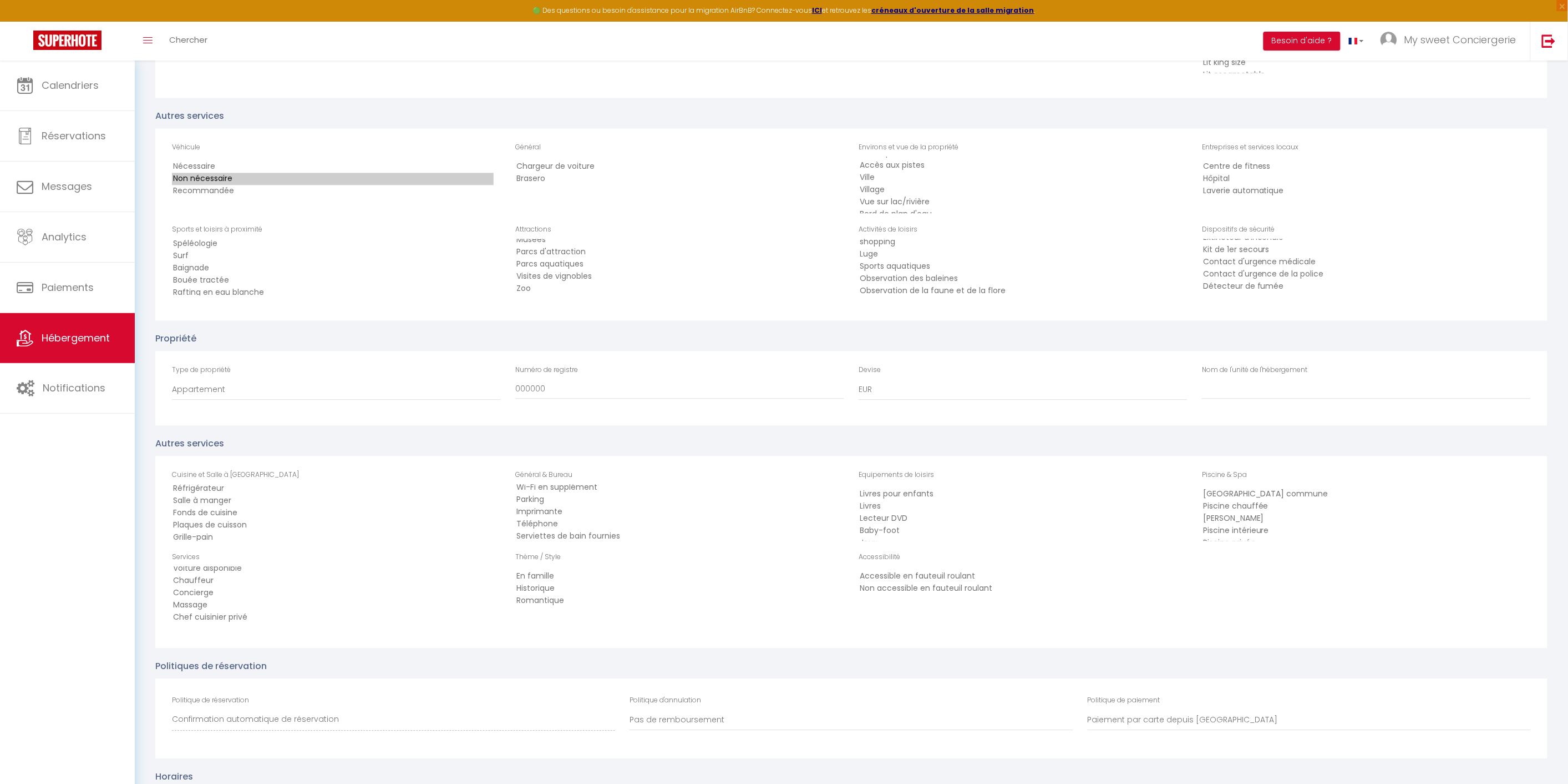
click at [617, 530] on option "Serviettes de bain fournies" at bounding box center [677, 536] width 322 height 12
select select "12"
click at [560, 542] on option "Lave-linge" at bounding box center [677, 548] width 322 height 12
click at [539, 570] on option "En famille" at bounding box center [677, 575] width 322 height 12
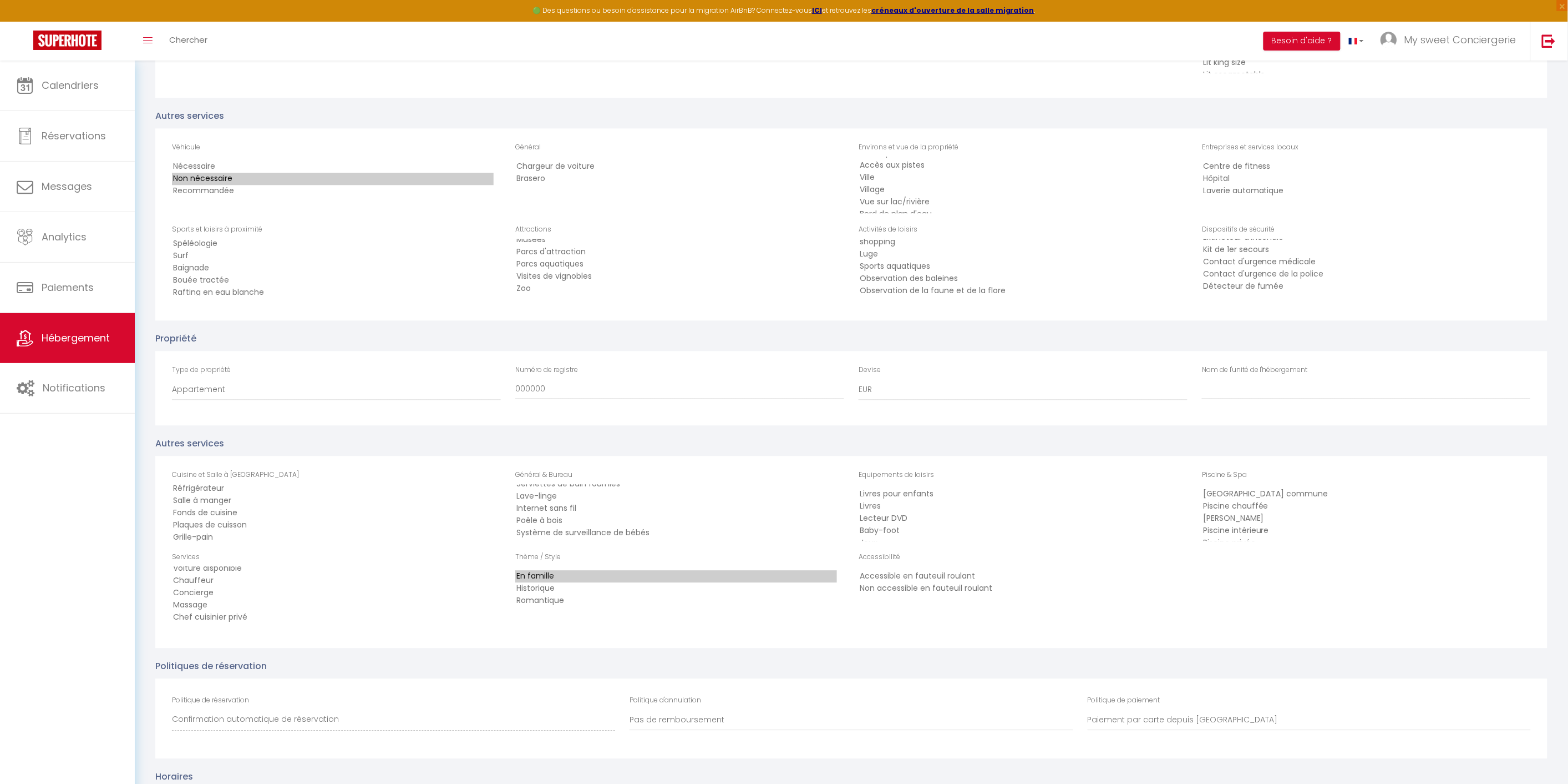
select select "196"
click at [546, 595] on option "Romantique" at bounding box center [677, 600] width 322 height 12
click at [861, 500] on option "Livres" at bounding box center [1020, 506] width 322 height 12
drag, startPoint x: 953, startPoint y: 514, endPoint x: 931, endPoint y: 519, distance: 22.6
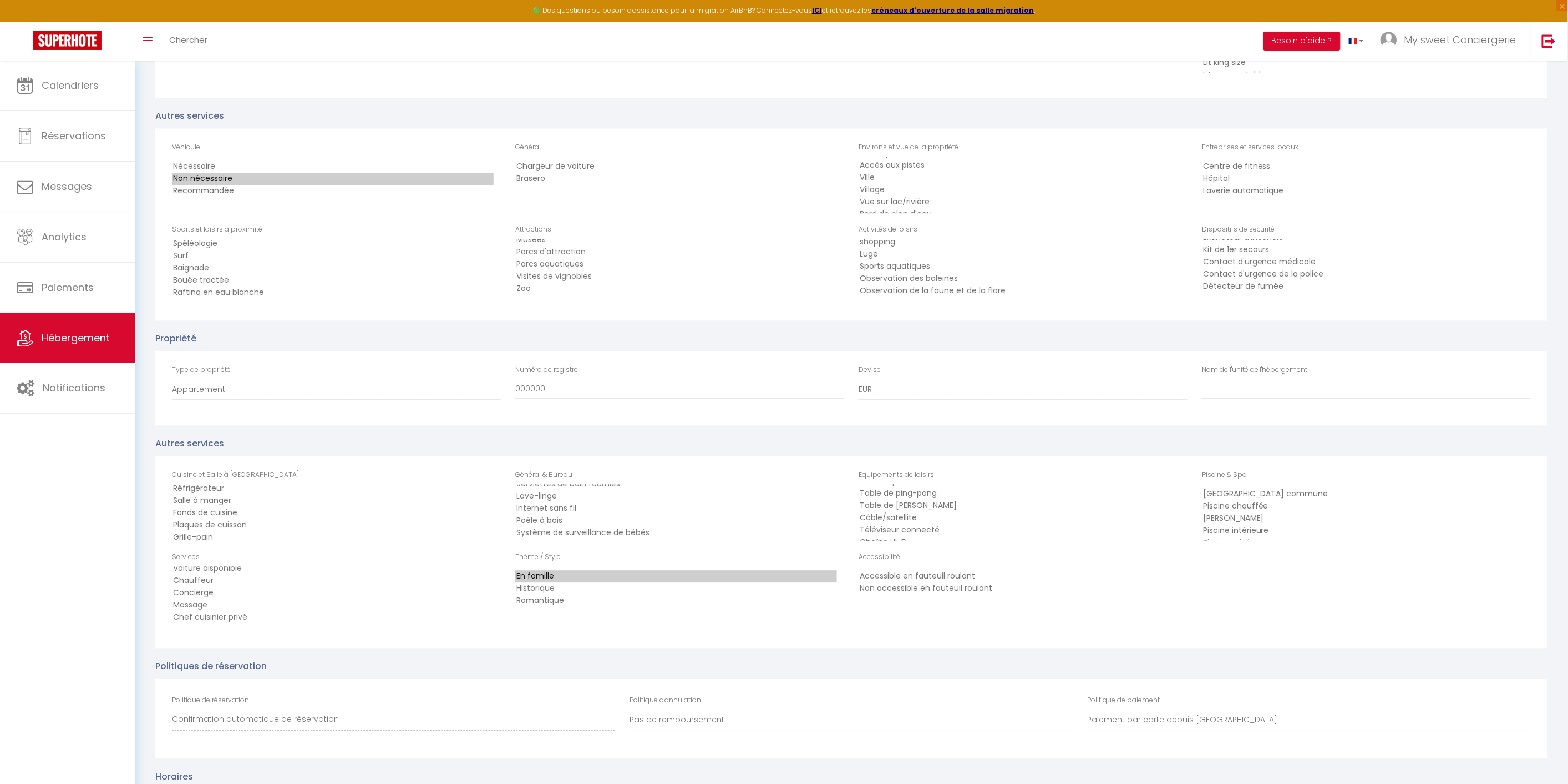
click at [952, 514] on select "Livres pour enfants Livres Lecteur DVD Baby-foot Jeux CD-thèque Table de ping-p…" at bounding box center [1023, 512] width 329 height 57
select select "69"
click at [950, 520] on option "Télévision" at bounding box center [1020, 526] width 322 height 12
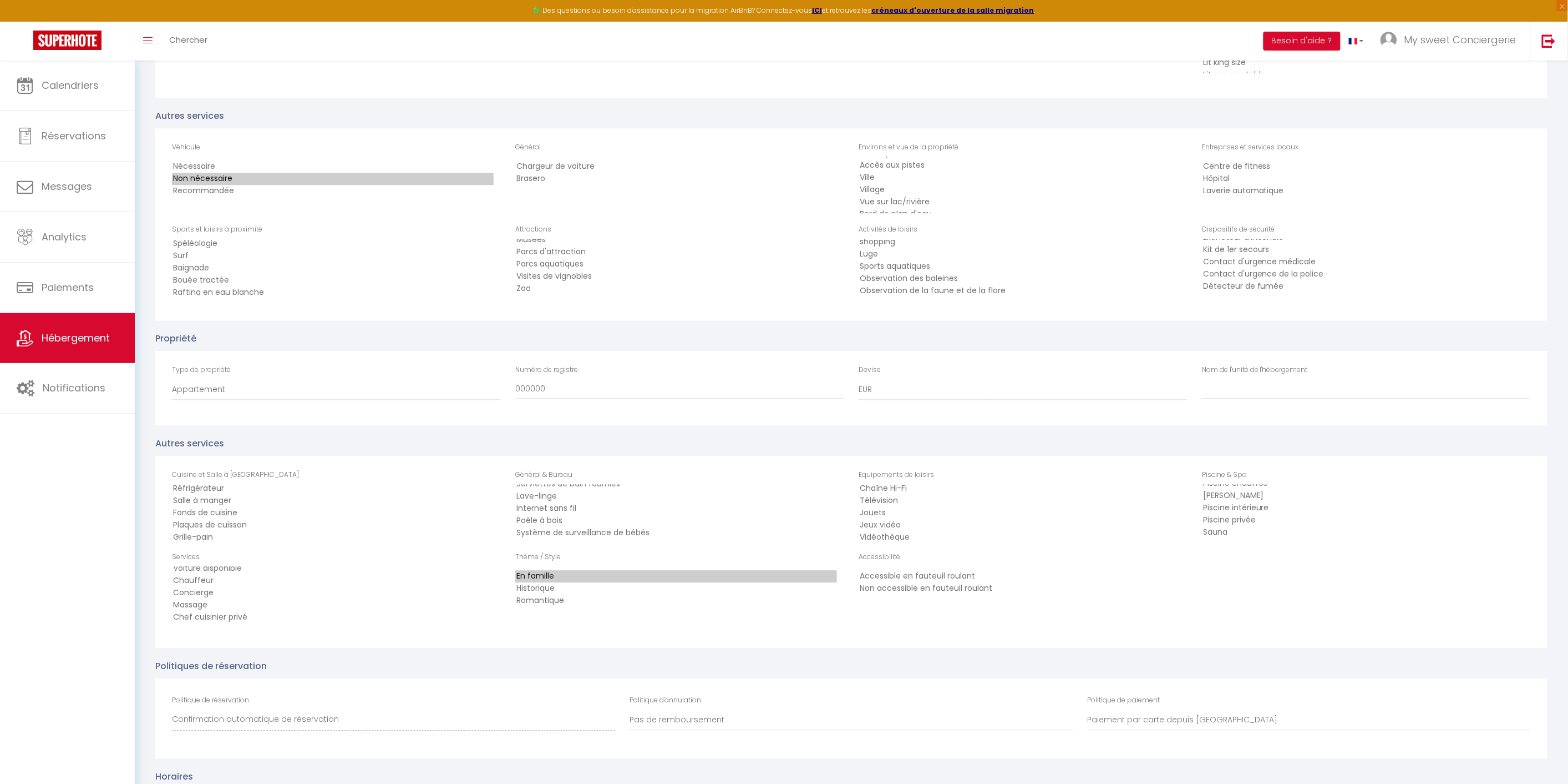
select select "195"
click at [989, 583] on option "Non accessible en fauteuil roulant" at bounding box center [1020, 588] width 322 height 12
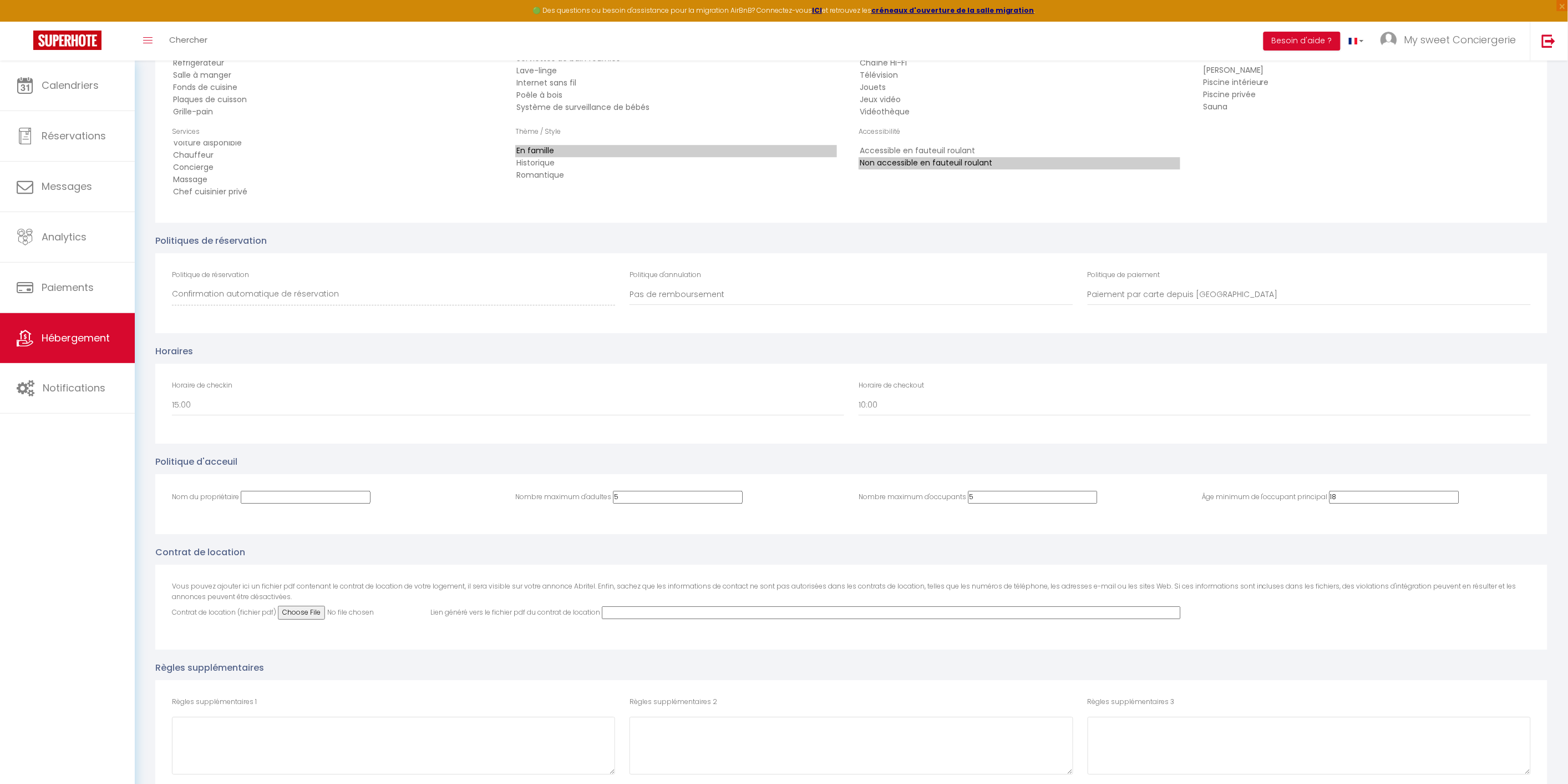
scroll to position [1541, 0]
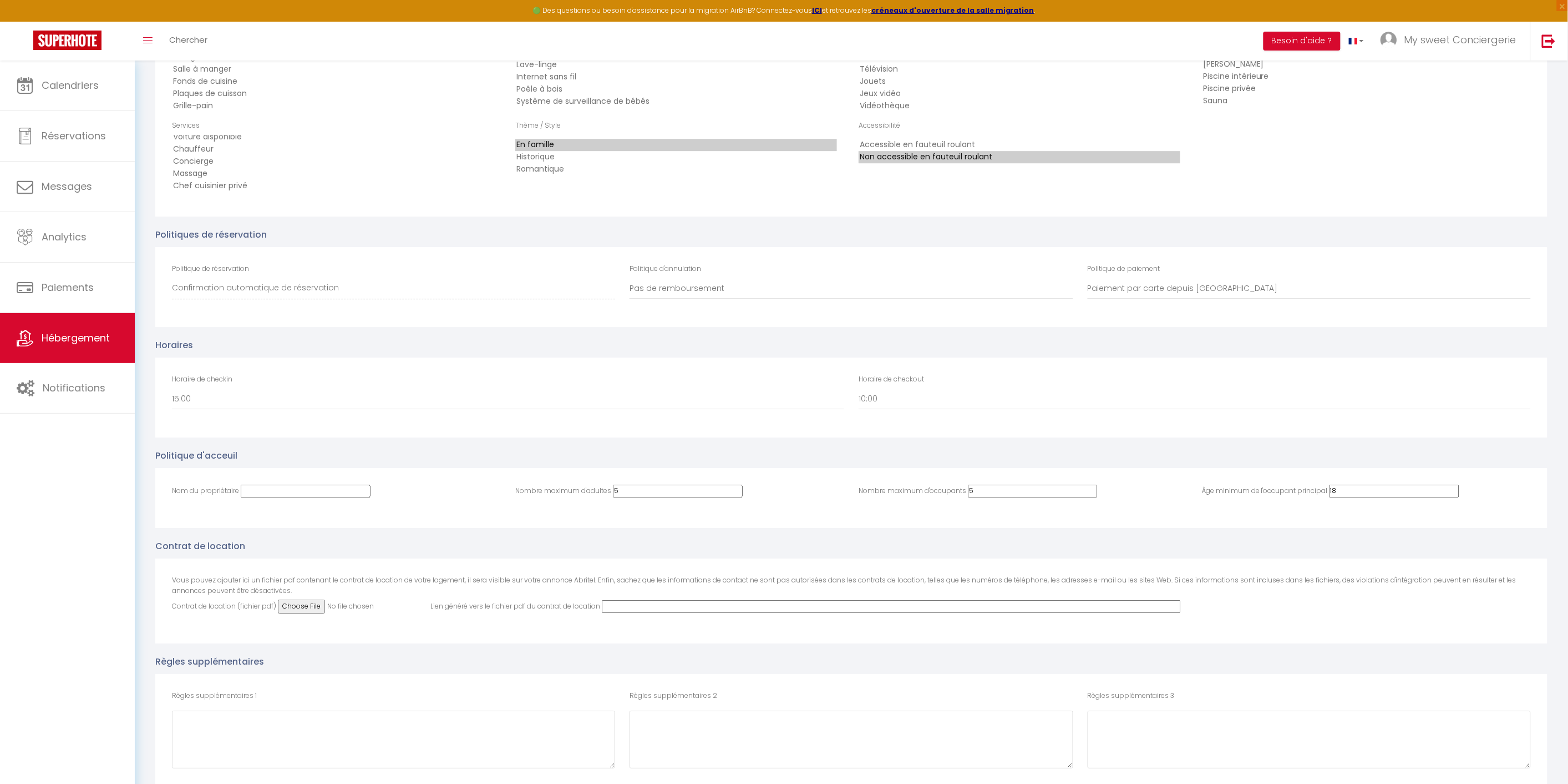
click at [261, 485] on input "Nom du propriétaire" at bounding box center [306, 491] width 130 height 13
type input "BOURSIN"
drag, startPoint x: 652, startPoint y: 470, endPoint x: 584, endPoint y: 463, distance: 68.4
click at [584, 468] on div "Nom du propriétaire BOURSIN Nombre maximum d'adultes 5 Nombre maximum d'occupan…" at bounding box center [851, 497] width 1392 height 60
type input "4"
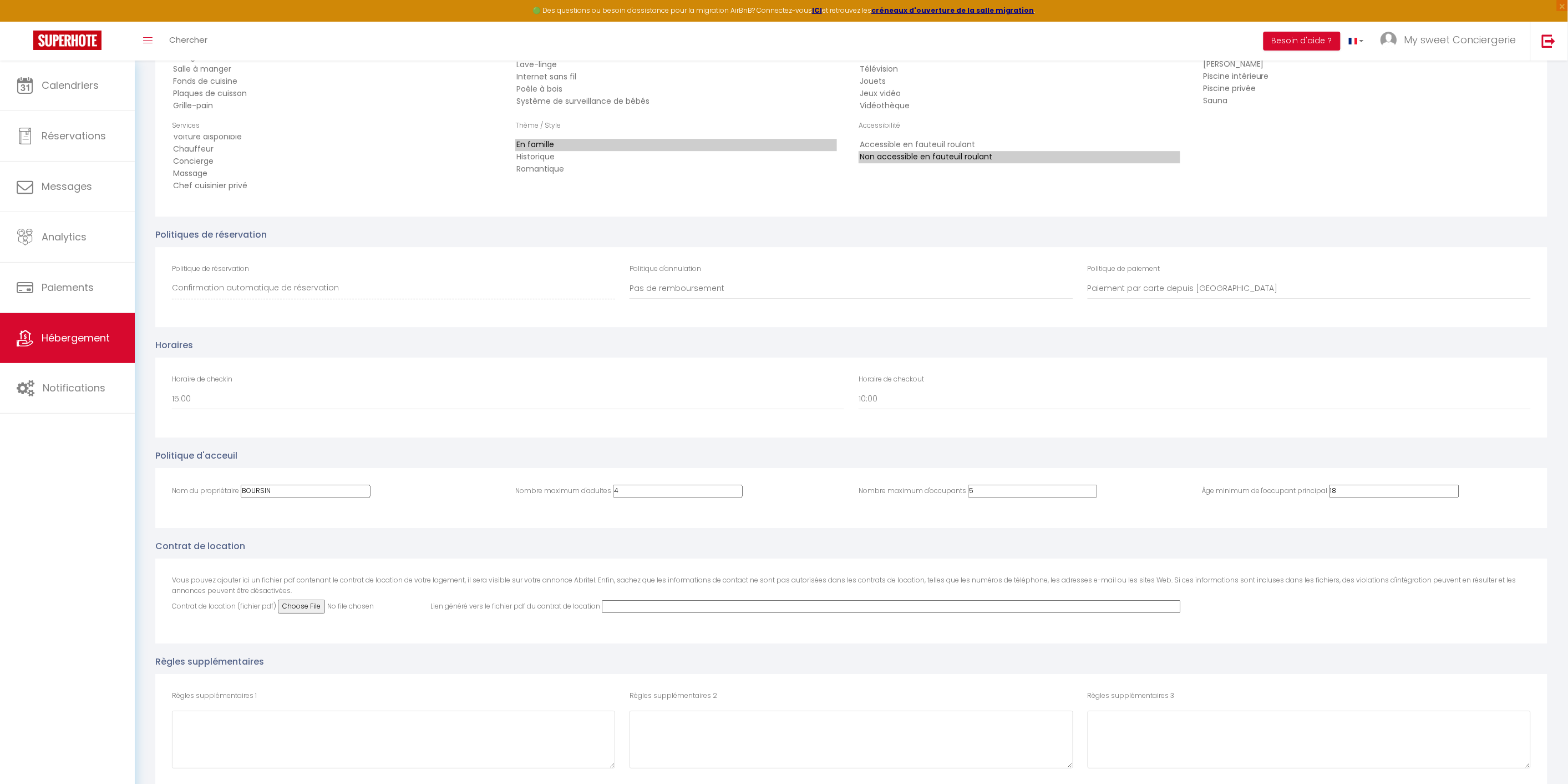
drag, startPoint x: 992, startPoint y: 472, endPoint x: 911, endPoint y: 459, distance: 82.0
click at [911, 468] on div "Nom du propriétaire BOURSIN Nombre maximum d'adultes 4 Nombre maximum d'occupan…" at bounding box center [851, 497] width 1392 height 60
type input "6"
drag, startPoint x: 1352, startPoint y: 470, endPoint x: 1242, endPoint y: 462, distance: 110.3
click at [1242, 468] on div "Nom du propriétaire BOURSIN Nombre maximum d'adultes 4 Nombre maximum d'occupan…" at bounding box center [851, 497] width 1392 height 60
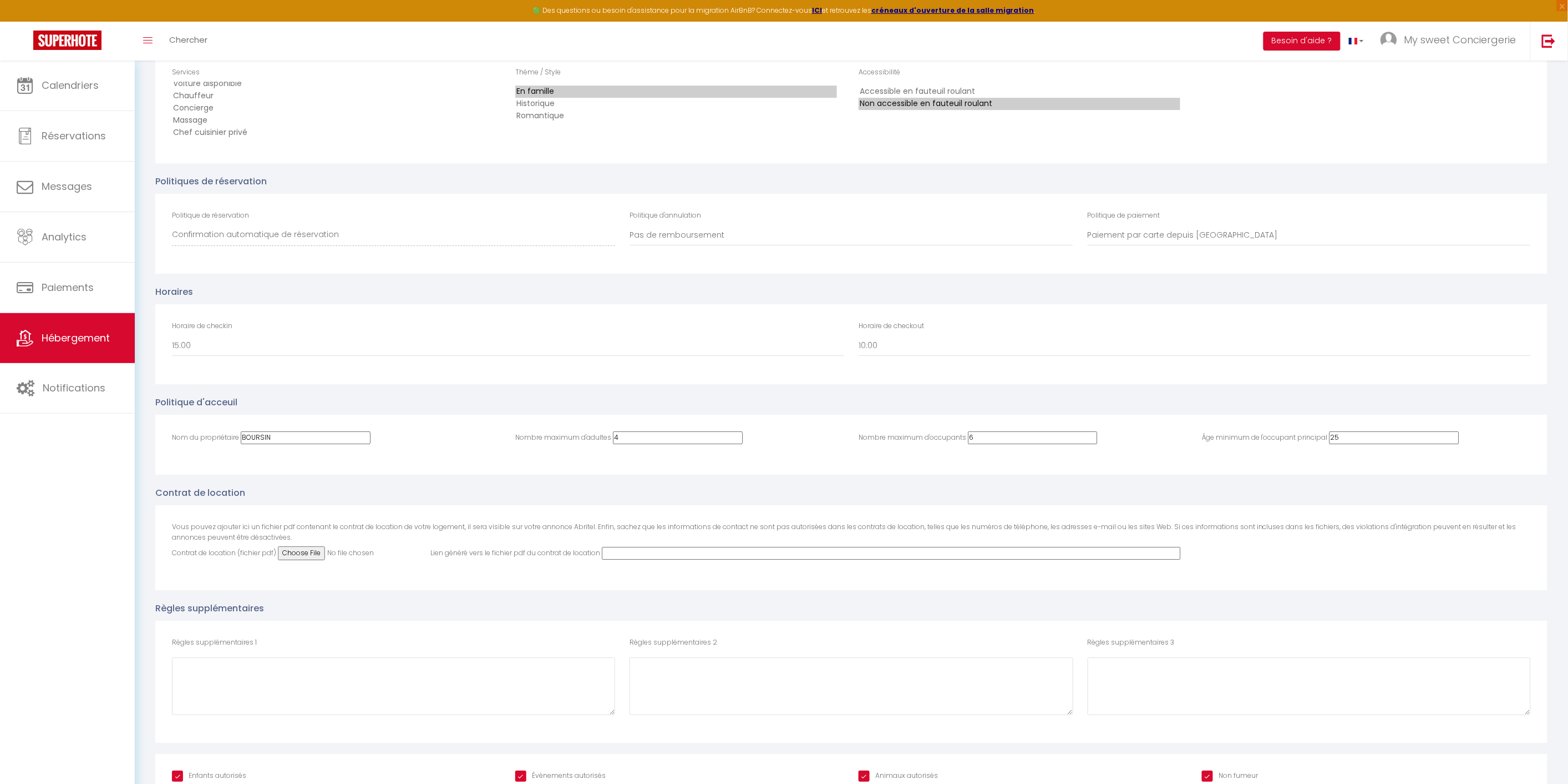
scroll to position [1604, 0]
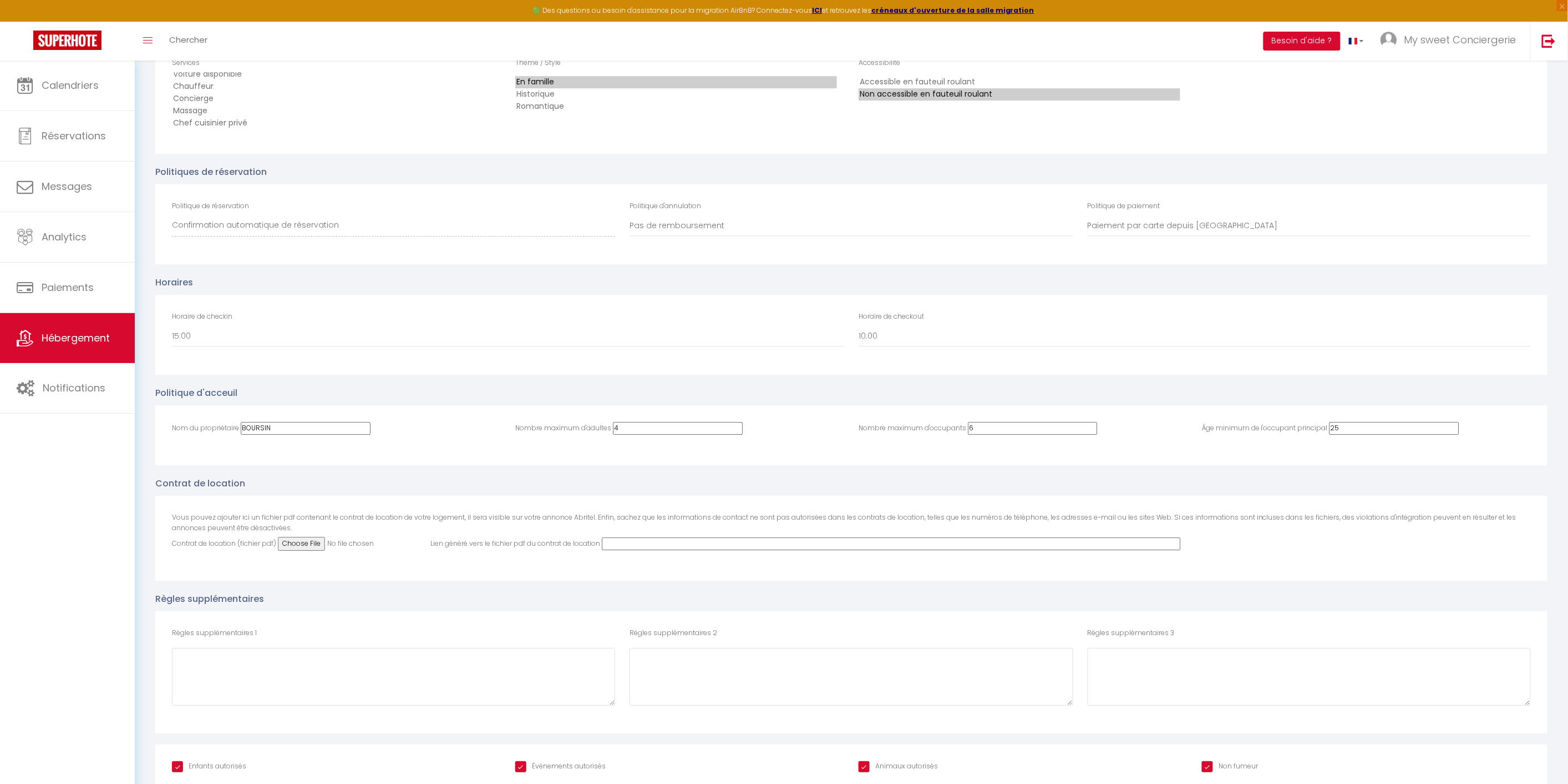
type input "25"
click at [521, 761] on input "Évènements autorisés" at bounding box center [561, 766] width 91 height 11
checkbox input "false"
click at [862, 761] on input "Animaux autorisés" at bounding box center [899, 766] width 79 height 11
checkbox input "false"
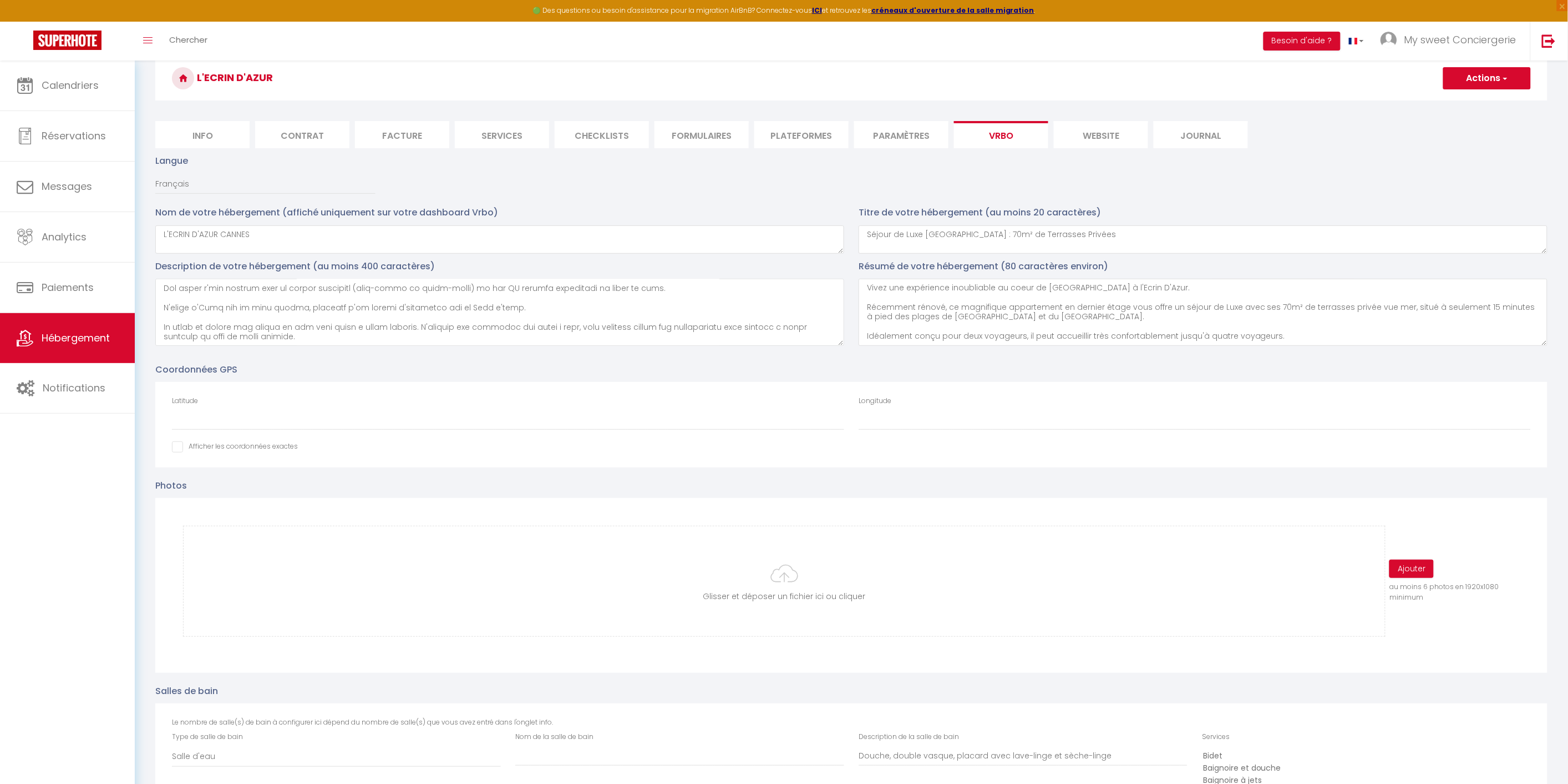
scroll to position [0, 0]
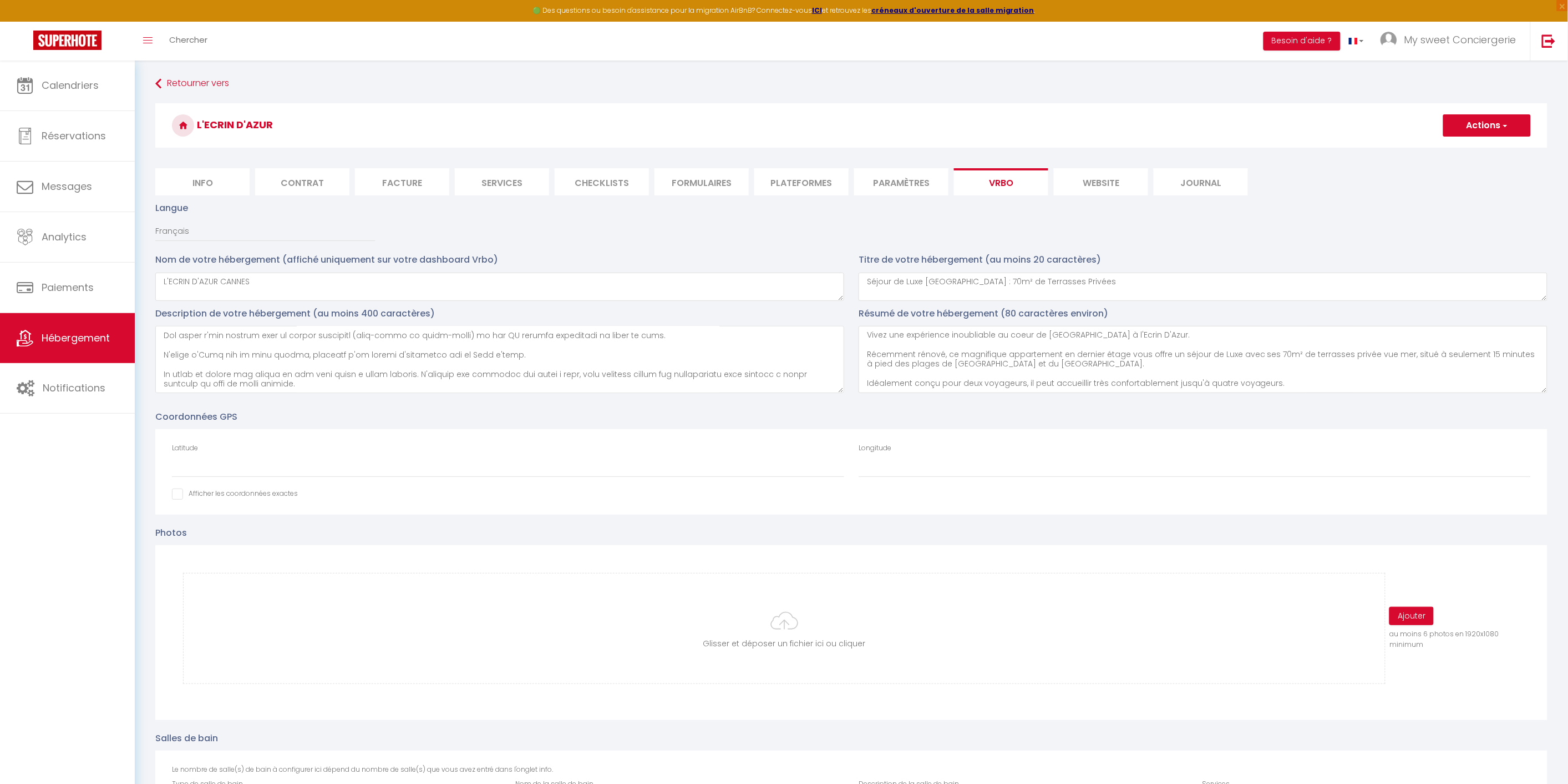
click at [1491, 123] on button "Actions" at bounding box center [1487, 125] width 88 height 22
click at [1467, 150] on input "Enregistrer" at bounding box center [1474, 150] width 41 height 11
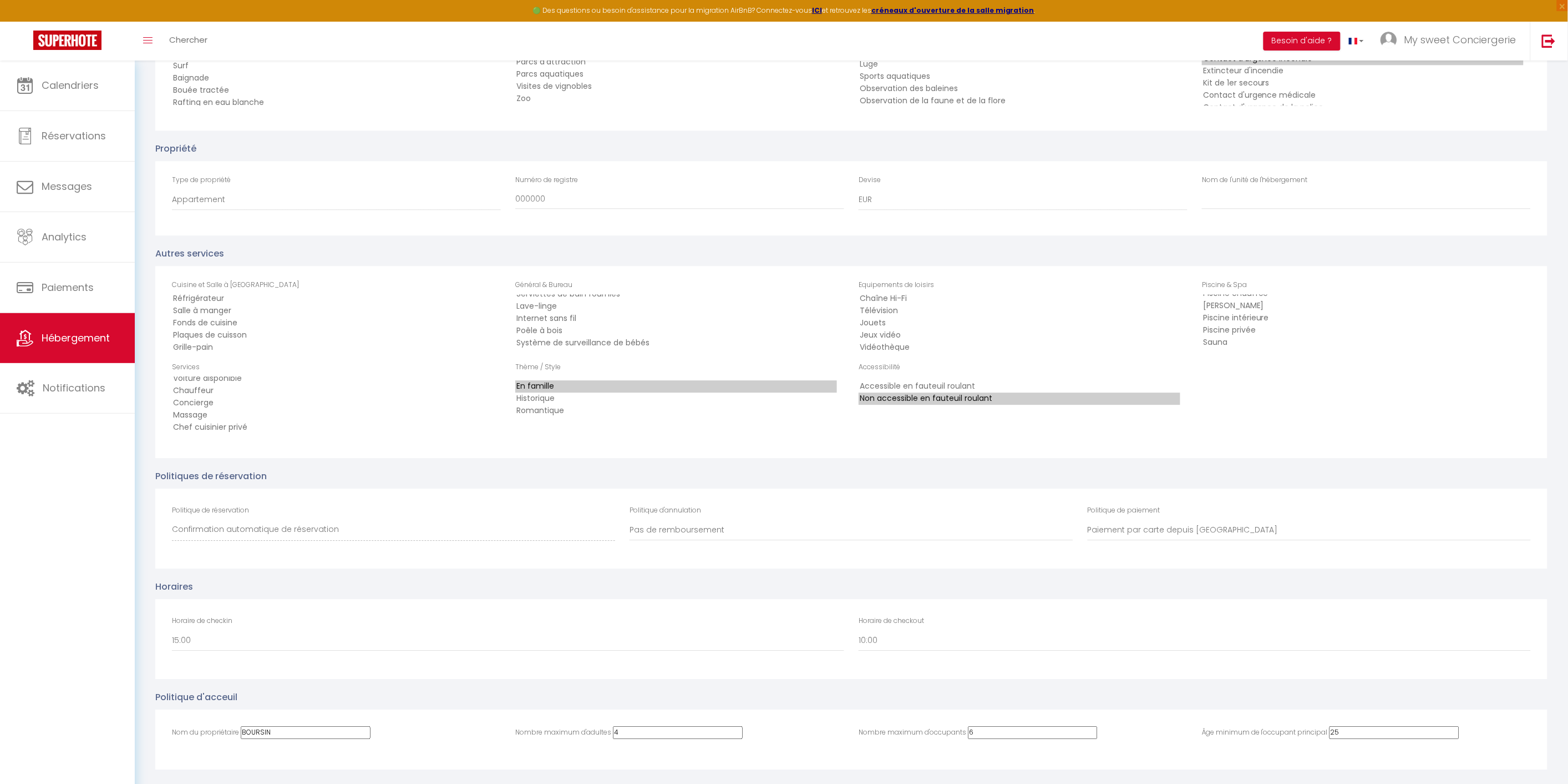
scroll to position [1296, 0]
click at [755, 524] on select "100% remboursé si annulé au moins 60 jours avant arrivée 100% remboursé si annu…" at bounding box center [851, 534] width 443 height 21
select select "MODERATE"
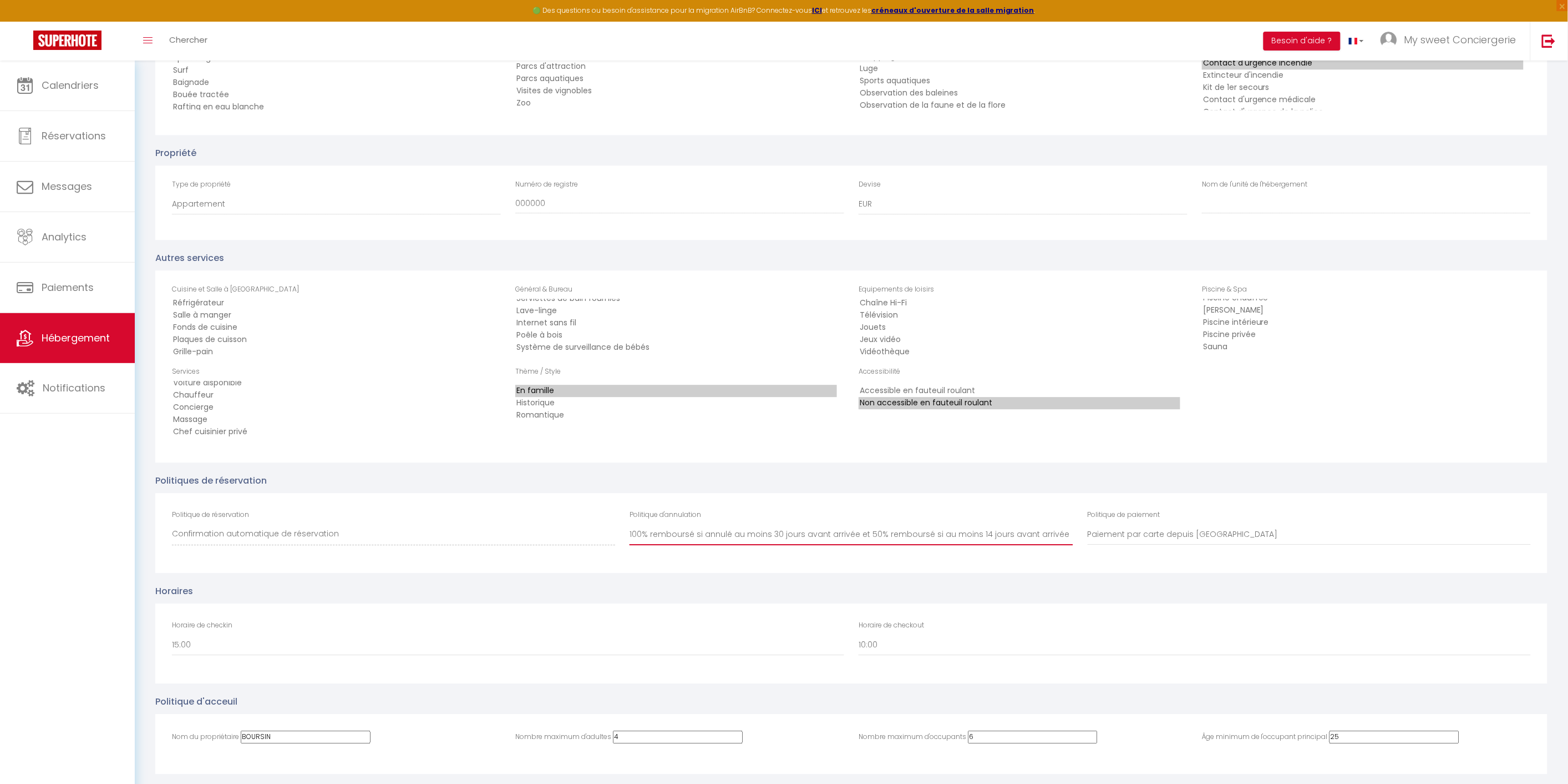
click at [630, 524] on select "100% remboursé si annulé au moins 60 jours avant arrivée 100% remboursé si annu…" at bounding box center [851, 534] width 443 height 21
click at [1169, 524] on select "Paiement par carte depuis Vrbo Paiement par facturation depuis SuperHote" at bounding box center [1309, 534] width 443 height 21
select select "PAYMENT_BY_INVOICE"
click at [1088, 524] on select "Paiement par carte depuis Vrbo Paiement par facturation depuis SuperHote" at bounding box center [1309, 534] width 443 height 21
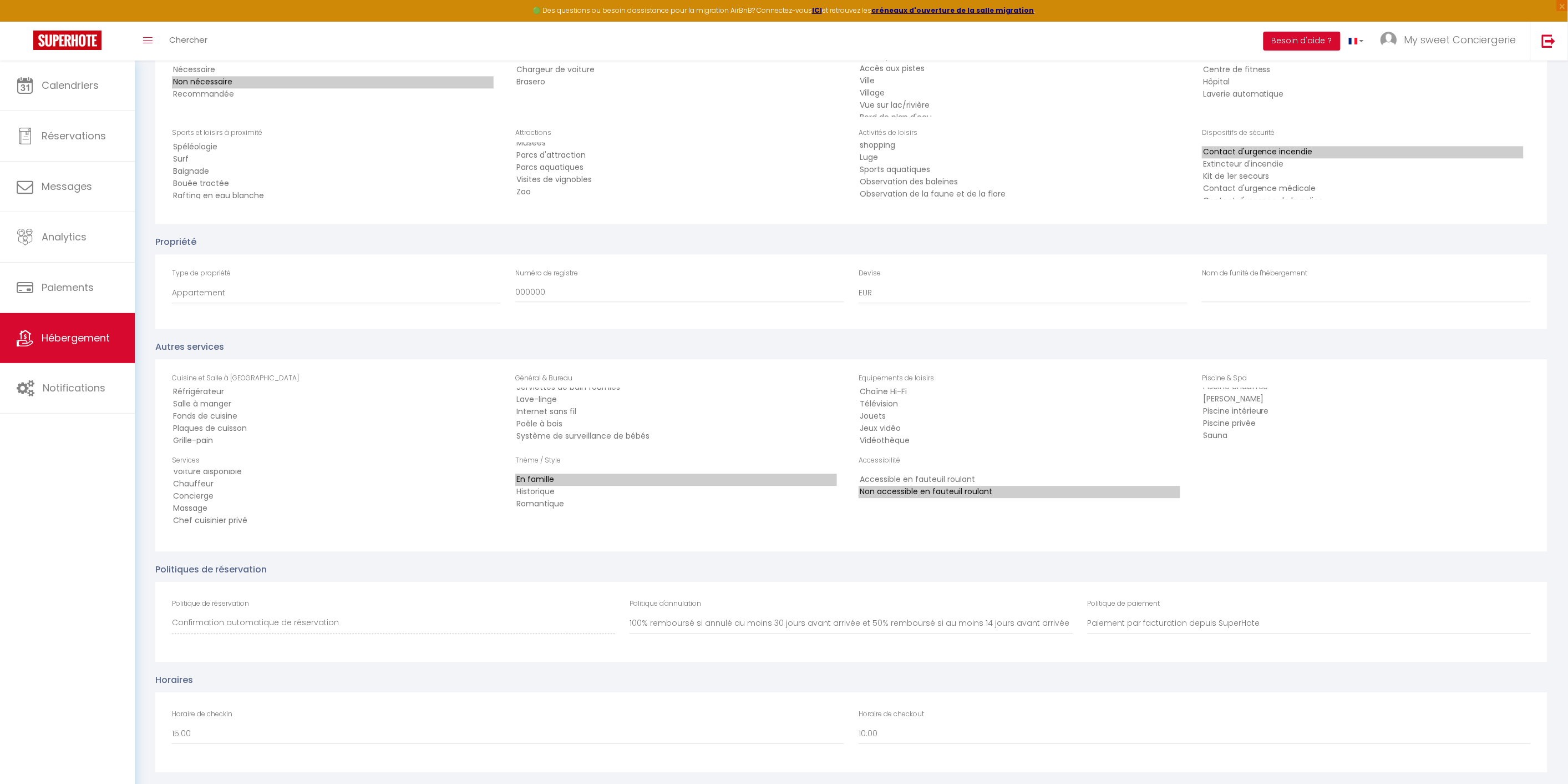
scroll to position [1172, 0]
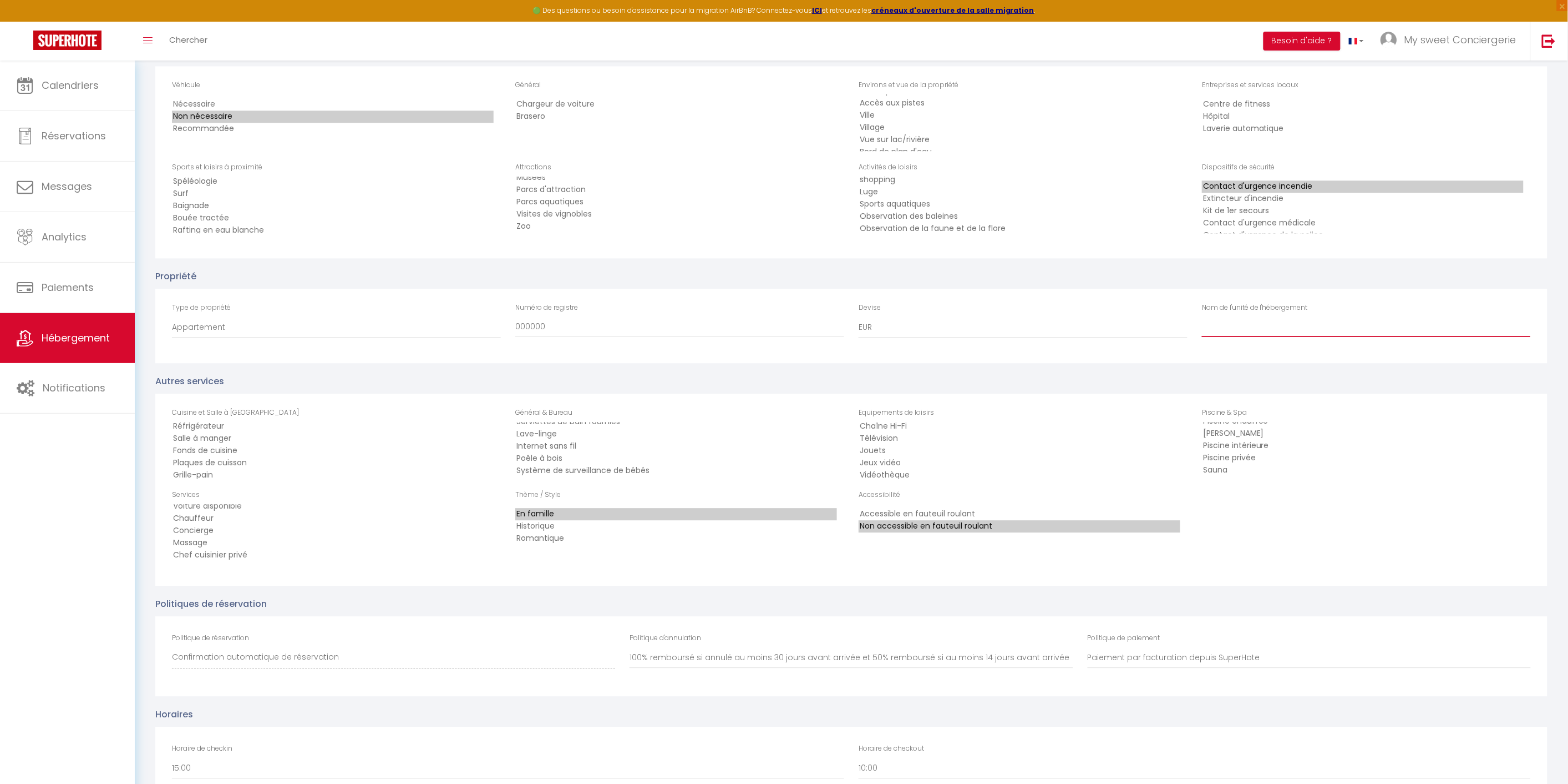
click at [1237, 317] on input "Nom de l'unité de l'hébergement" at bounding box center [1367, 327] width 329 height 20
type input "ECRIN D'AZUR"
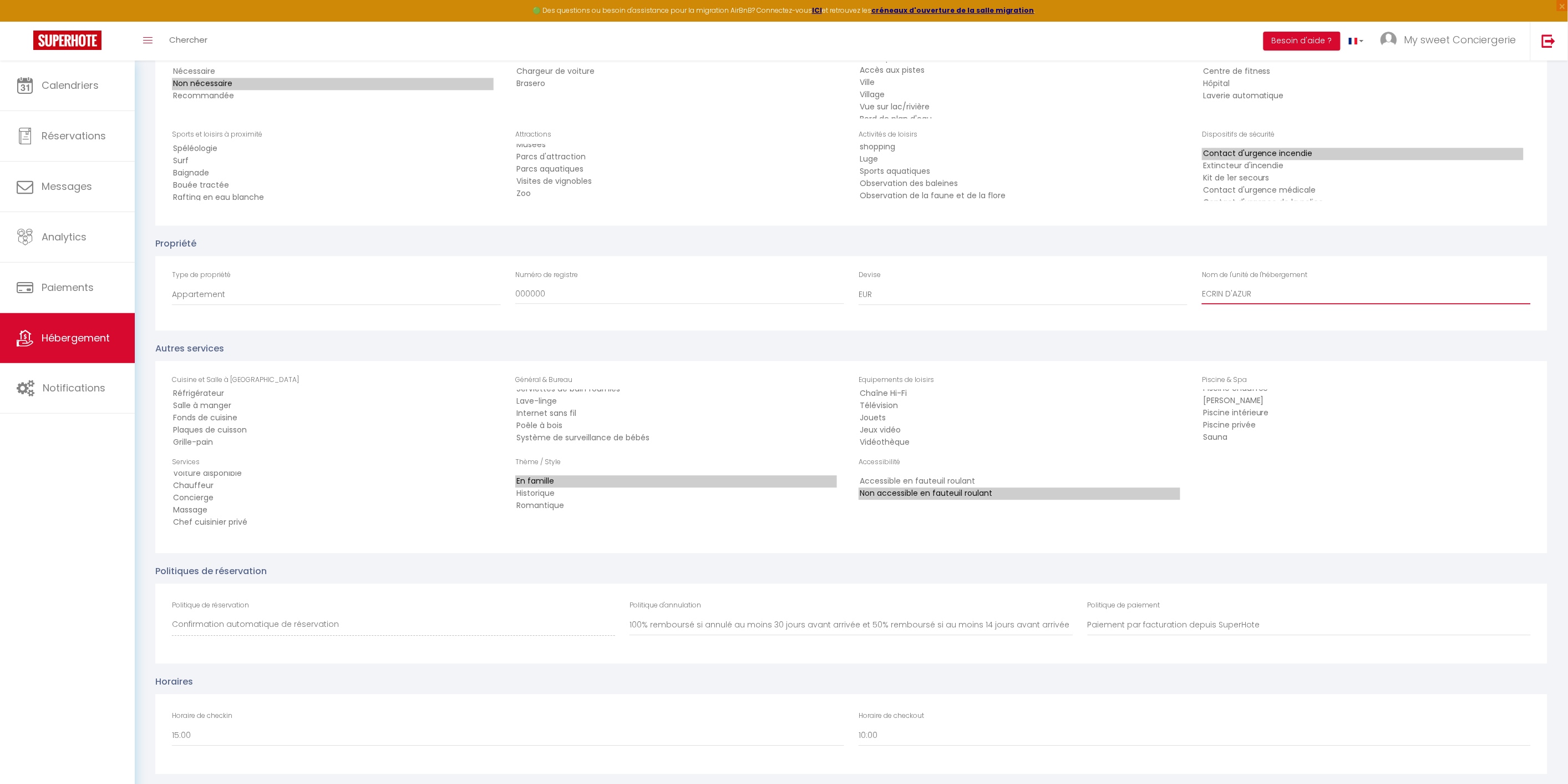
scroll to position [1234, 0]
